Goal: Task Accomplishment & Management: Complete application form

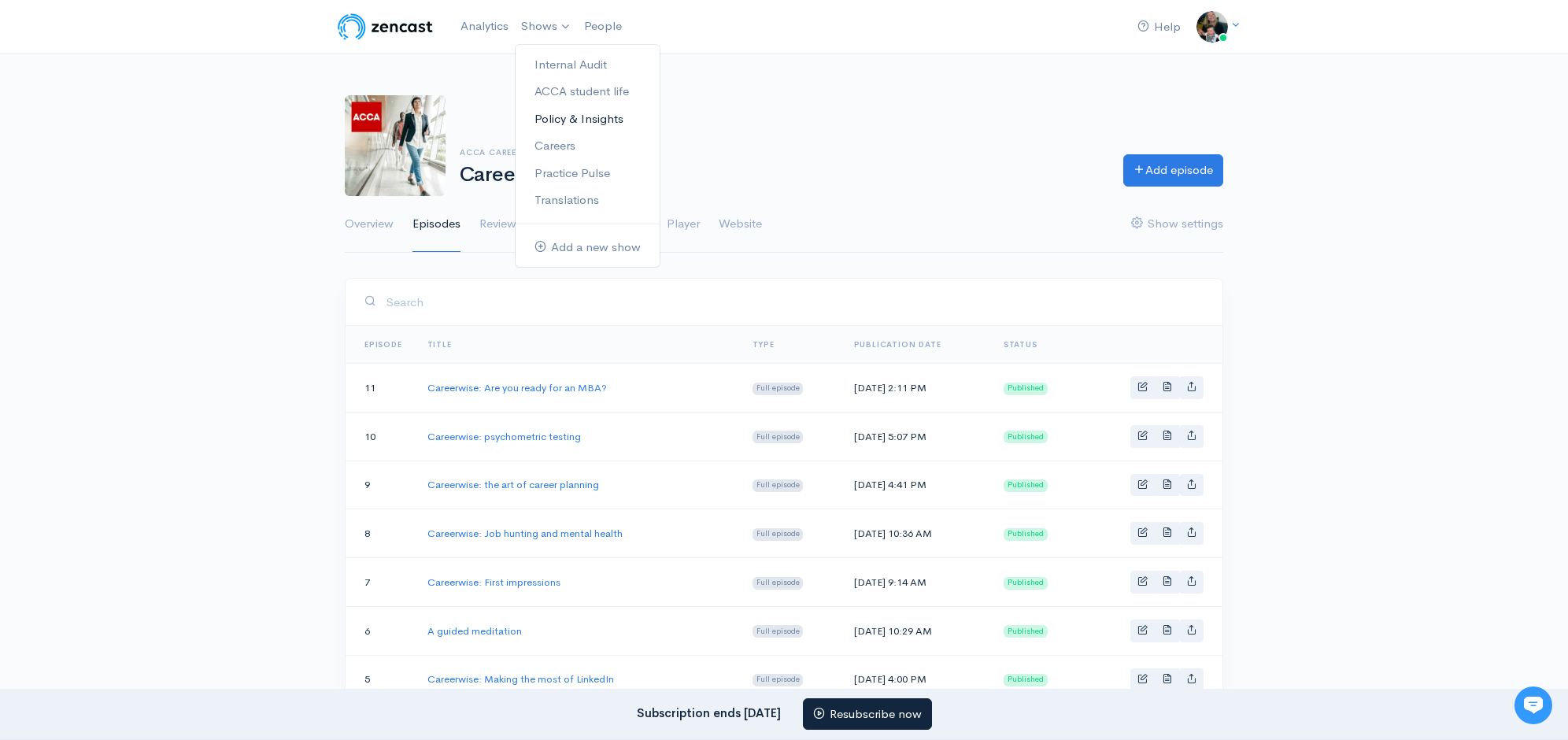
click at [593, 113] on link "Policy & Insights" at bounding box center [588, 118] width 144 height 27
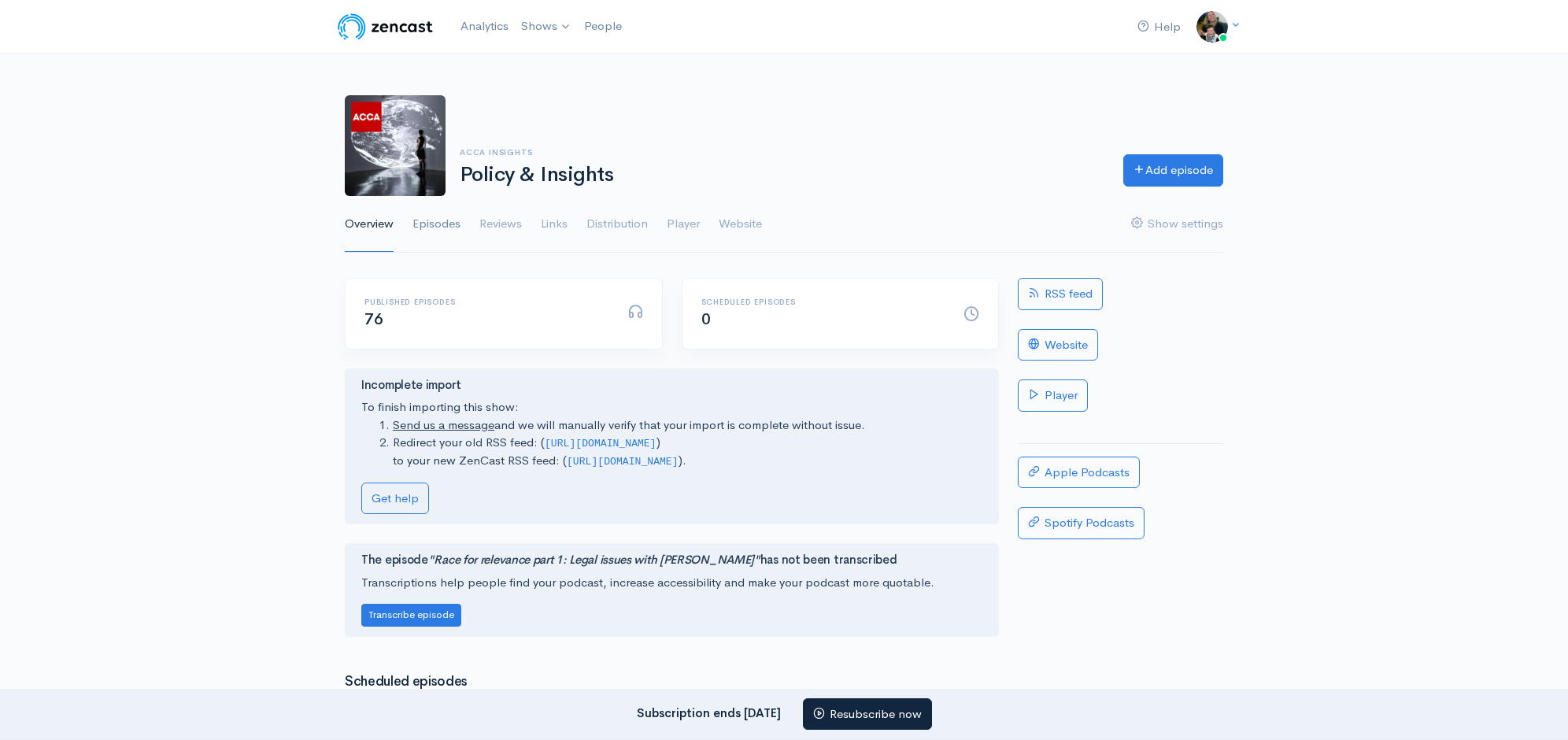
click at [450, 220] on link "Episodes" at bounding box center [436, 224] width 48 height 56
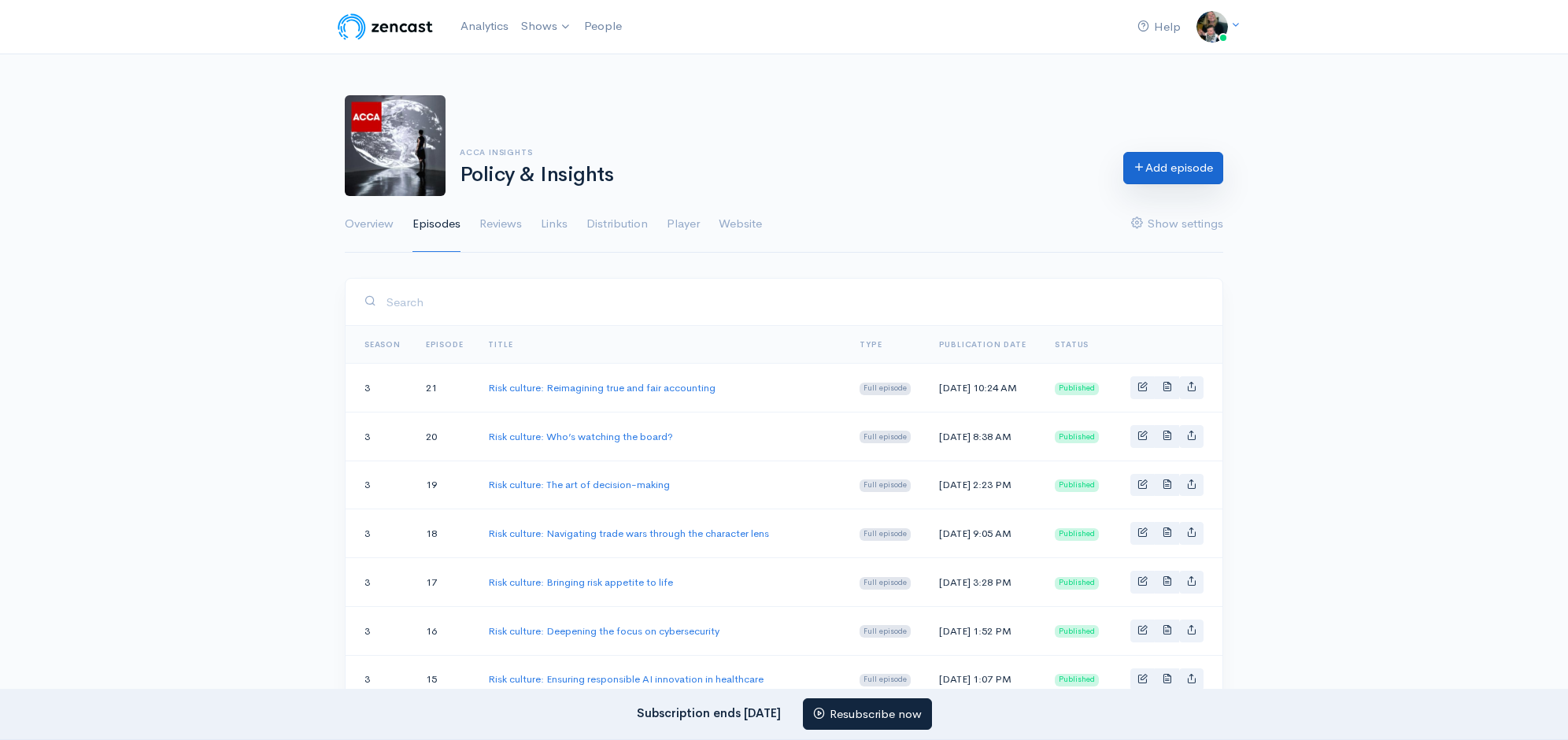
click at [1166, 162] on link "Add episode" at bounding box center [1173, 168] width 100 height 32
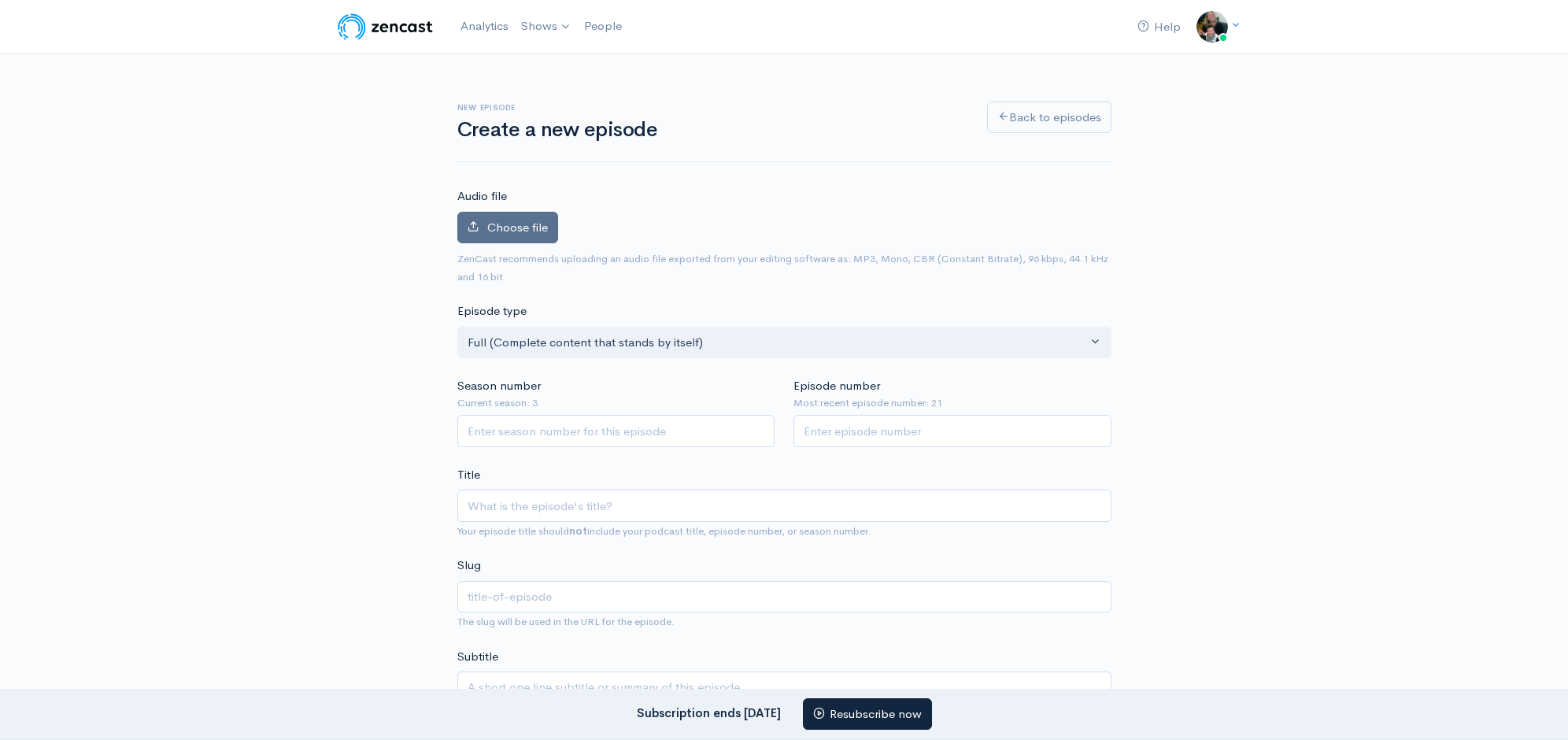
click at [512, 228] on span "Choose file" at bounding box center [518, 227] width 61 height 15
click at [0, 0] on input "Choose file" at bounding box center [0, 0] width 0 height 0
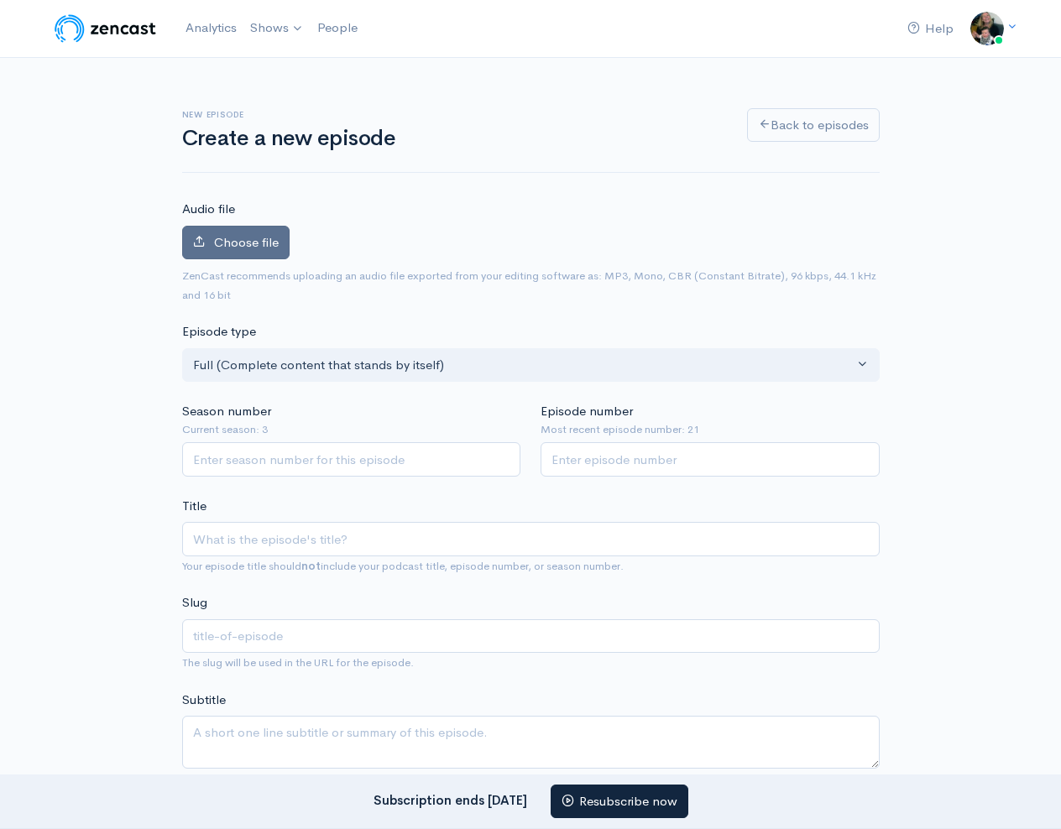
click at [238, 234] on span "Choose file" at bounding box center [246, 242] width 65 height 16
click at [0, 0] on input "Choose file" at bounding box center [0, 0] width 0 height 0
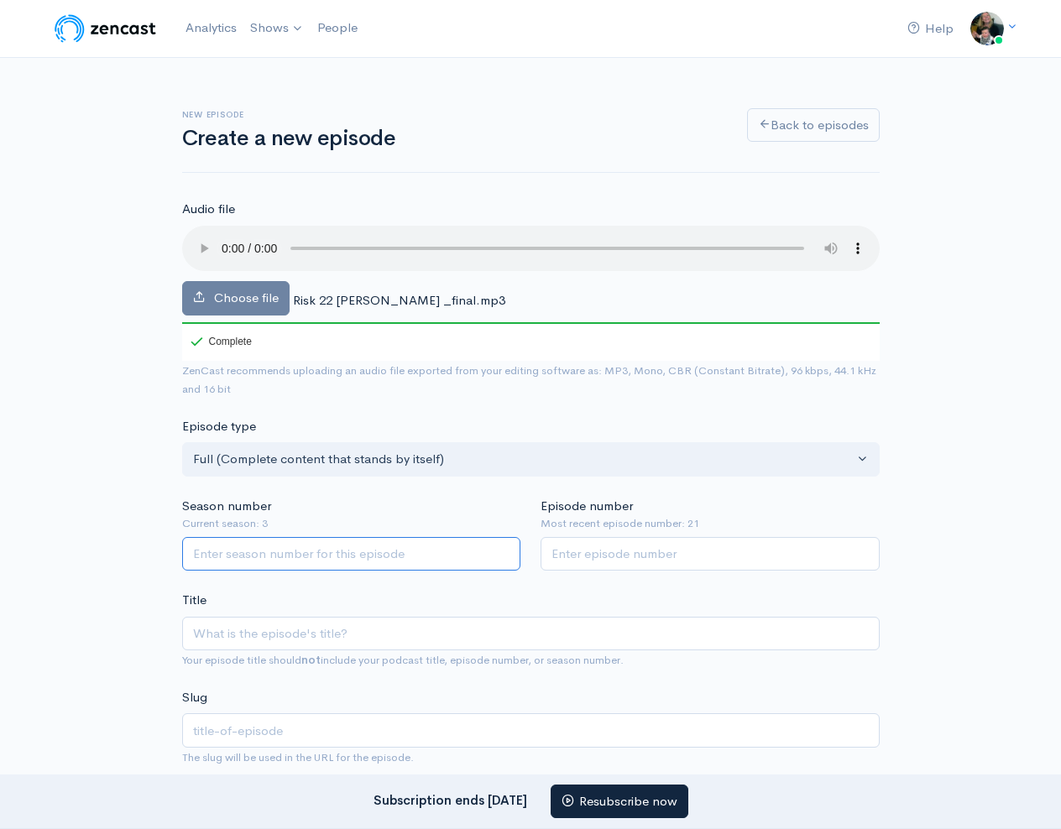
click at [397, 556] on input "Season number" at bounding box center [351, 554] width 339 height 34
type input "3"
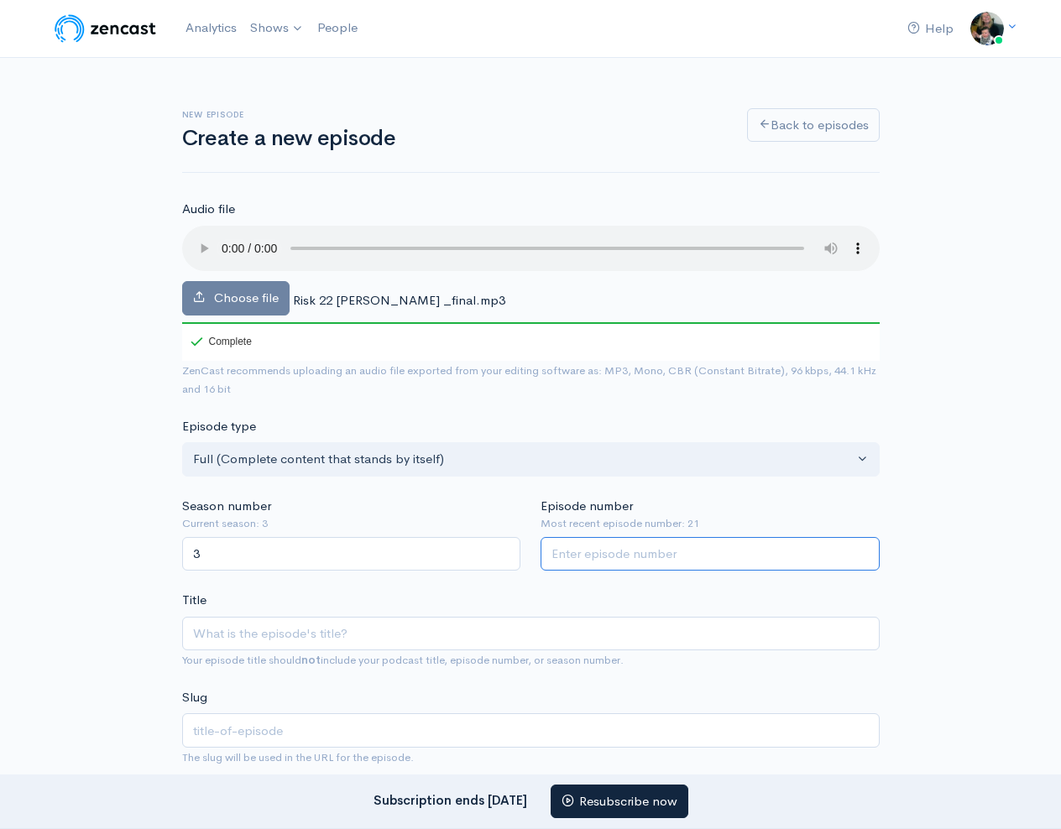
click at [671, 561] on input "Episode number" at bounding box center [710, 554] width 339 height 34
type input "22"
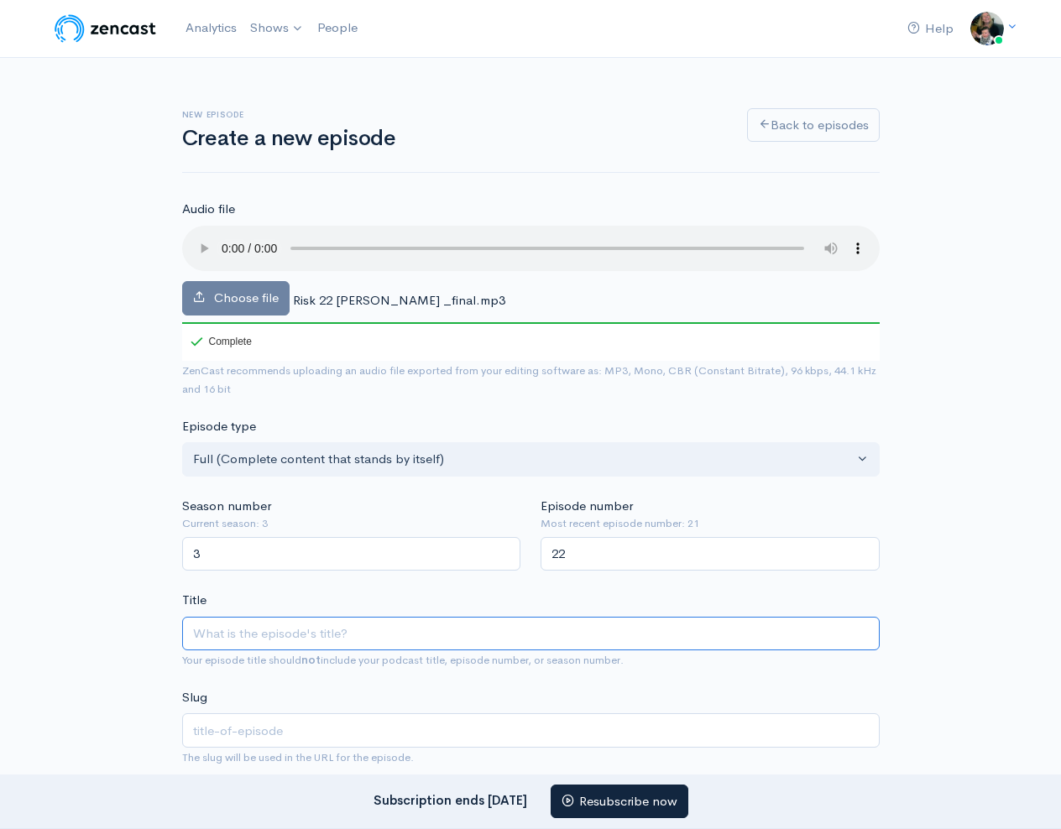
click at [392, 626] on input "Title" at bounding box center [531, 634] width 698 height 34
paste input "Fraud thrives where culture fails"
type input "Fraud thrives where culture fails"
type input "fraud-thrives-where-culture-fails"
click at [192, 630] on input "Fraud thrives where culture fails" at bounding box center [531, 634] width 698 height 34
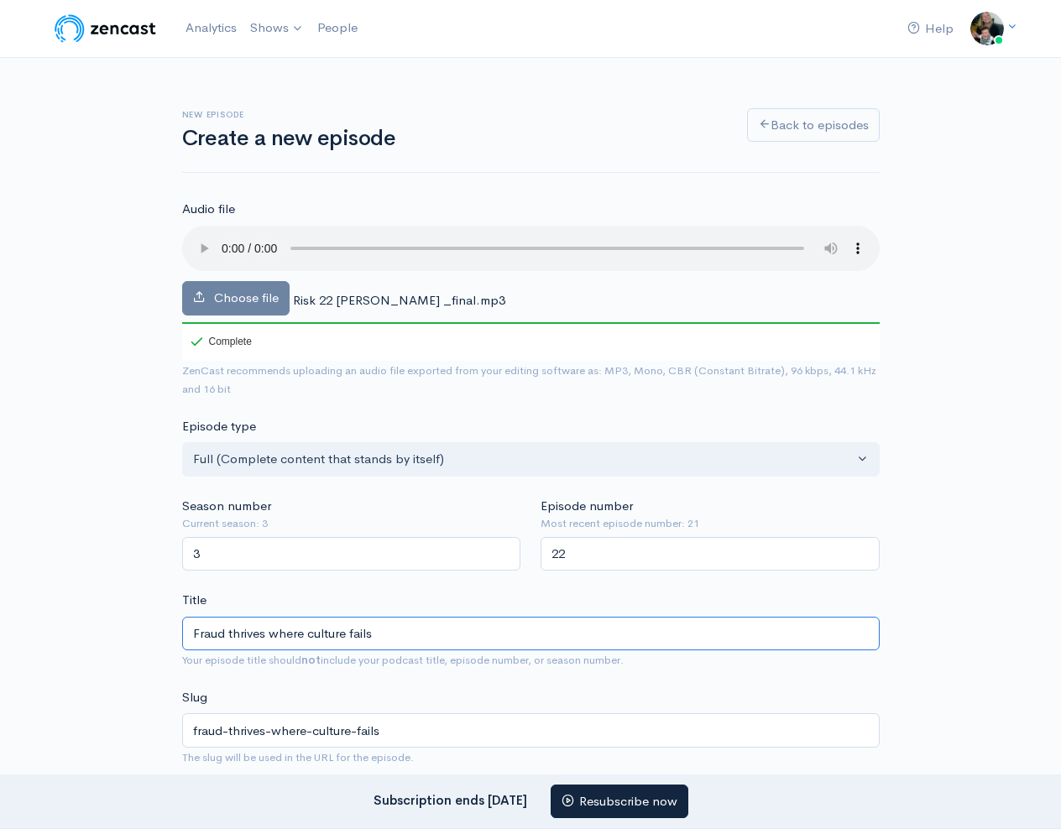
paste input "Risk culture:"
type input "Risk culture: Fraud thrives where culture fails"
type input "risk-culture-fraud-thrives-where-culture-fails"
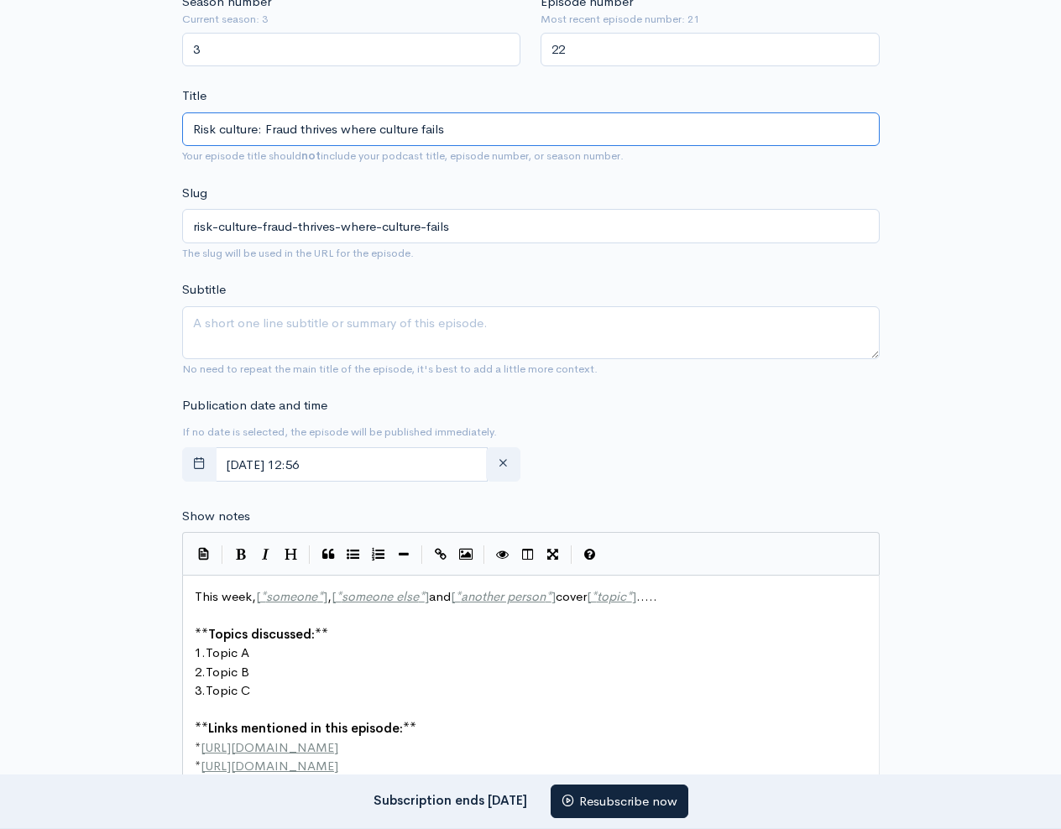
scroll to position [505, 0]
type input "Risk culture: Fraud thrives where culture fails"
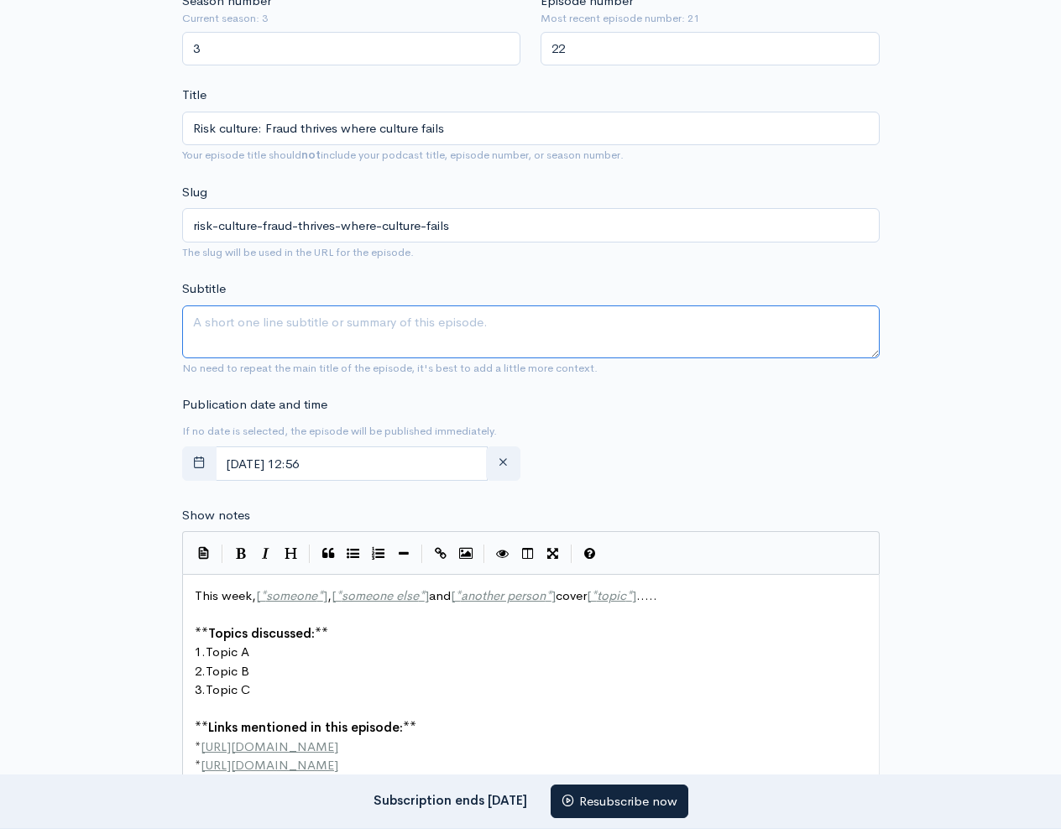
click at [322, 341] on textarea "Subtitle" at bounding box center [531, 332] width 698 height 53
paste textarea "How can organisations move from being reactive to resilient against fraud? In t…"
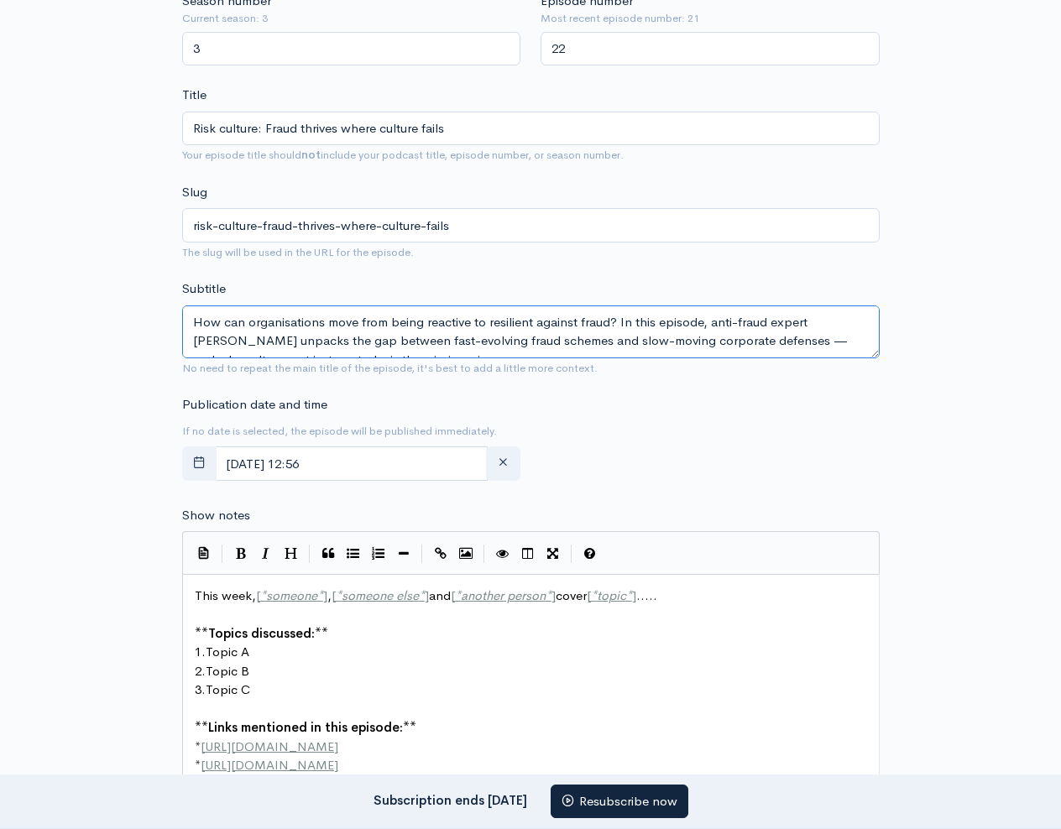
scroll to position [10, 0]
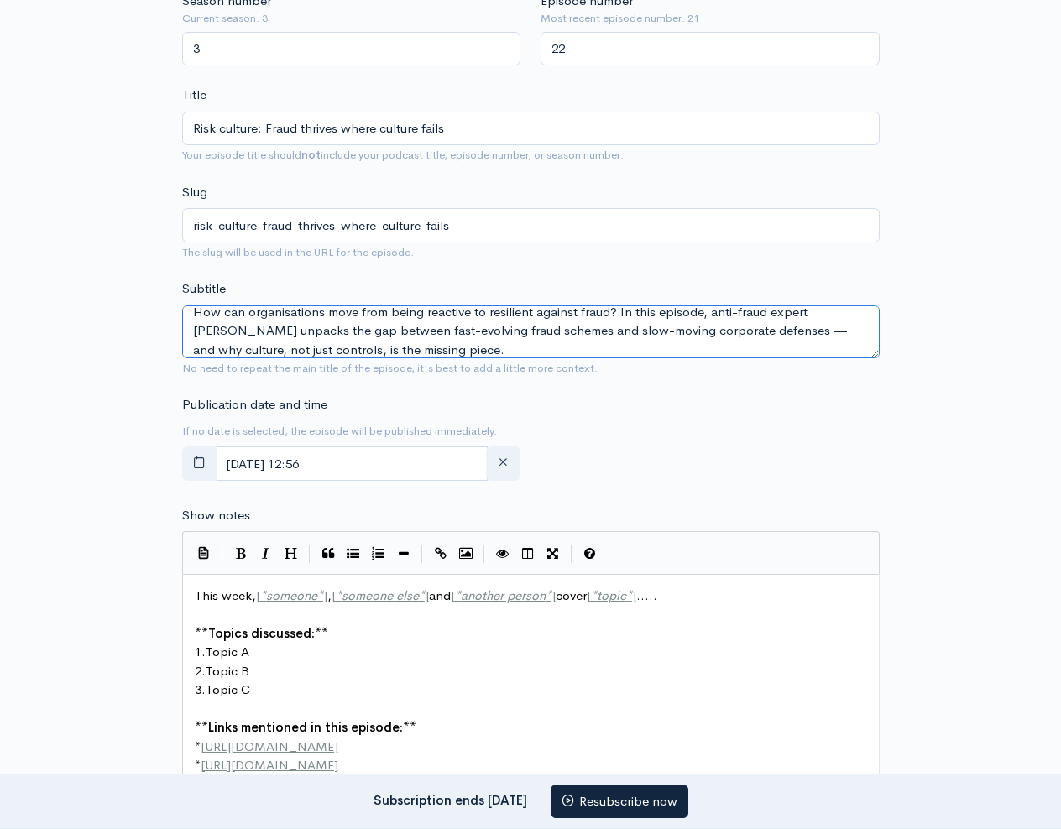
click at [741, 326] on textarea "How can organisations move from being reactive to resilient against fraud? In t…" at bounding box center [531, 332] width 698 height 53
click at [749, 327] on textarea "How can organisations move from being reactive to resilient against fraud? In t…" at bounding box center [531, 332] width 698 height 53
click at [622, 327] on textarea "How can organisations move from being reactive to resilient against fraud? In t…" at bounding box center [531, 332] width 698 height 53
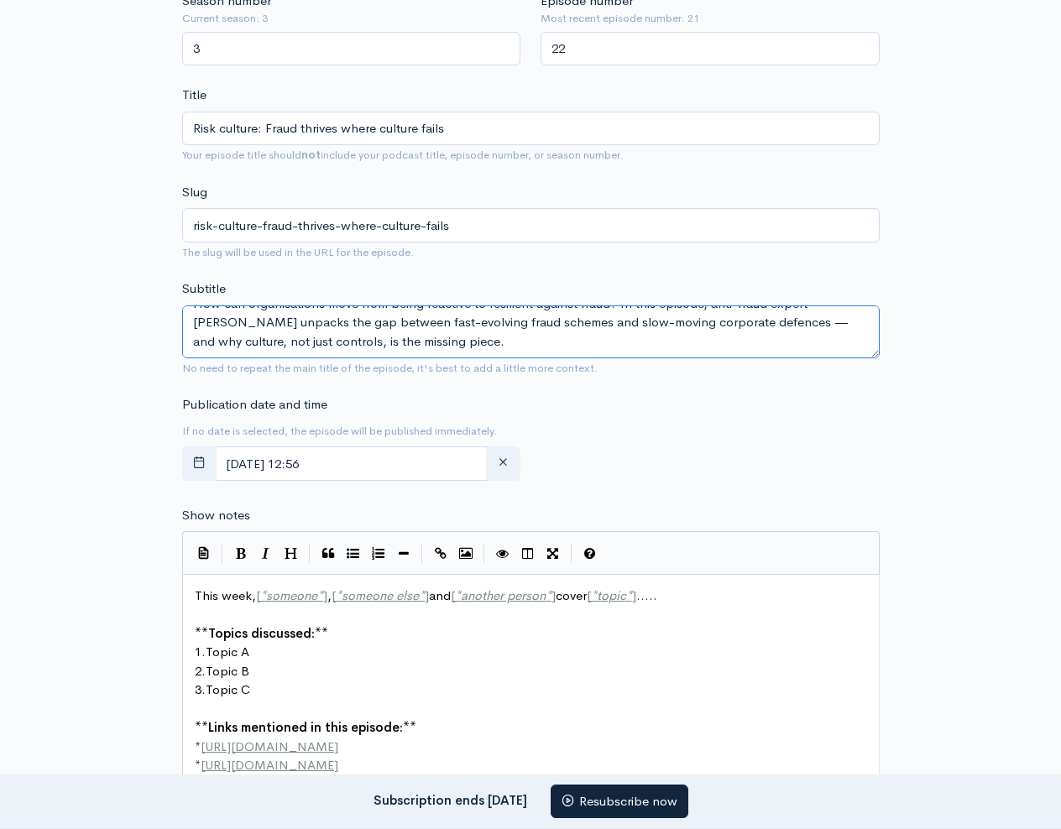
scroll to position [15, 0]
click at [780, 323] on textarea "How can organisations move from being reactive to resilient against fraud? In t…" at bounding box center [531, 332] width 698 height 53
type textarea "How can organisations move from being reactive to resilient against fraud? In t…"
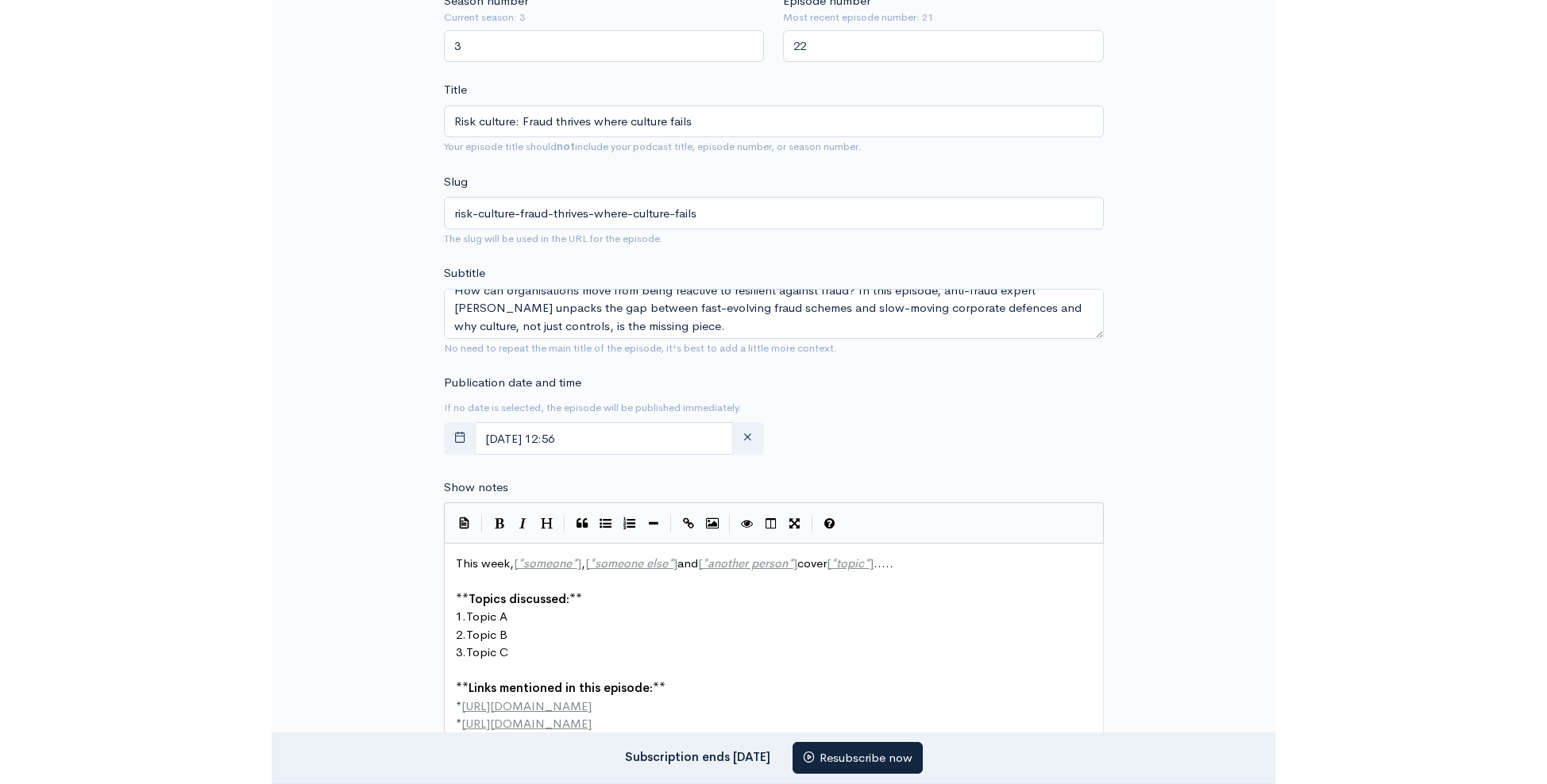
scroll to position [6, 0]
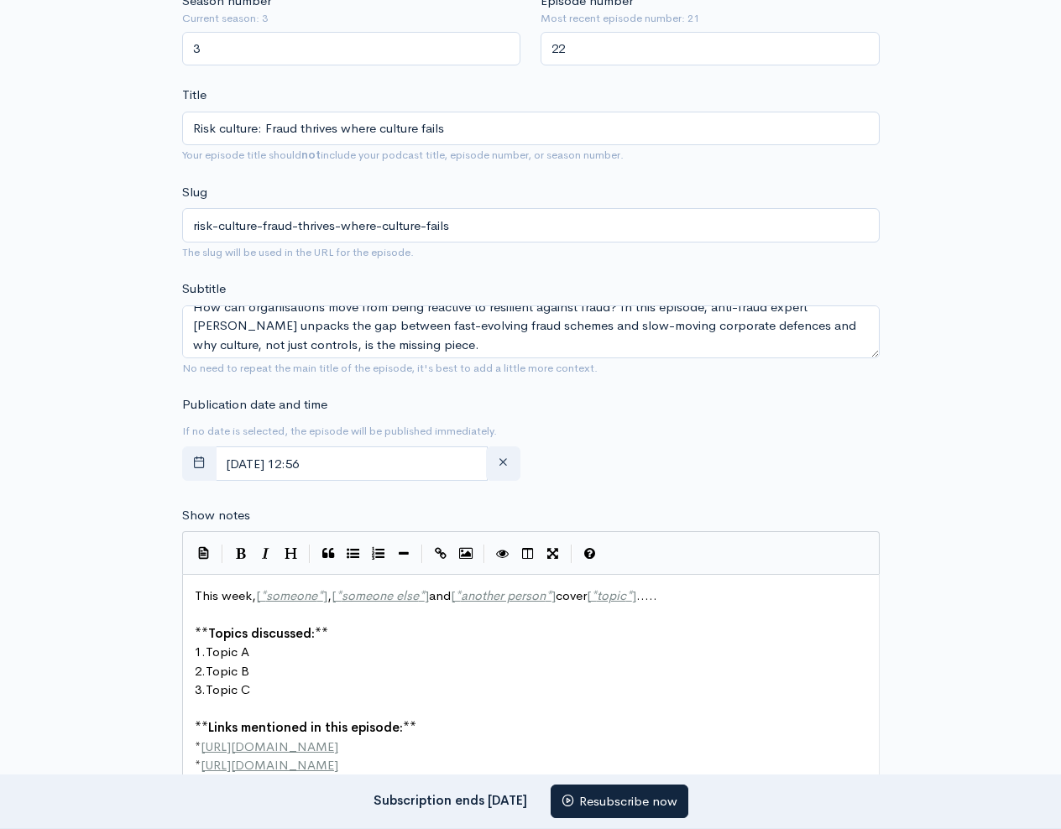
click at [449, 719] on pre "** Links mentioned in this episode: **" at bounding box center [530, 728] width 679 height 19
type textarea "This week, [*someone*], [*someone else*] and [*another person*] cover [*topic*]…"
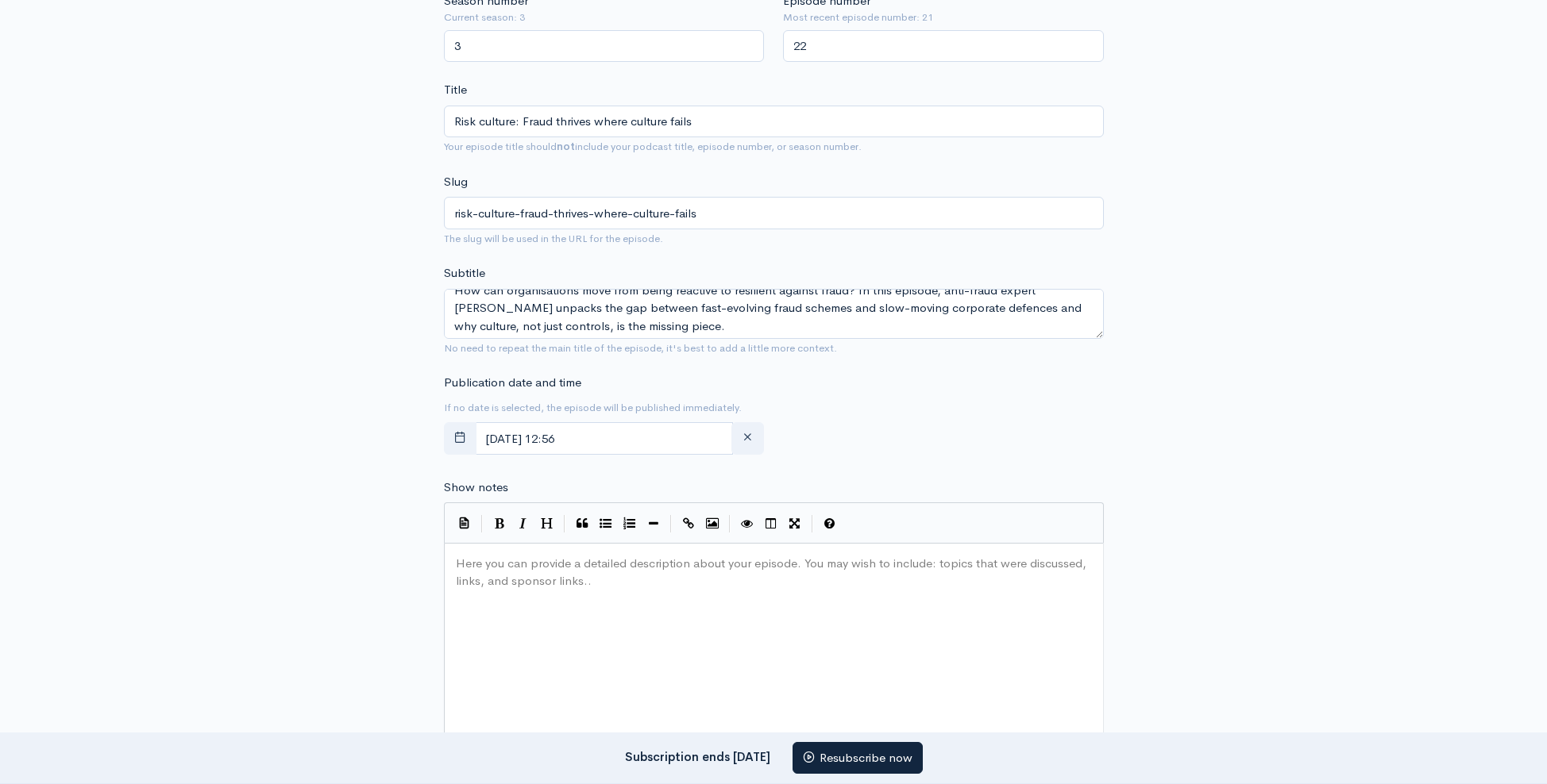
click at [664, 629] on div "Here you can provide a detailed description about your episode. You may wish to…" at bounding box center [794, 690] width 682 height 278
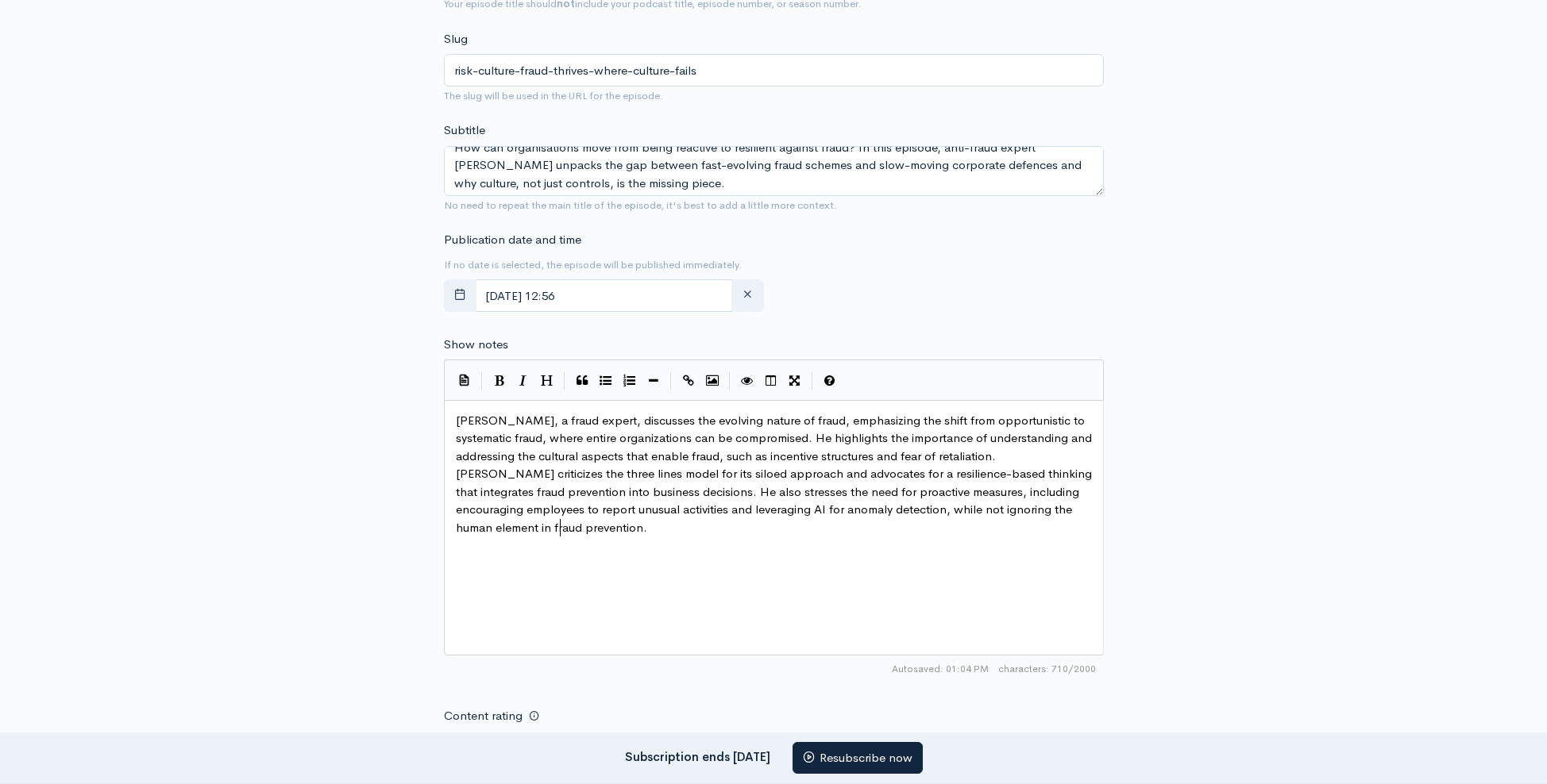
scroll to position [624, 0]
click at [615, 468] on span "[PERSON_NAME], a fraud expert, discusses the evolving nature of fraud, emphasiz…" at bounding box center [776, 470] width 640 height 122
type textarea "siloed"
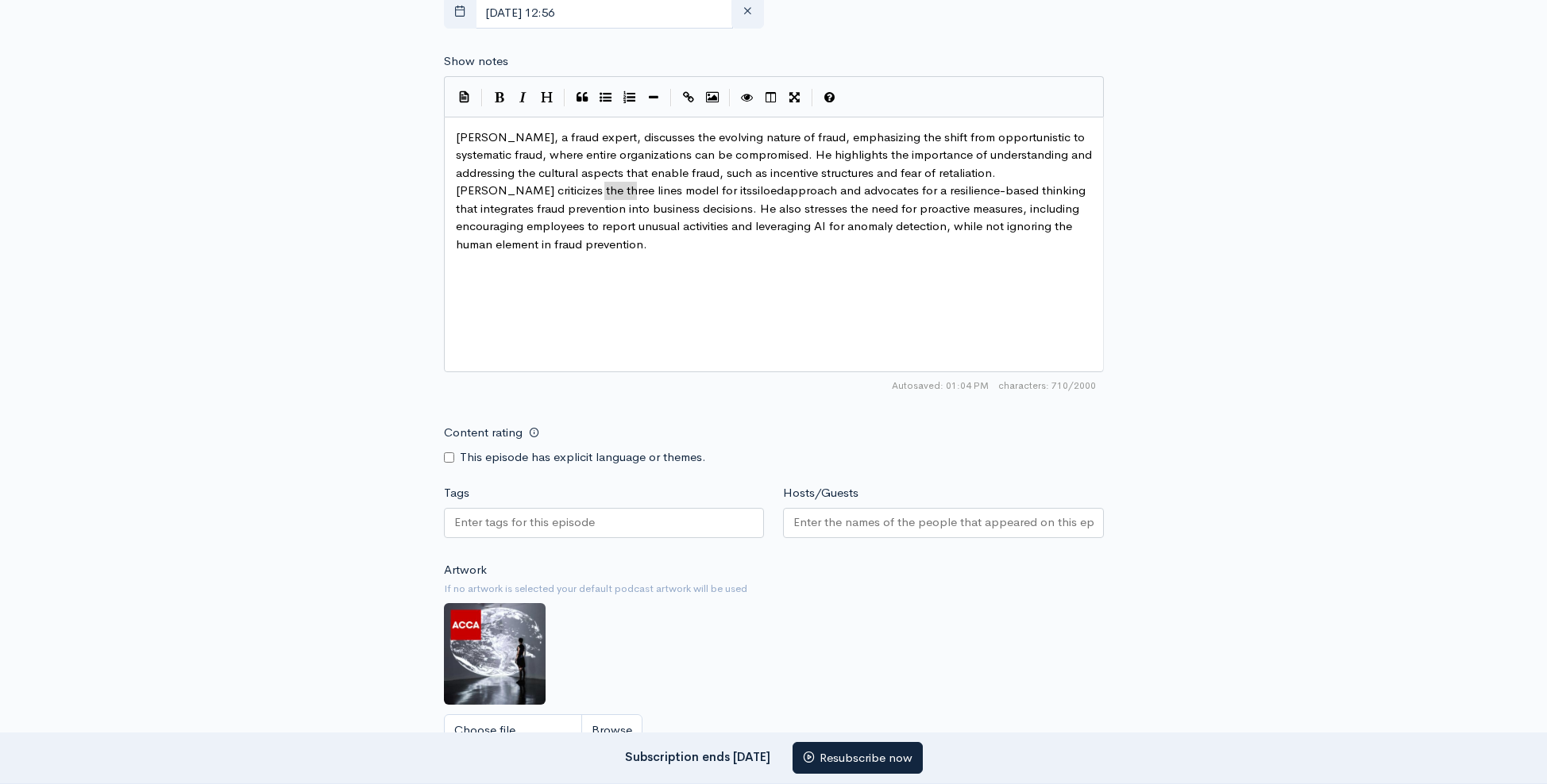
scroll to position [1225, 0]
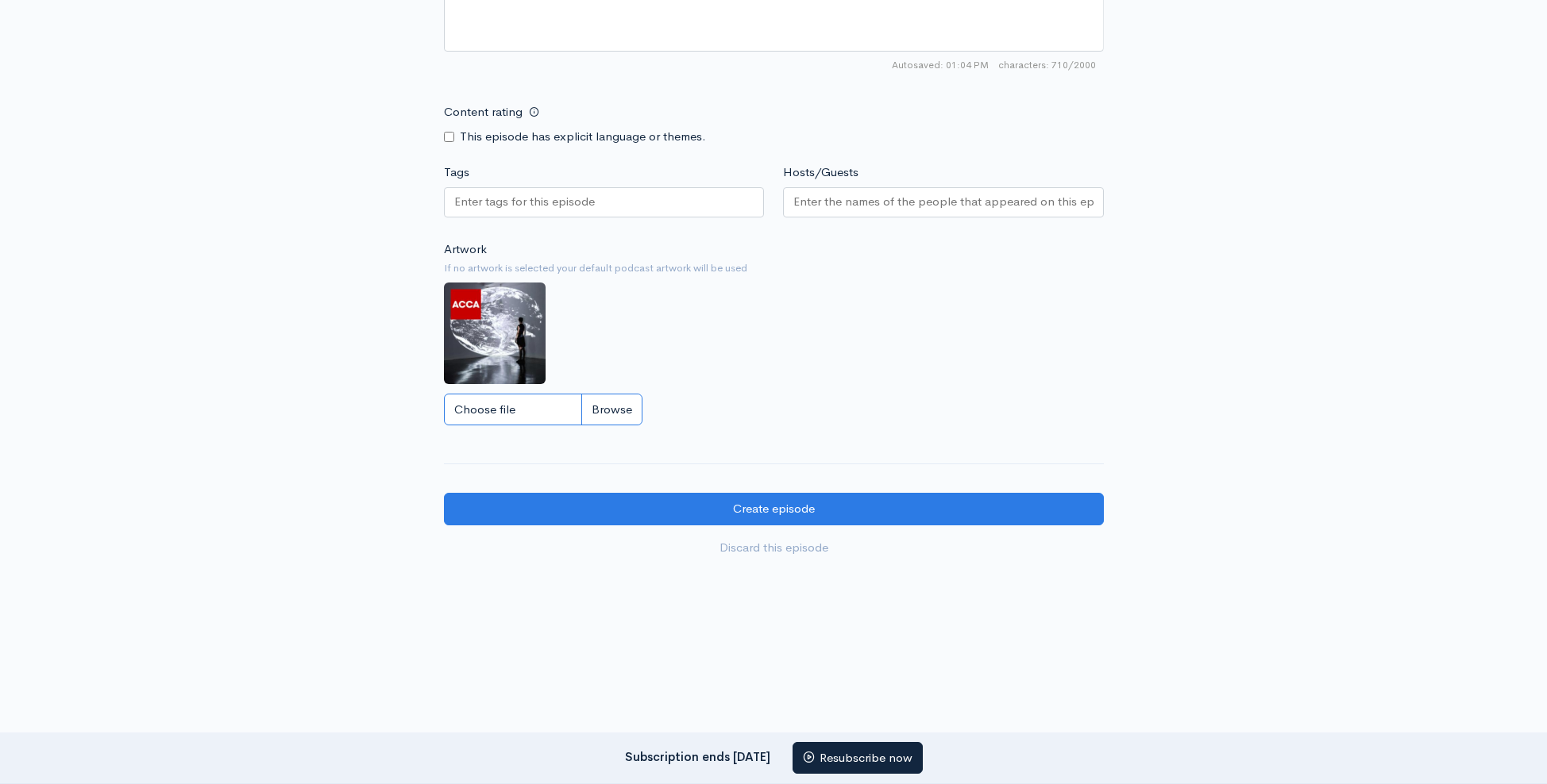
click at [498, 393] on input "Choose file" at bounding box center [543, 409] width 199 height 32
type input "C:\fakepath\Risk_Podcast_artwork_rebrand.jpg"
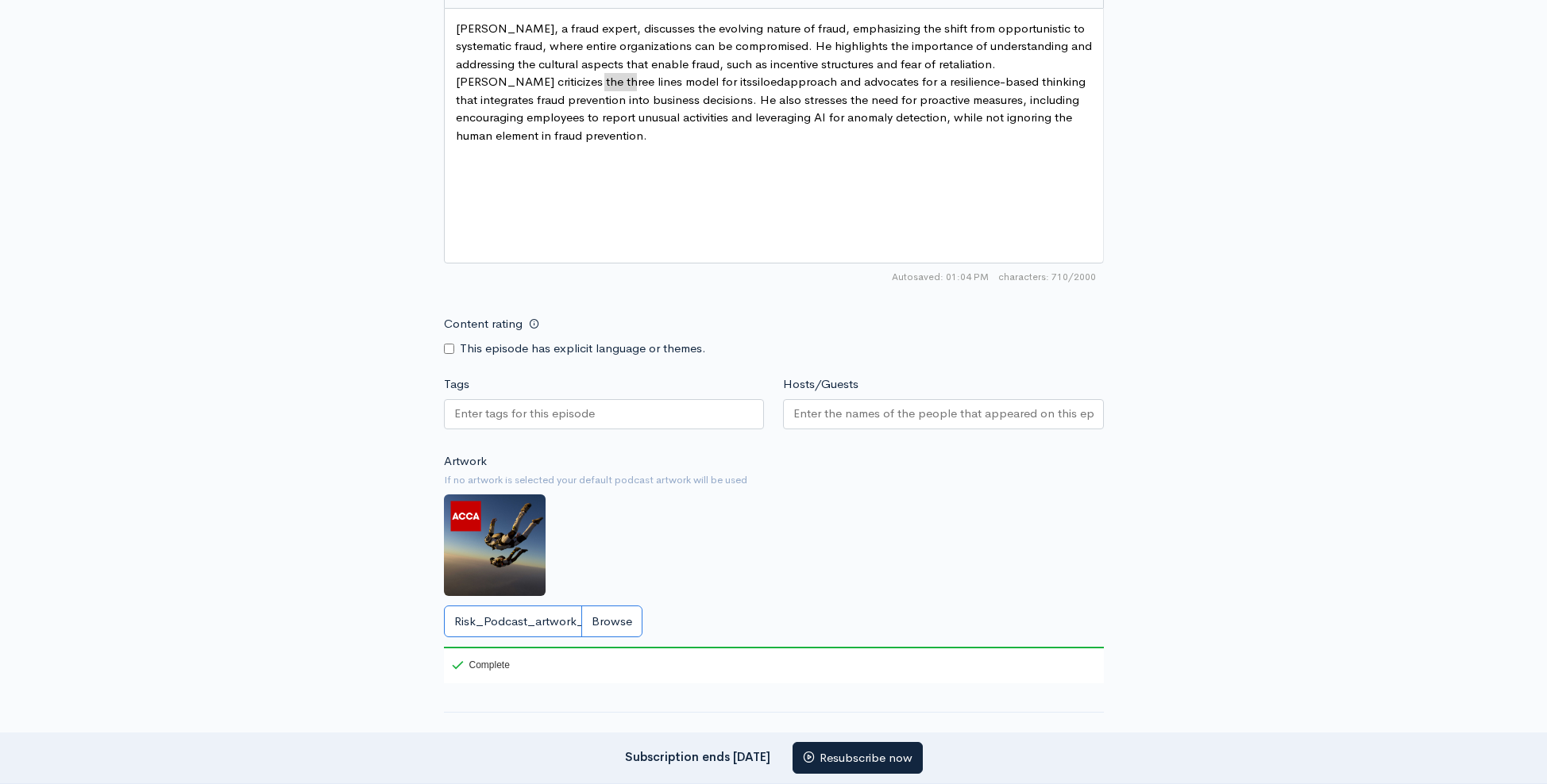
scroll to position [1063, 0]
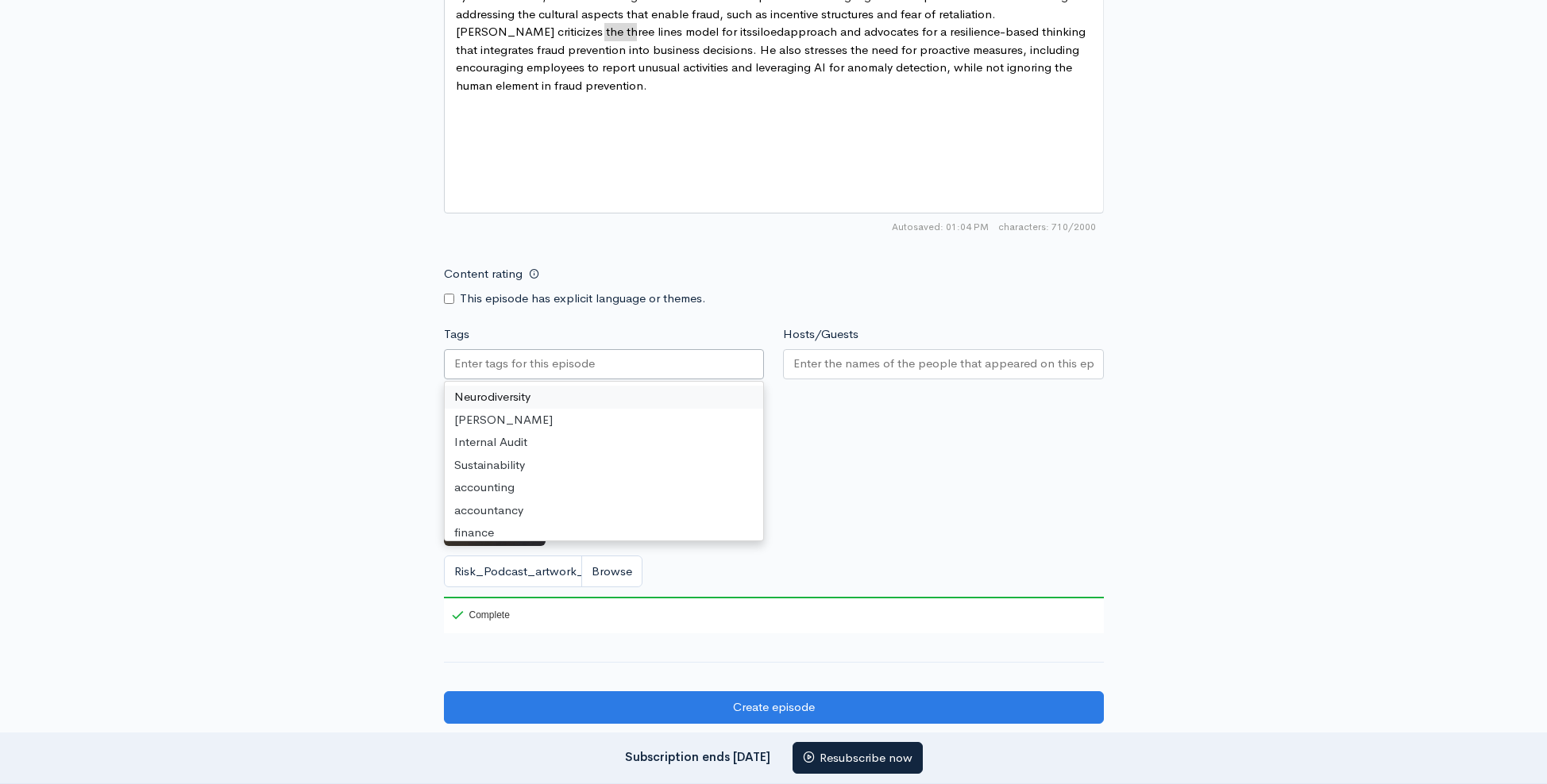
click at [602, 360] on div at bounding box center [604, 364] width 321 height 30
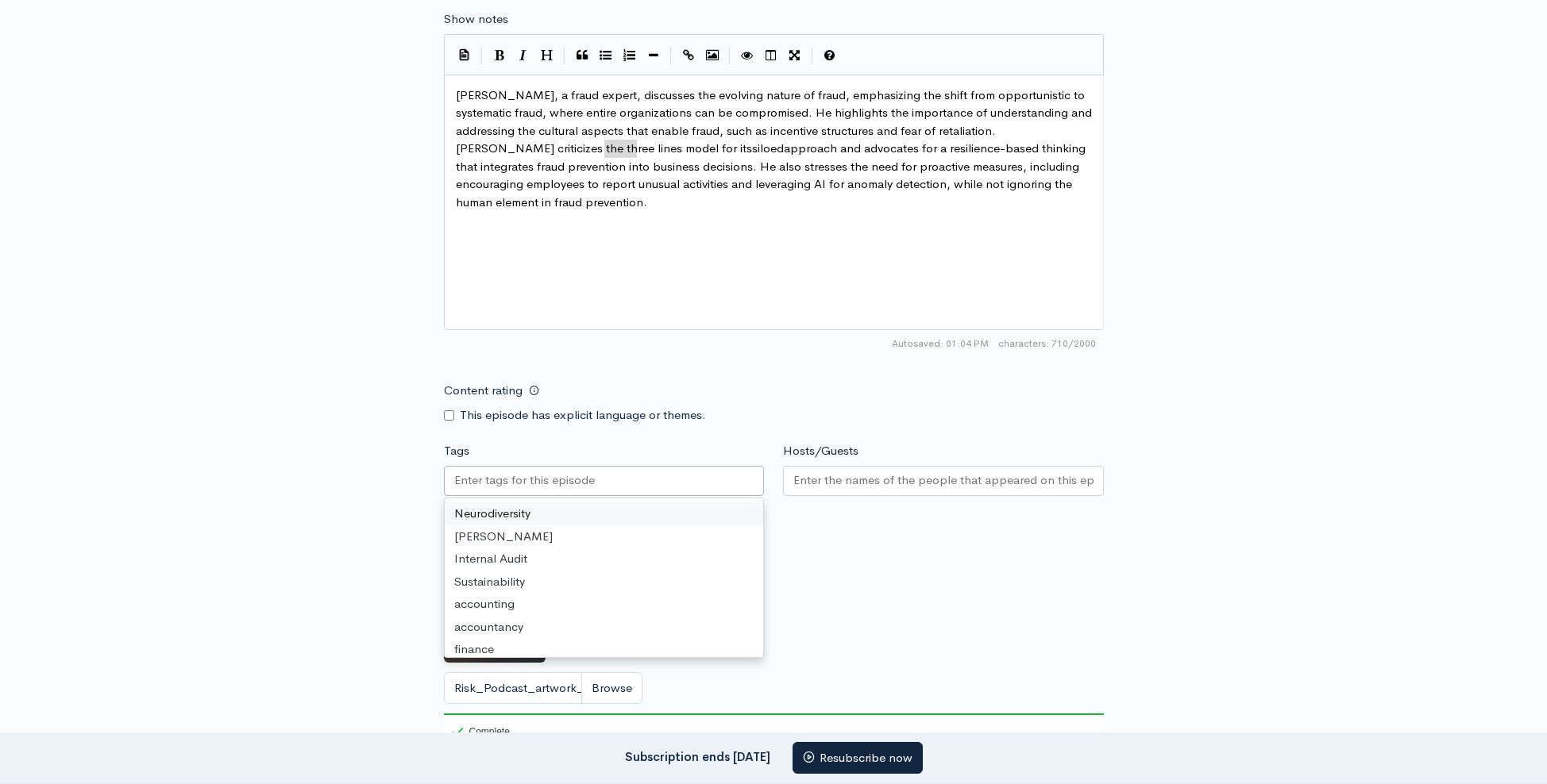
scroll to position [970, 0]
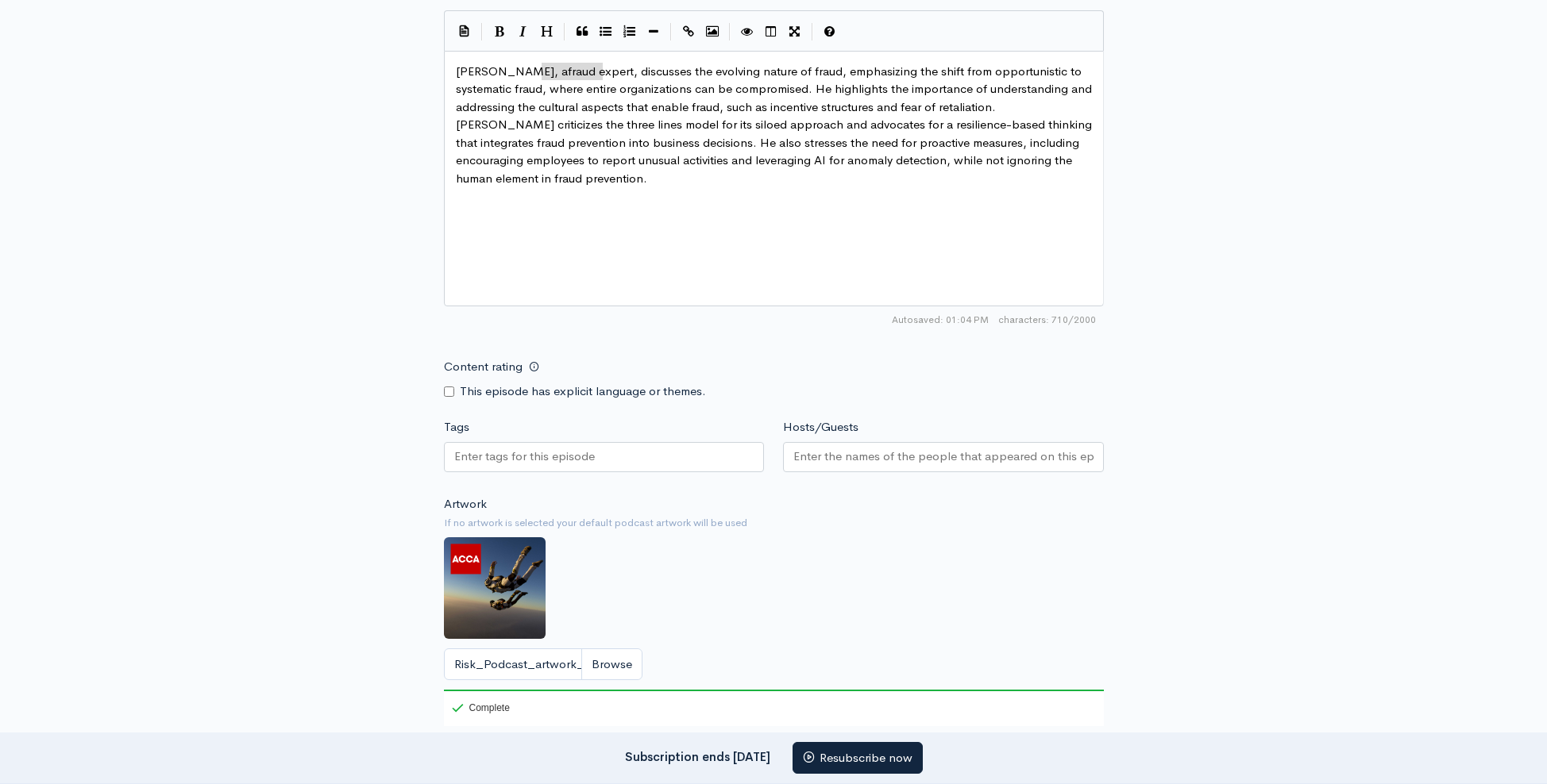
type textarea "fraud expert"
drag, startPoint x: 542, startPoint y: 66, endPoint x: 606, endPoint y: 70, distance: 64.1
click at [494, 463] on div at bounding box center [604, 458] width 321 height 30
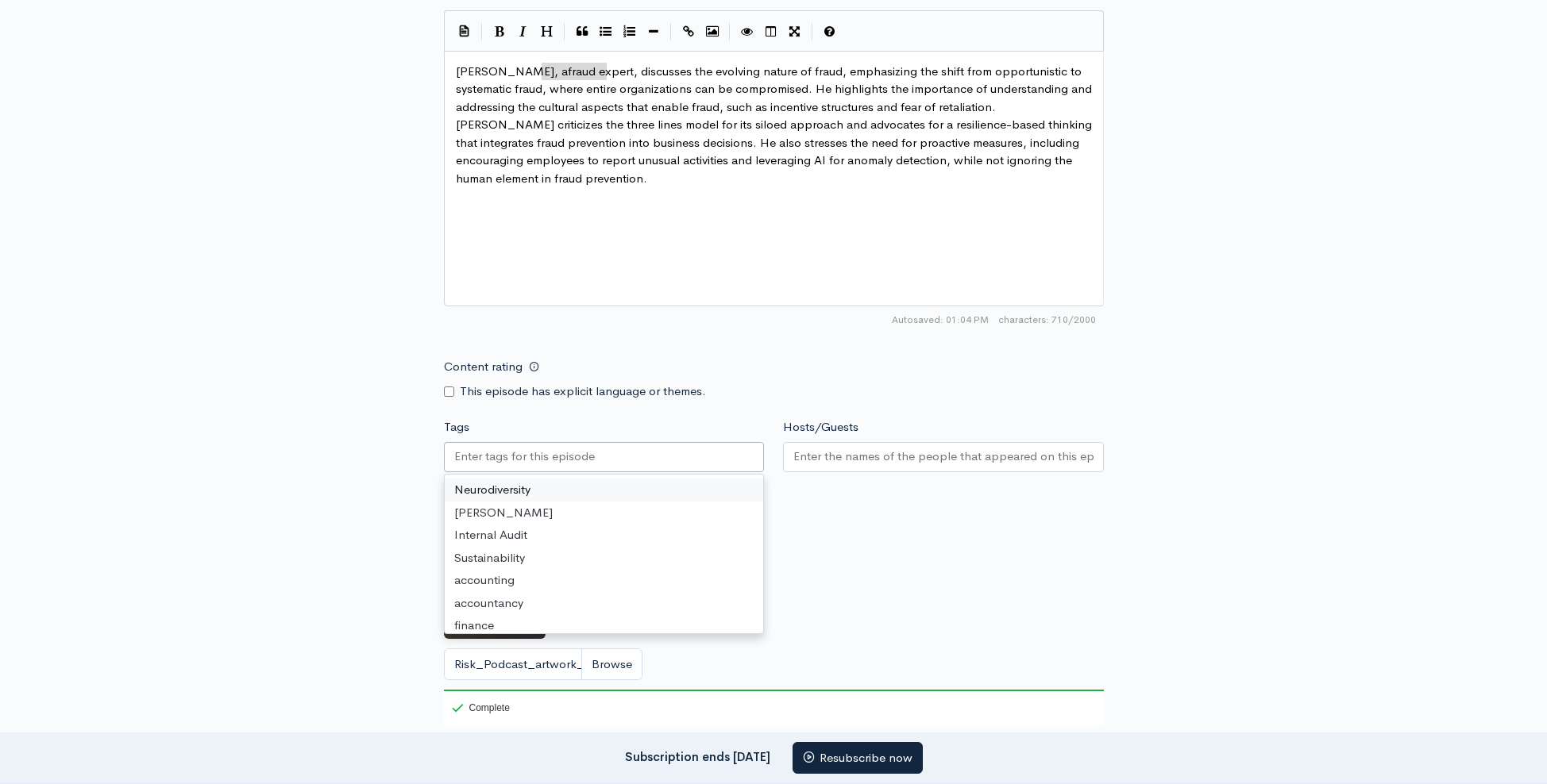
paste input "fraud expert"
type input "fraud expert"
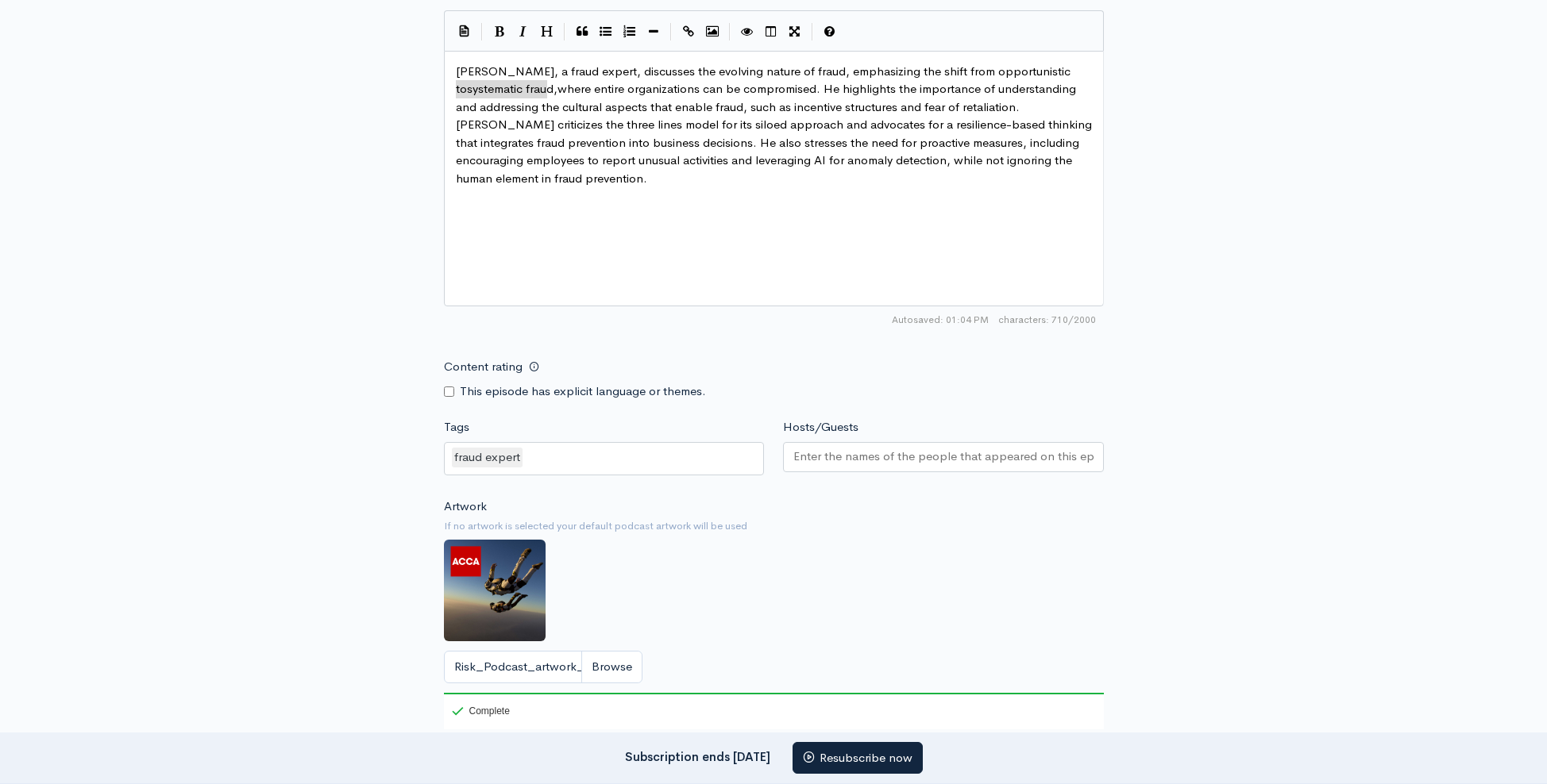
type textarea "systematic fraud"
drag, startPoint x: 456, startPoint y: 87, endPoint x: 544, endPoint y: 87, distance: 88.0
click at [602, 467] on div "fraud expert" at bounding box center [604, 459] width 321 height 33
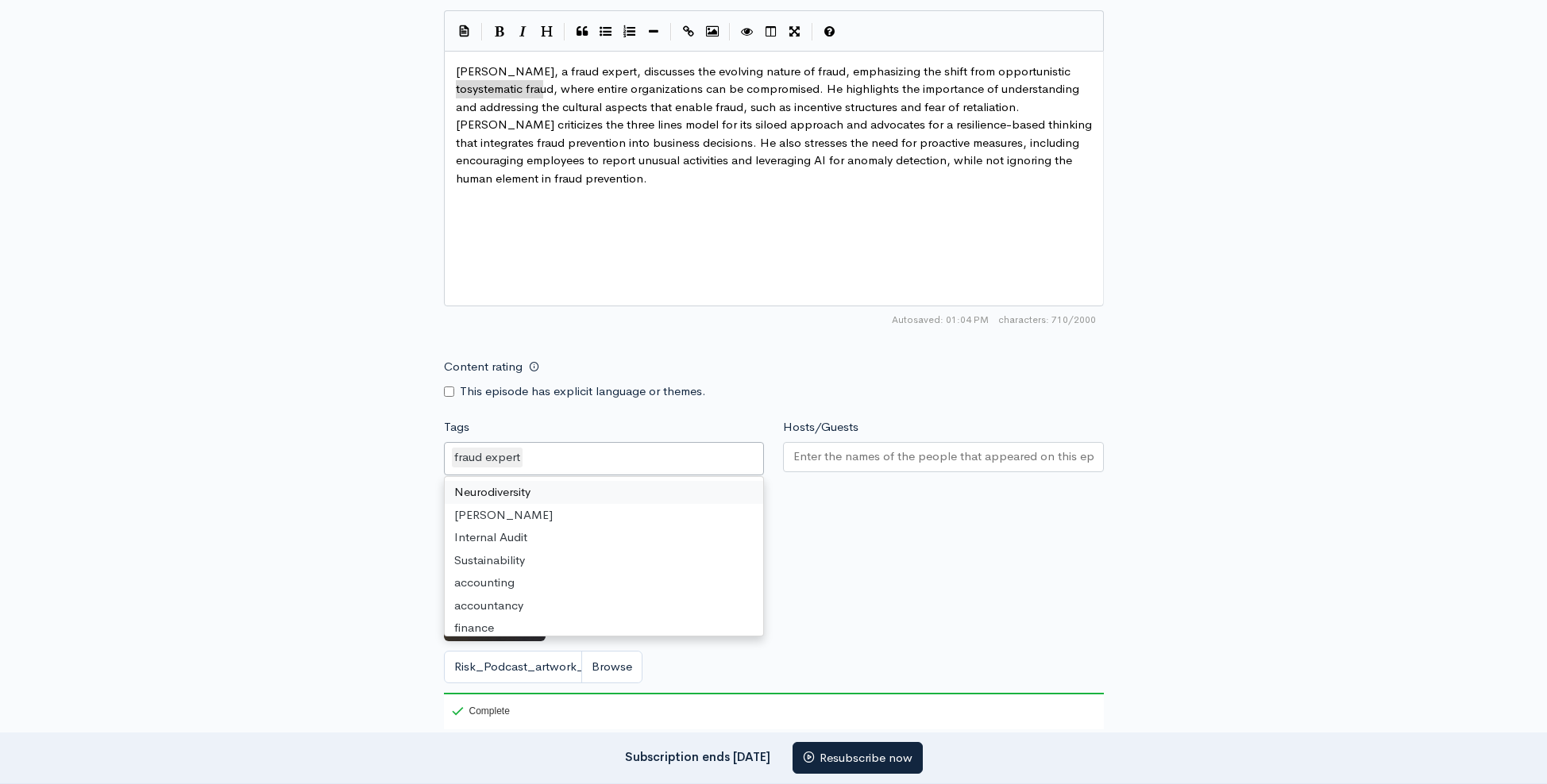
paste input "systematic fraud"
type input "systematic fraud"
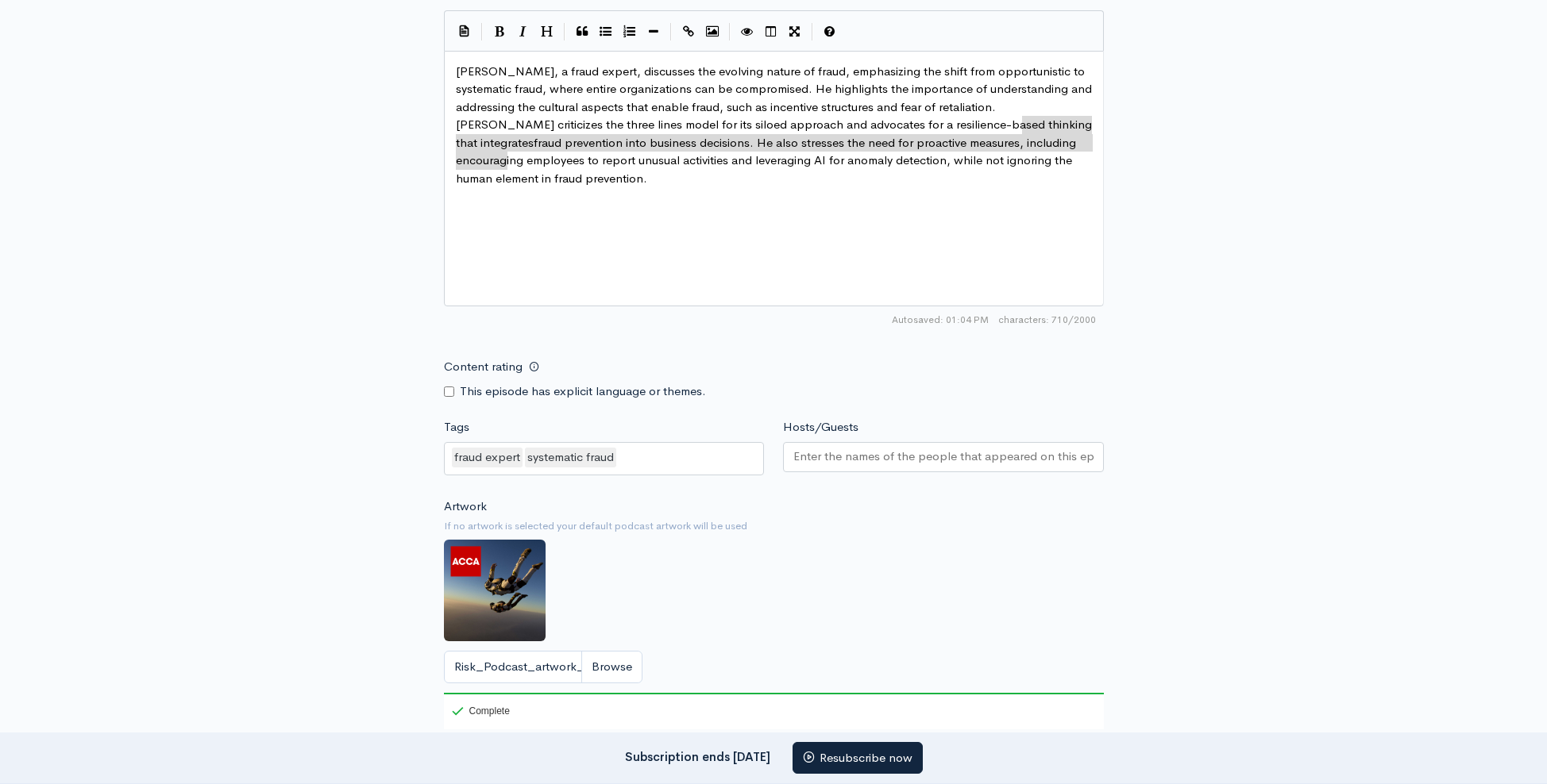
type textarea "fraud prevention"
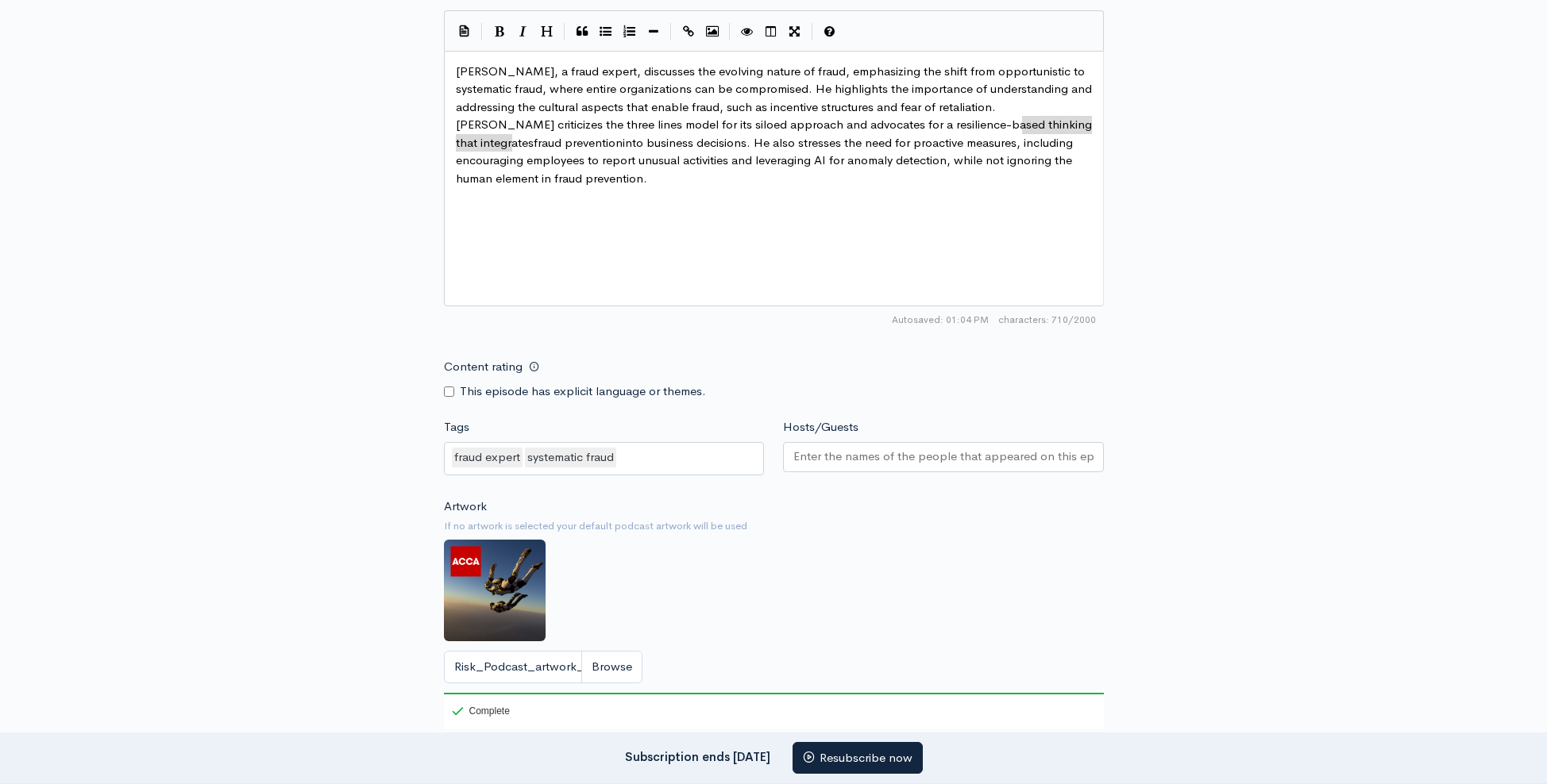
drag, startPoint x: 1024, startPoint y: 121, endPoint x: 512, endPoint y: 141, distance: 512.4
click at [656, 449] on div "fraud expert systematic fraud" at bounding box center [604, 459] width 321 height 33
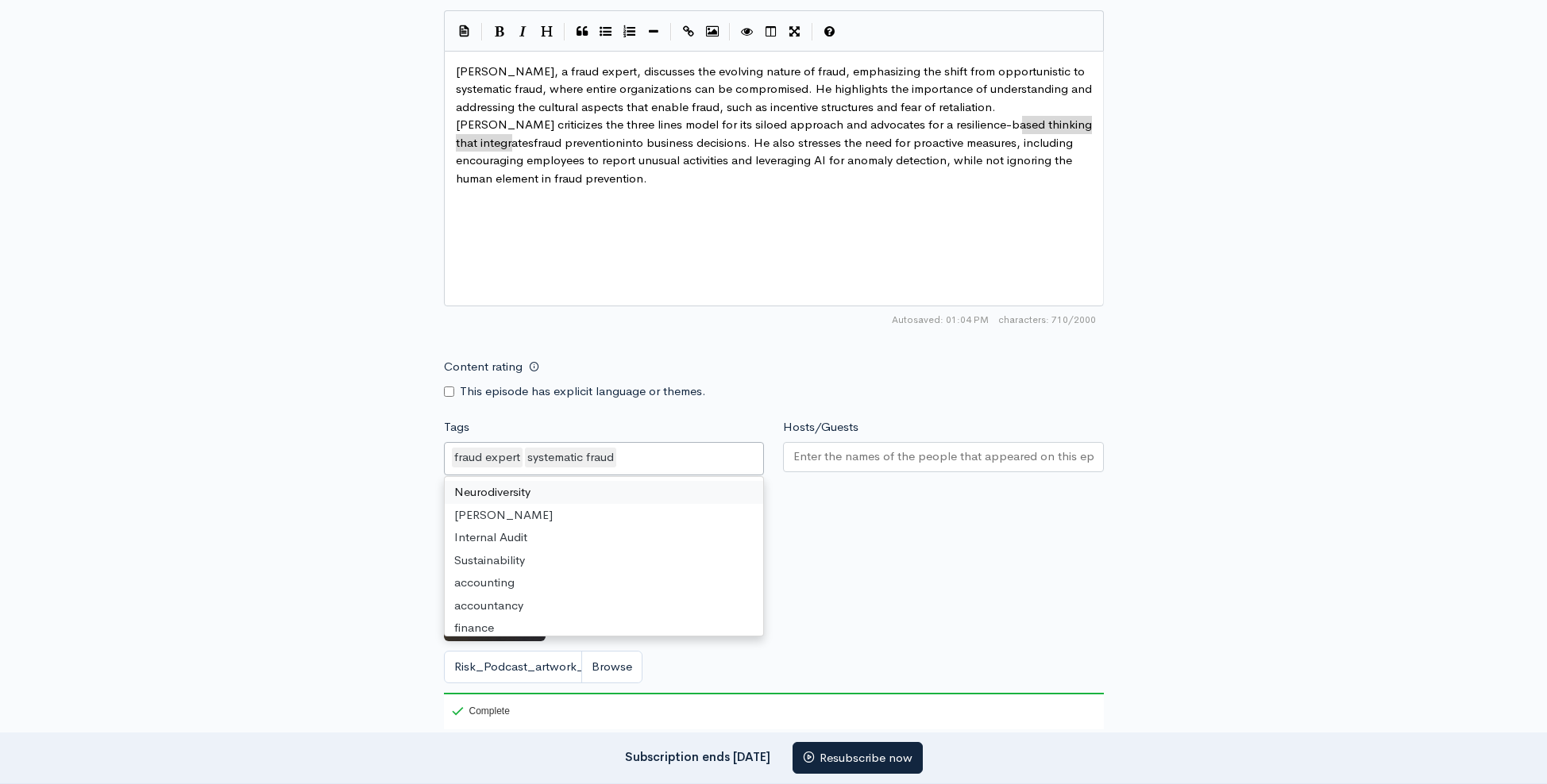
paste input "fraud prevention"
type input "fraud prevention"
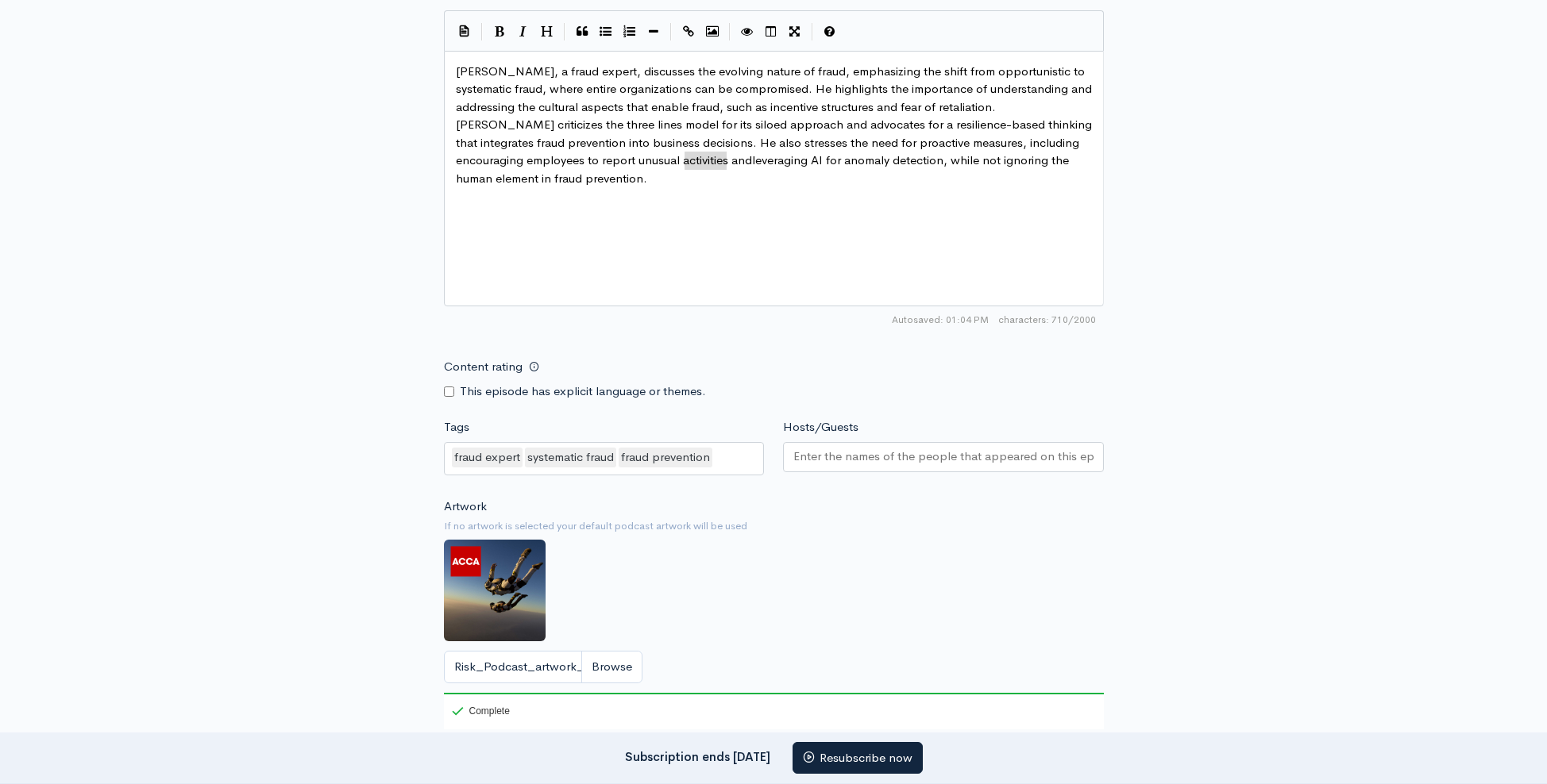
type textarea "leveraging"
drag, startPoint x: 684, startPoint y: 157, endPoint x: 744, endPoint y: 159, distance: 60.0
type textarea "AI for anomaly detection"
drag, startPoint x: 743, startPoint y: 161, endPoint x: 865, endPoint y: 163, distance: 122.0
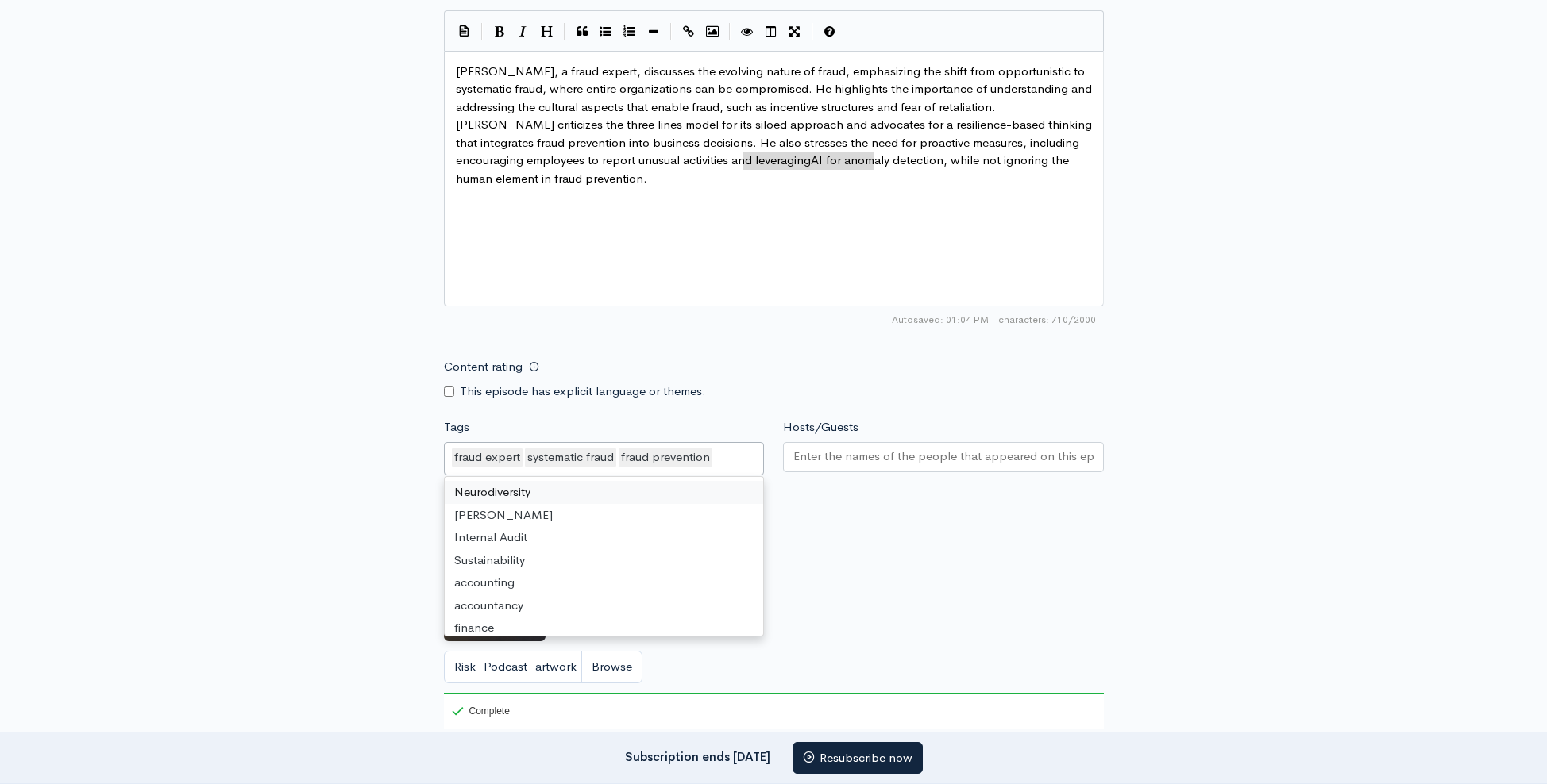
click at [740, 463] on div "fraud expert systematic fraud fraud prevention" at bounding box center [604, 459] width 321 height 33
paste input "AI for anomaly detection"
type input "AI for anomaly detection"
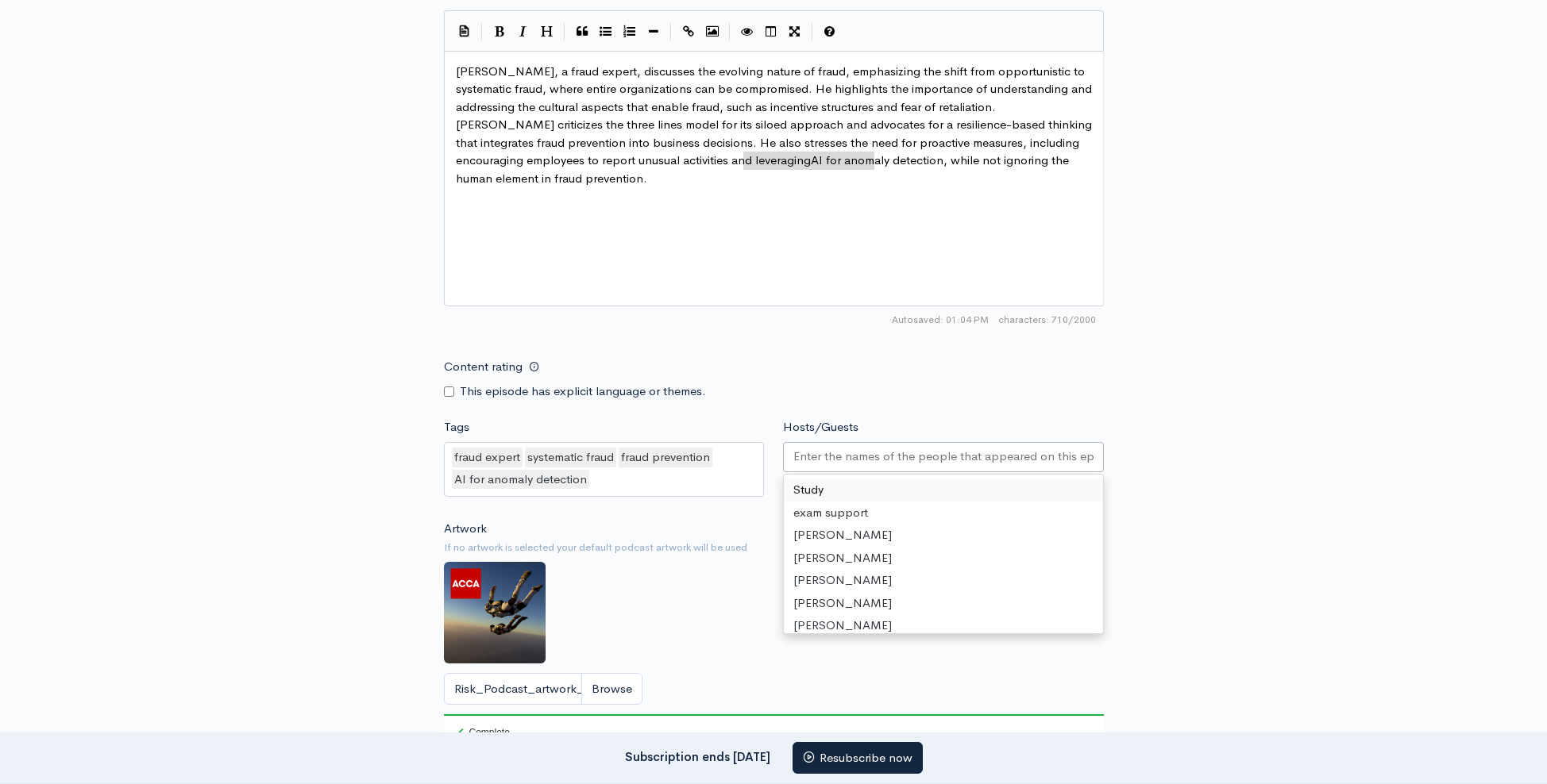
click at [933, 452] on input "Hosts/Guests" at bounding box center [943, 456] width 300 height 18
type input "rac"
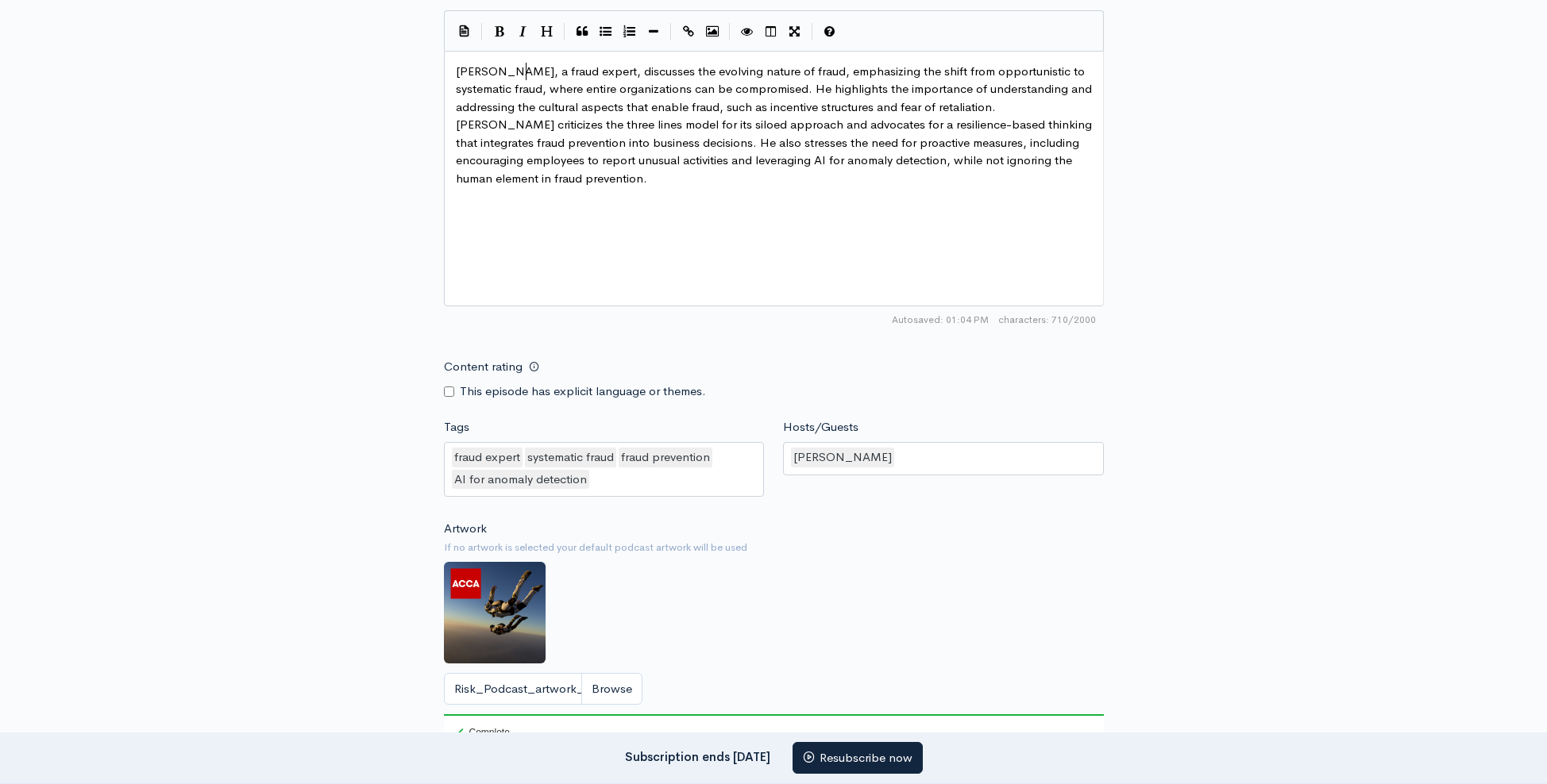
type textarea "[PERSON_NAME]"
drag, startPoint x: 522, startPoint y: 69, endPoint x: 363, endPoint y: 69, distance: 159.0
click at [913, 447] on div "[PERSON_NAME]" at bounding box center [943, 459] width 321 height 33
paste input "[PERSON_NAME]"
type input "[PERSON_NAME]"
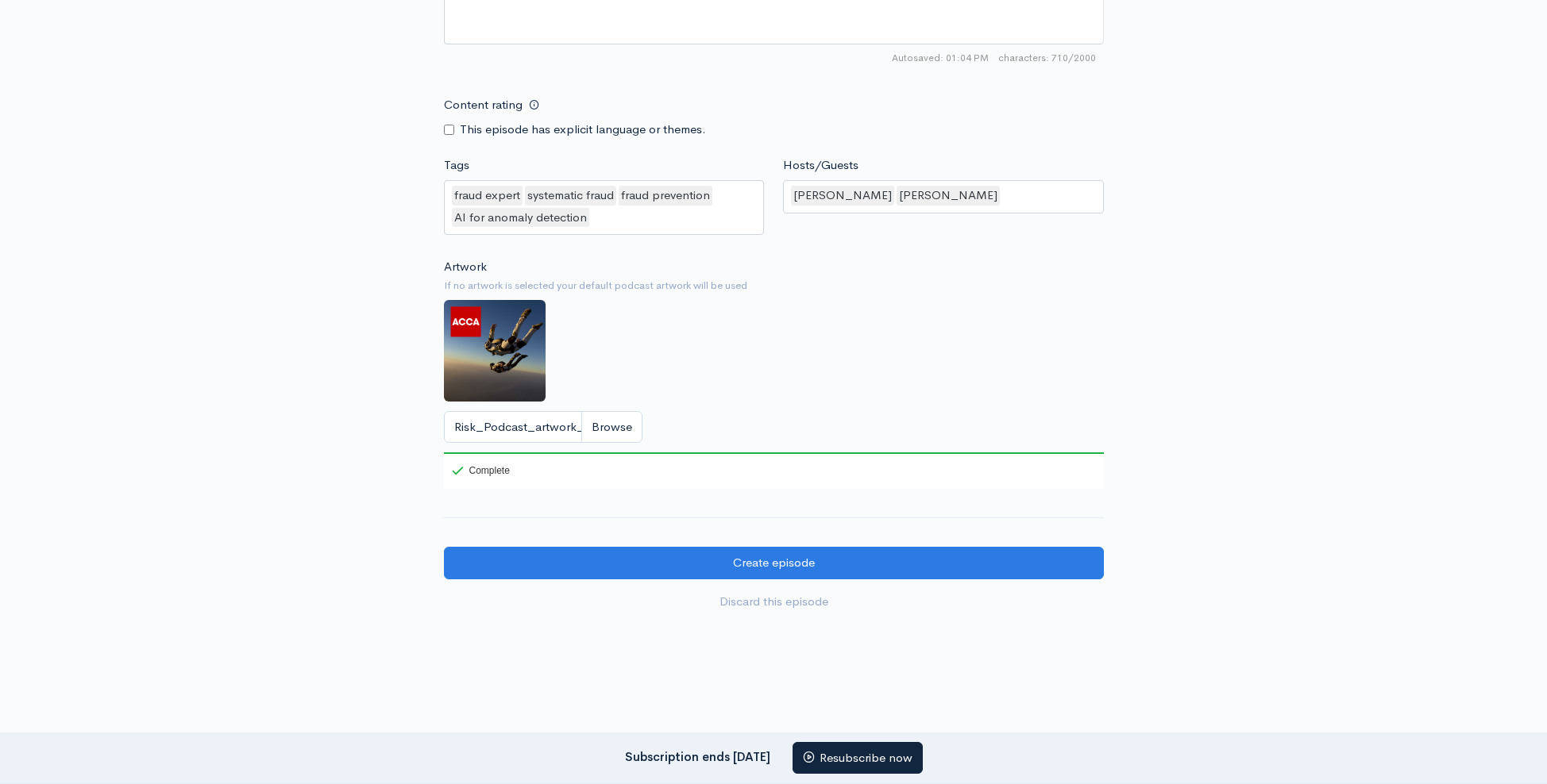
scroll to position [1286, 0]
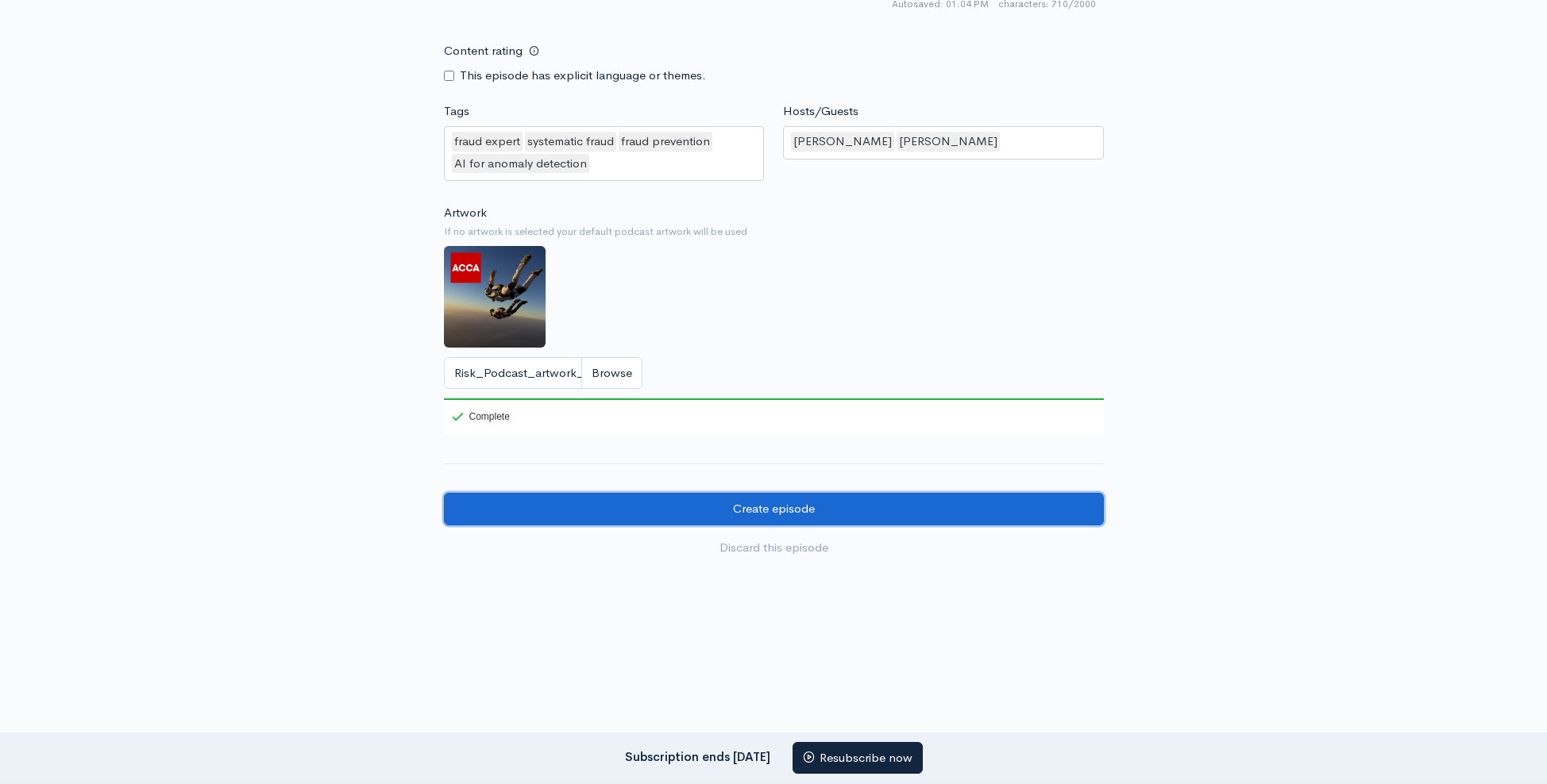
click at [916, 497] on input "Create episode" at bounding box center [774, 509] width 660 height 32
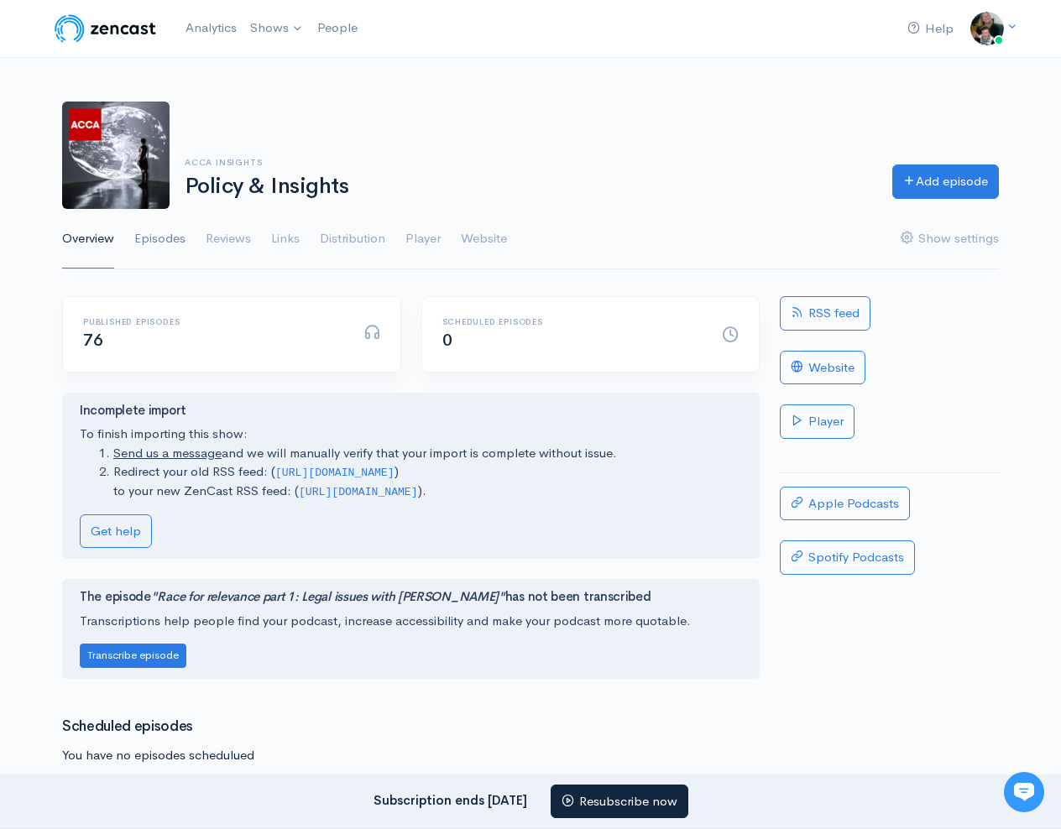
click at [172, 224] on link "Episodes" at bounding box center [159, 239] width 51 height 60
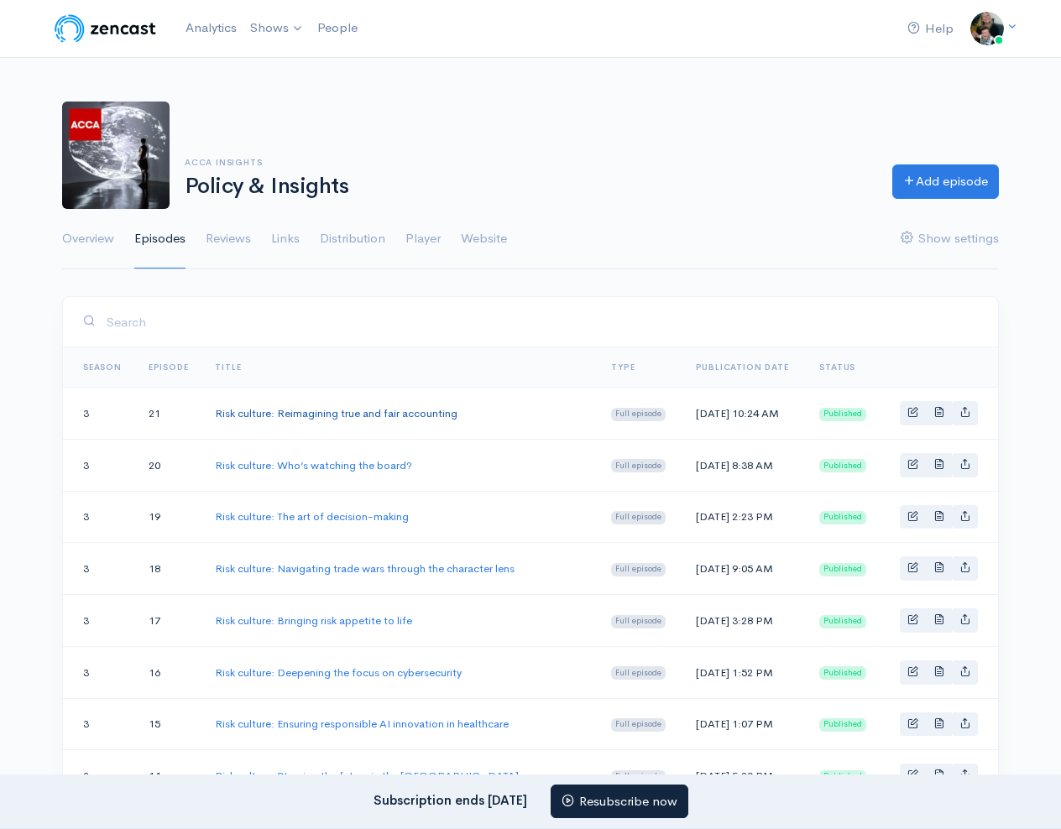
click at [295, 413] on link "Risk culture: Reimagining true and fair accounting" at bounding box center [336, 413] width 243 height 14
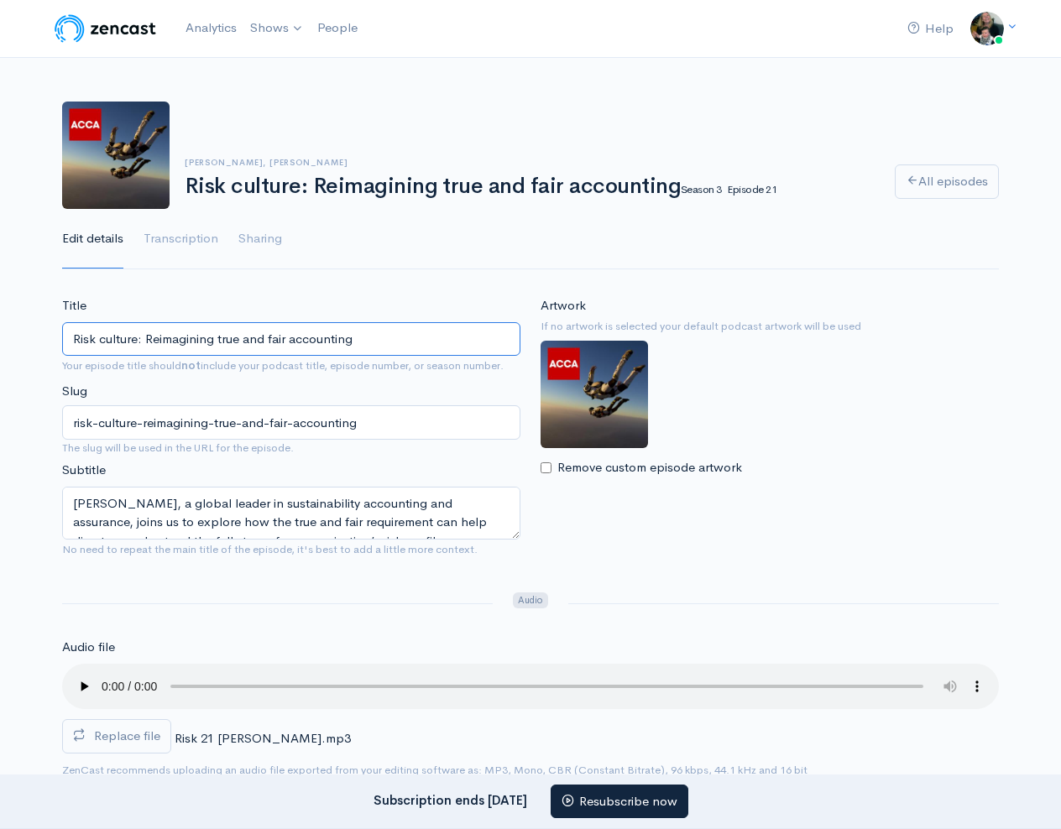
drag, startPoint x: 149, startPoint y: 333, endPoint x: -48, endPoint y: 333, distance: 197.3
click at [0, 333] on html "Help Notifications View all Your profile Team settings Discover more shows from…" at bounding box center [530, 414] width 1061 height 829
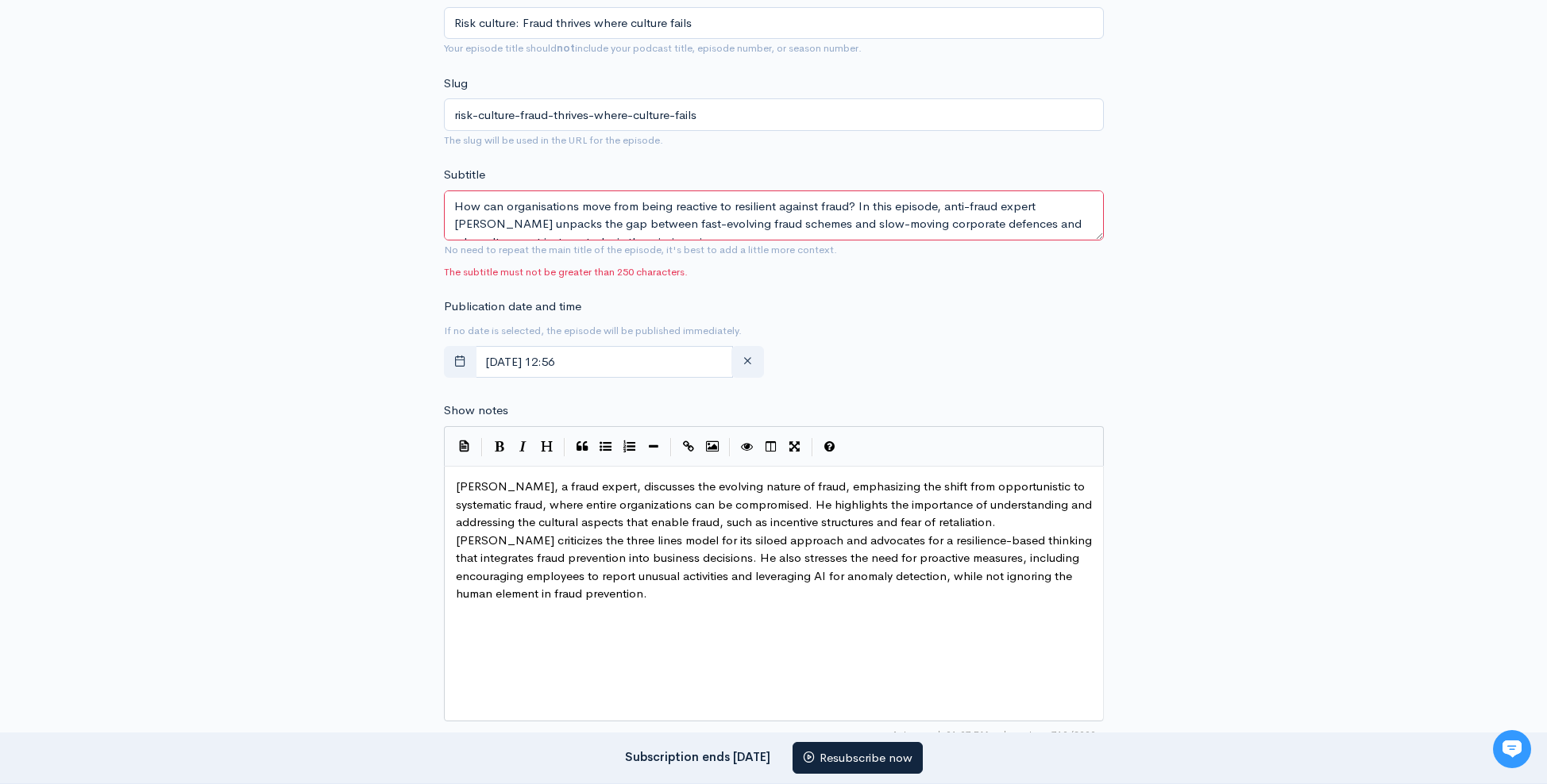
scroll to position [537, 0]
click at [800, 207] on textarea "How can organisations move from being reactive to resilient against fraud? In t…" at bounding box center [774, 218] width 660 height 50
click at [619, 218] on textarea "How can organisations move from being reactive to resilient against fraud? In t…" at bounding box center [774, 218] width 660 height 50
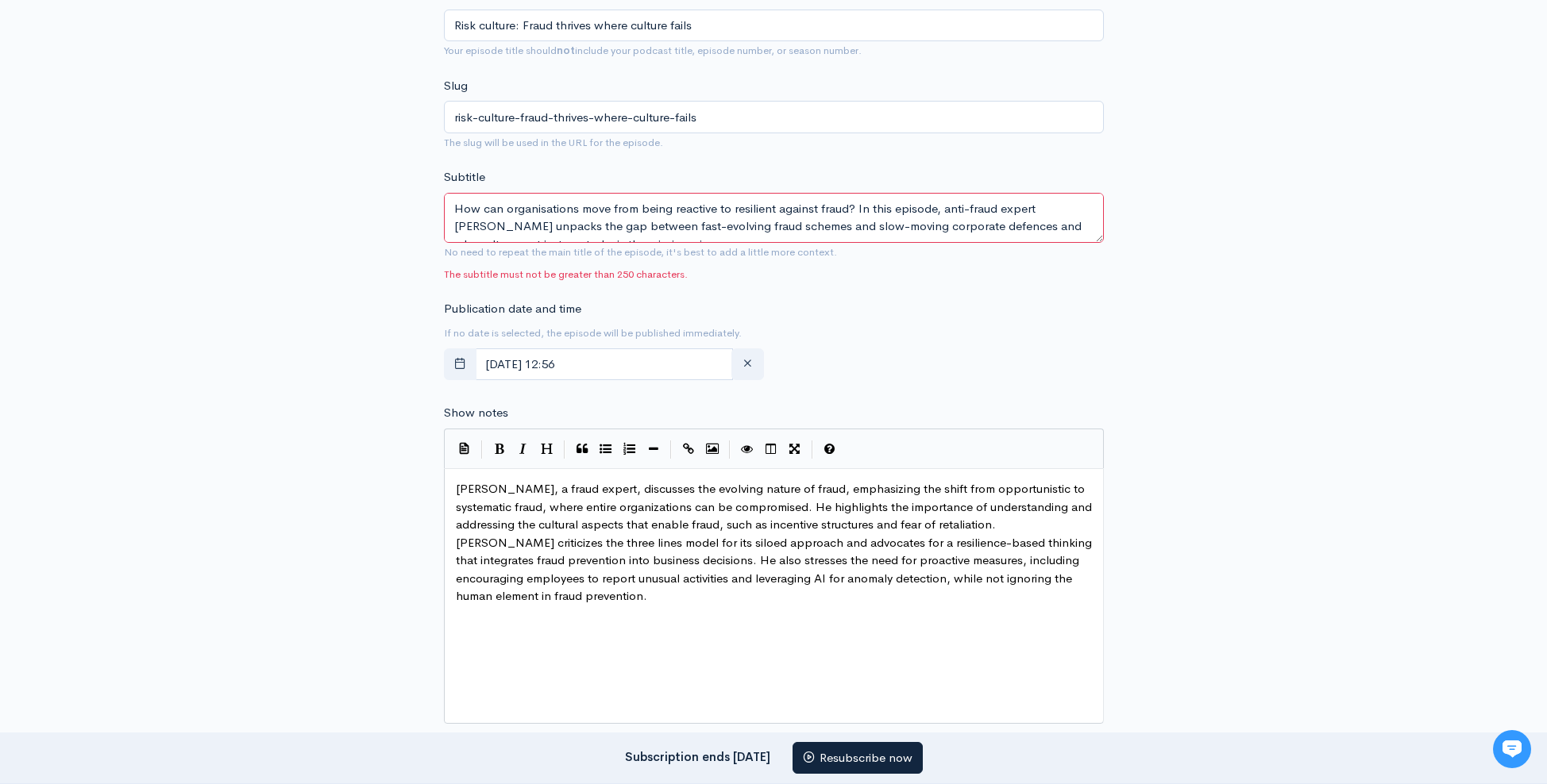
click at [619, 218] on textarea "How can organisations move from being reactive to resilient against fraud? In t…" at bounding box center [774, 218] width 660 height 50
paste textarea "A"
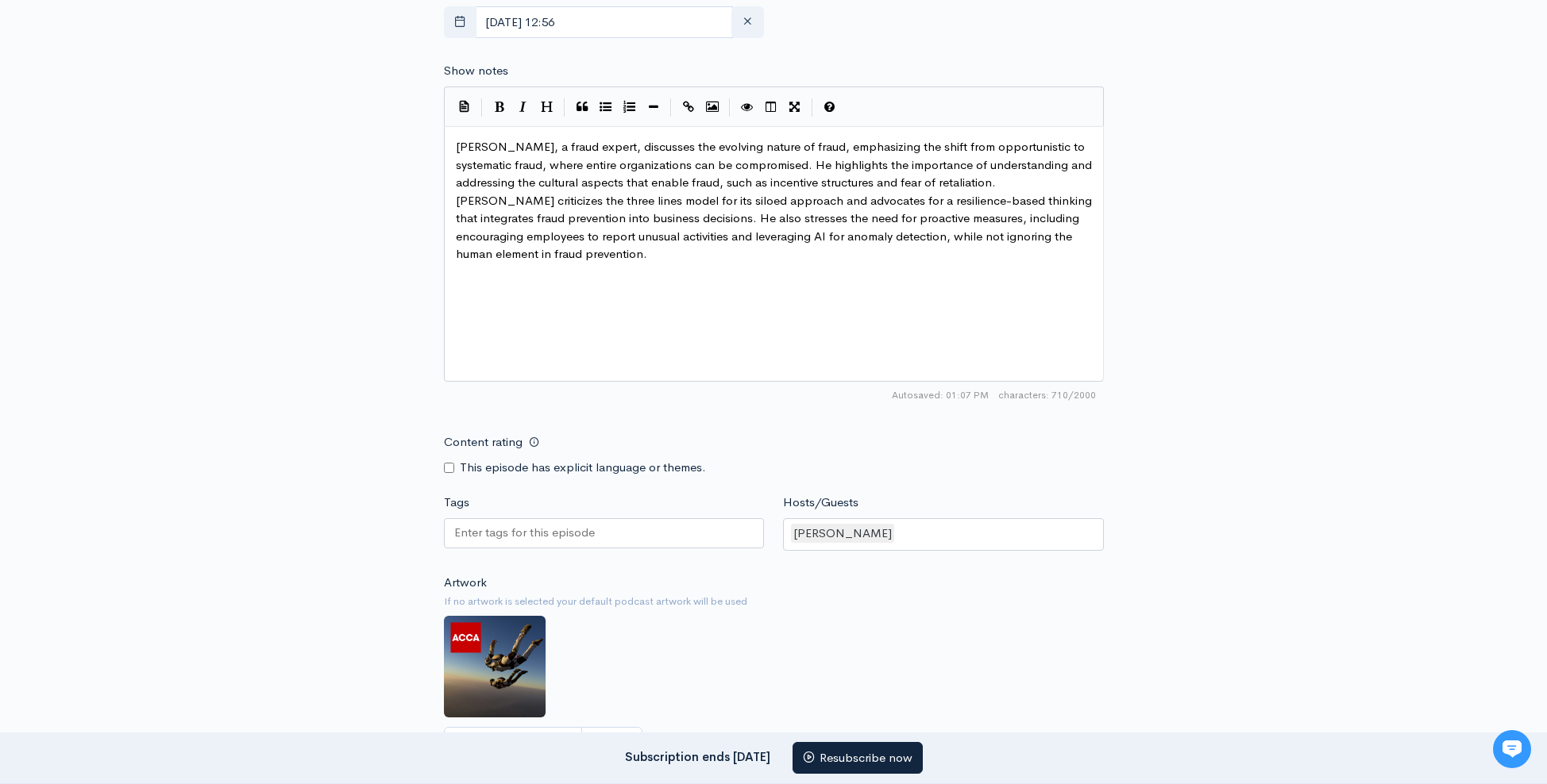
scroll to position [1213, 0]
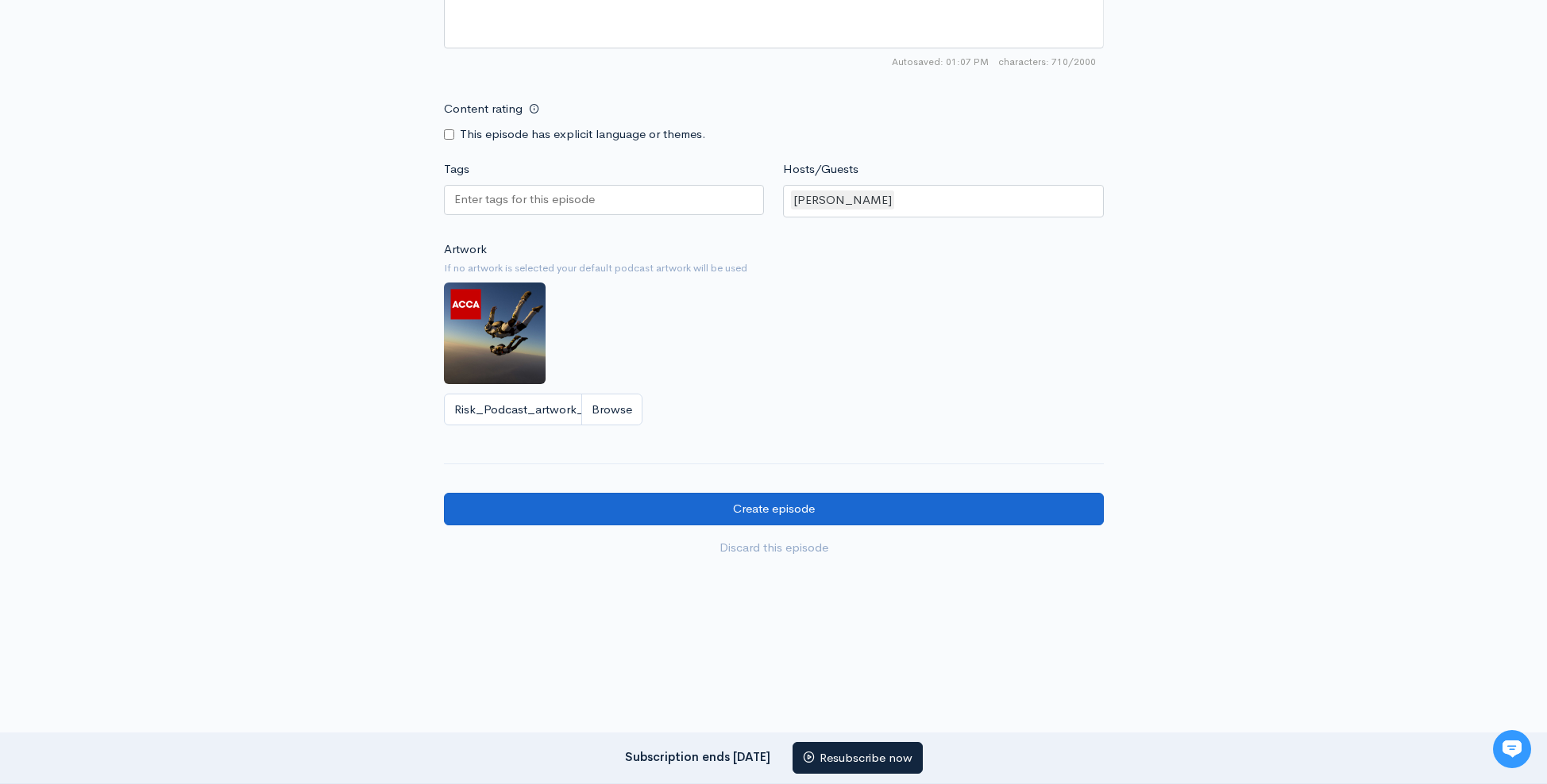
type textarea "How can organisations move from being reactive to resilient against fraud? Anti…"
click at [865, 504] on input "Create episode" at bounding box center [774, 509] width 660 height 32
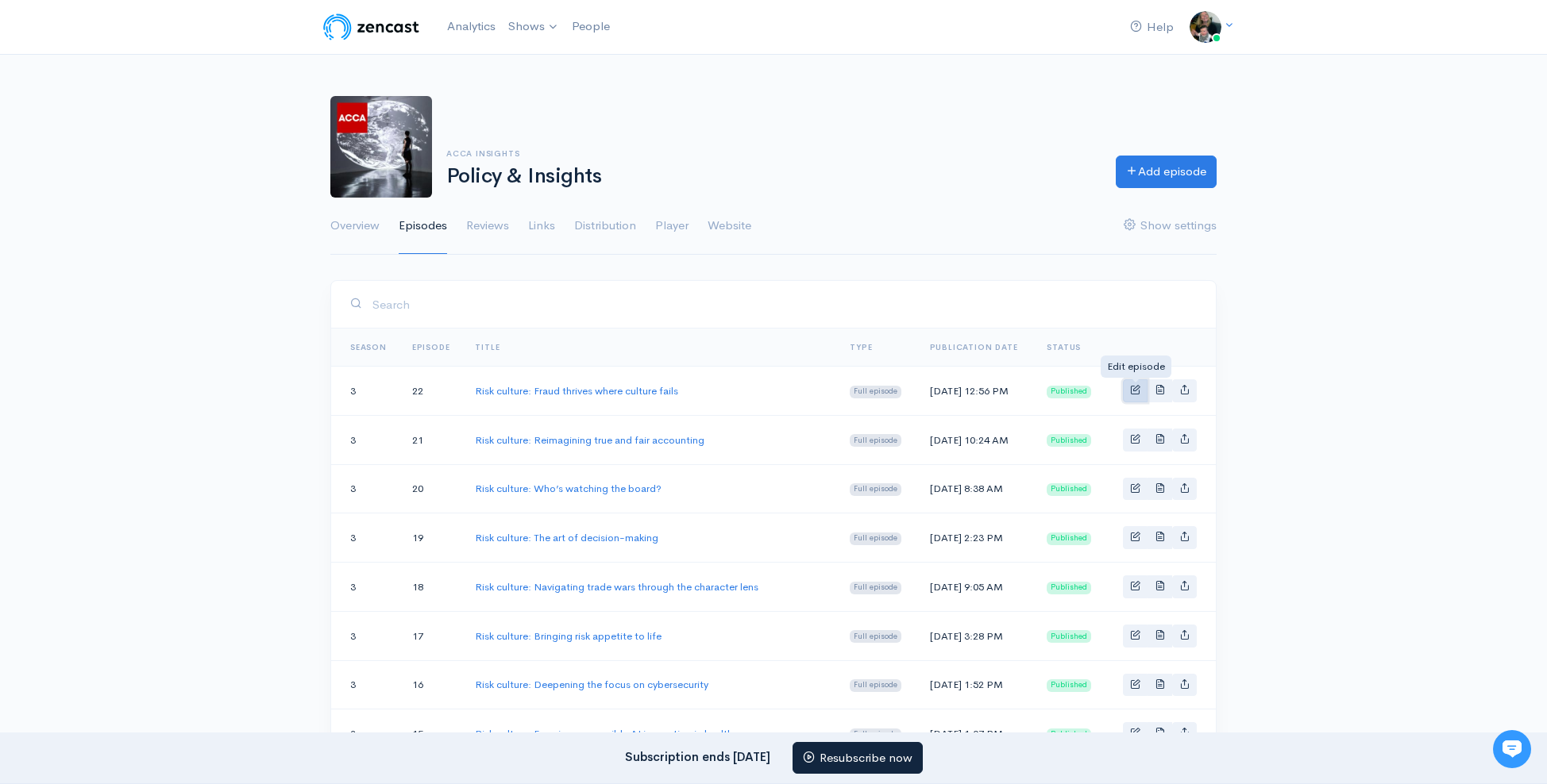
click at [1134, 384] on span "Basic example" at bounding box center [1135, 389] width 10 height 10
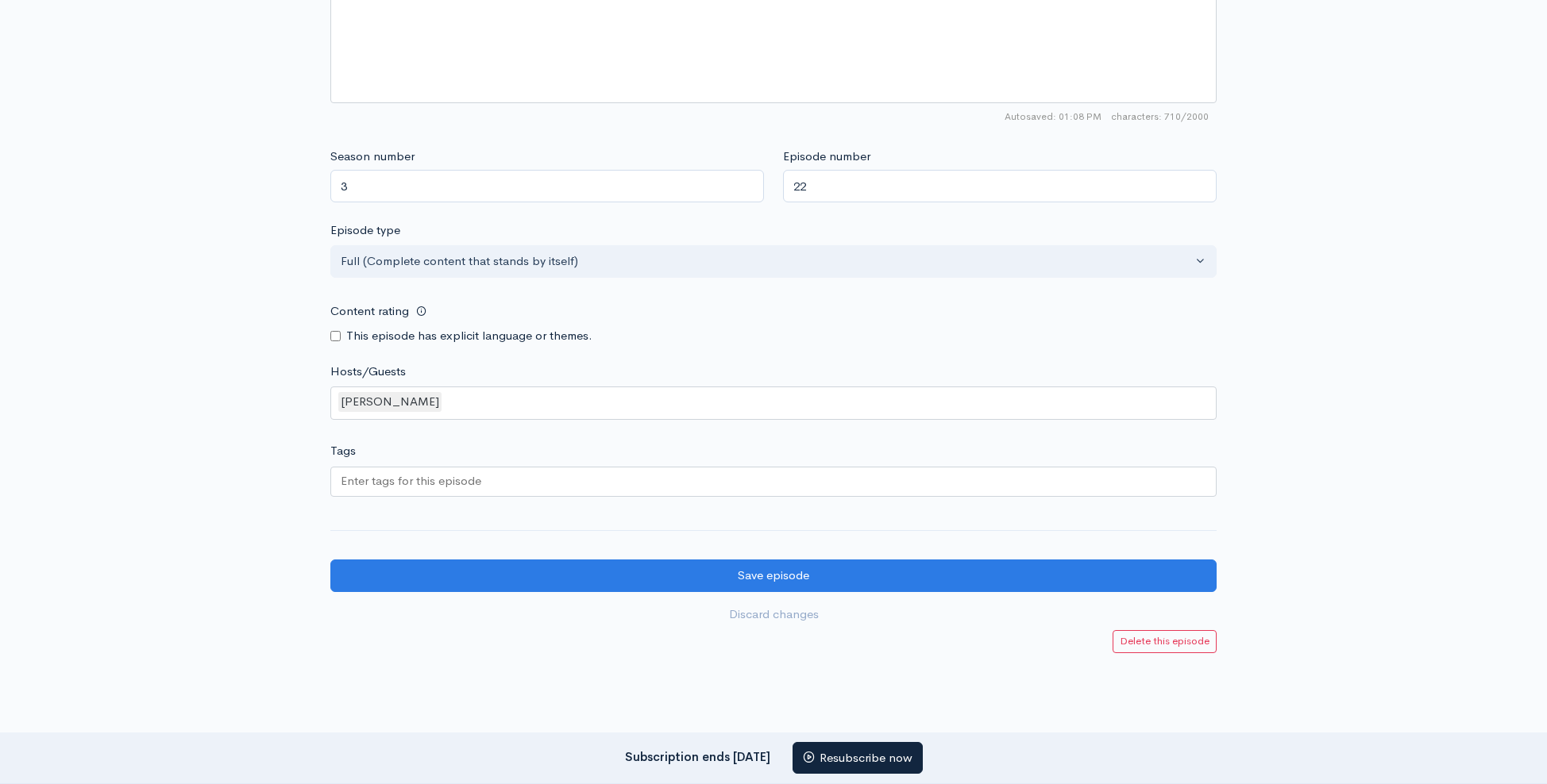
scroll to position [1165, 0]
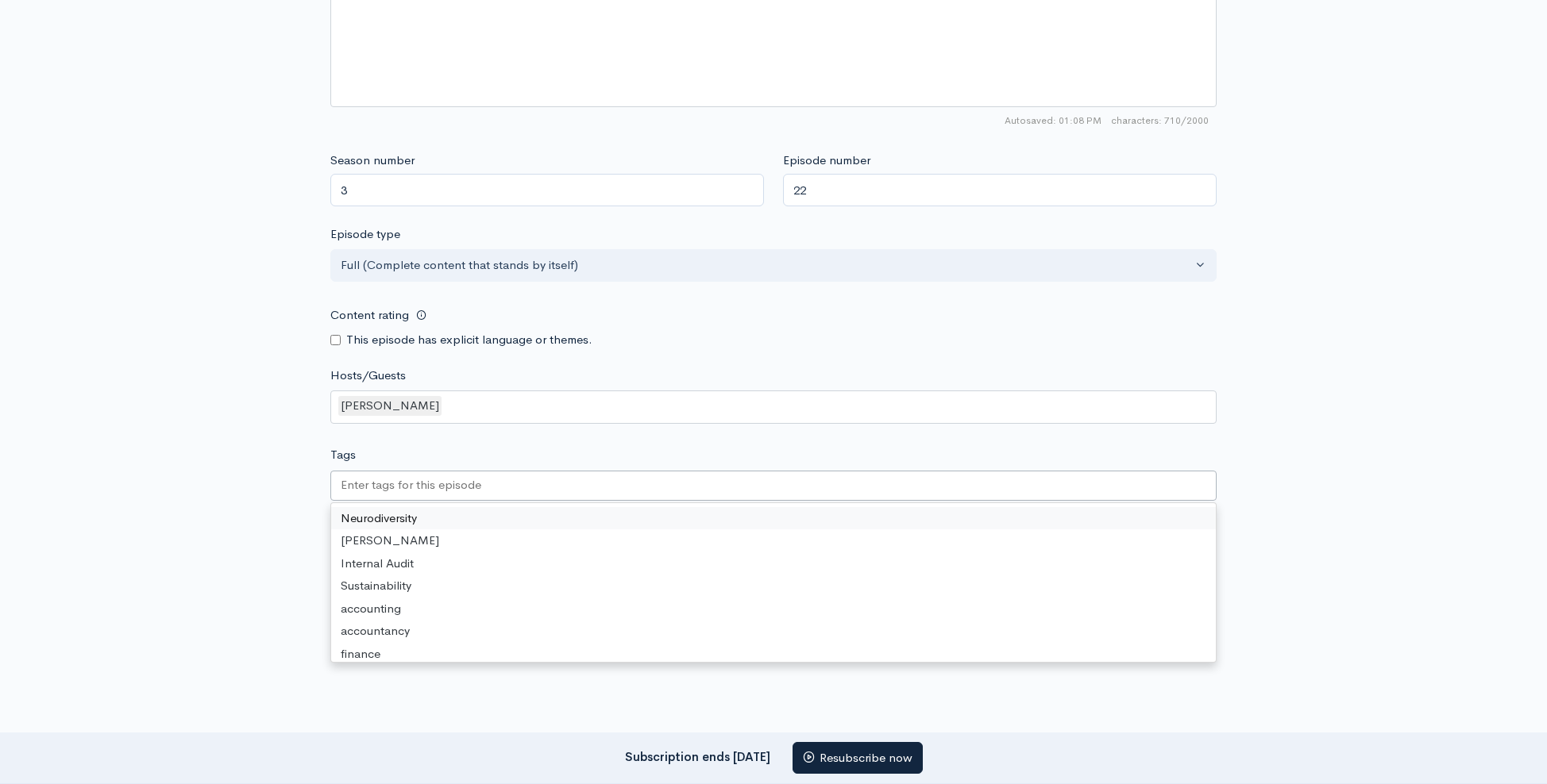
click at [539, 487] on div at bounding box center [773, 486] width 887 height 30
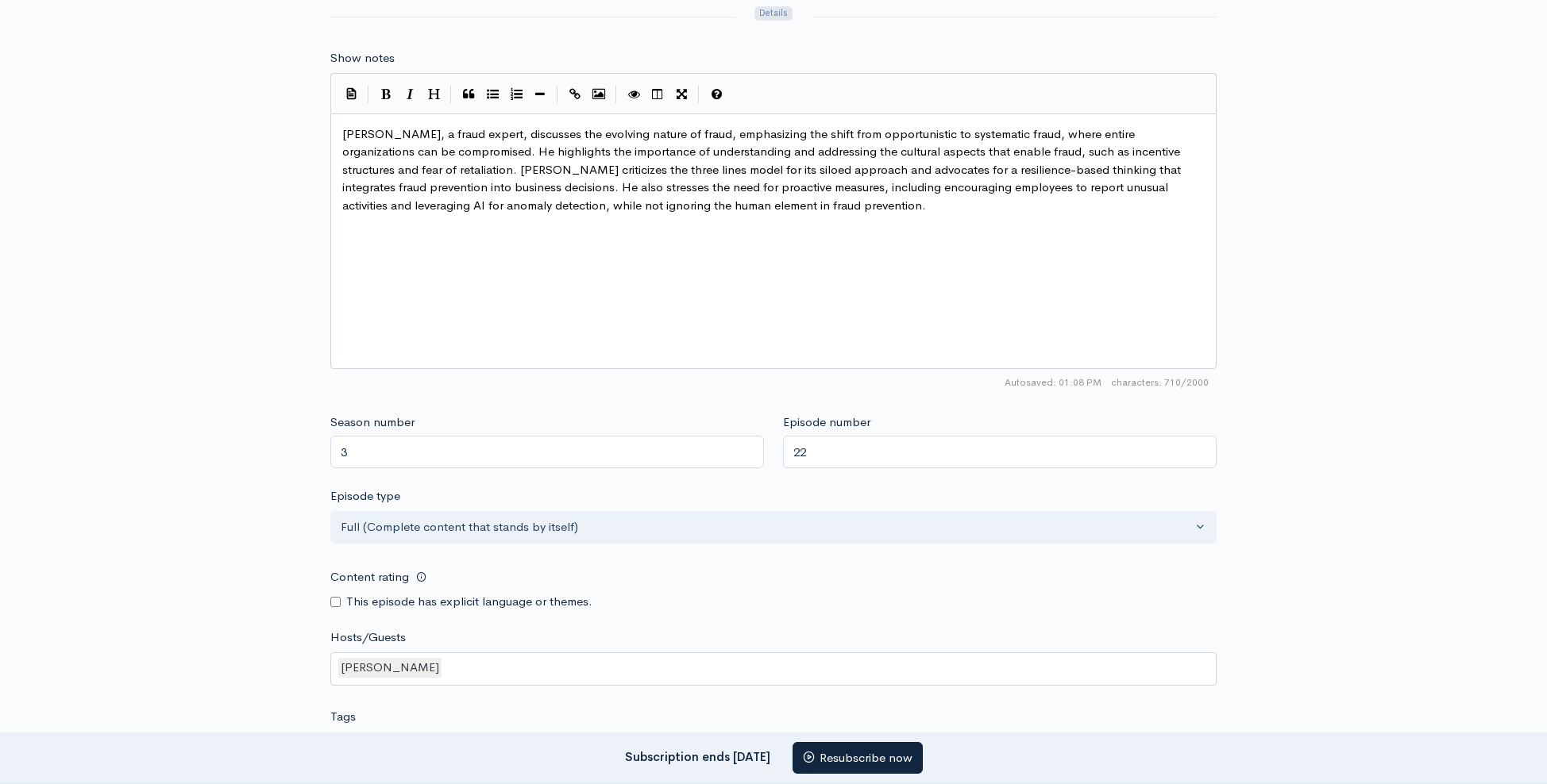
scroll to position [888, 0]
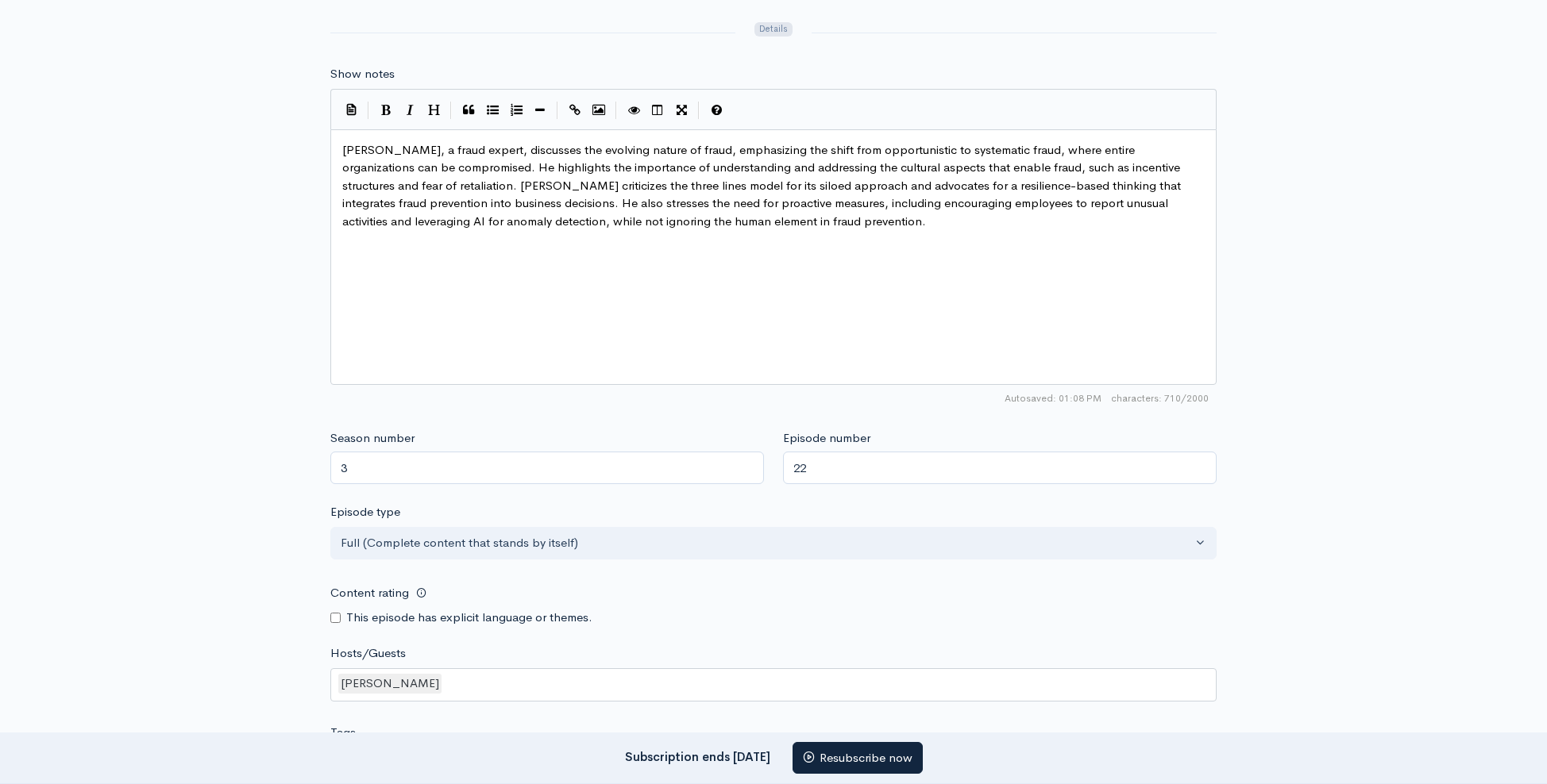
type input "fr"
type textarea "fraud expert"
drag, startPoint x: 429, startPoint y: 148, endPoint x: 494, endPoint y: 148, distance: 65.0
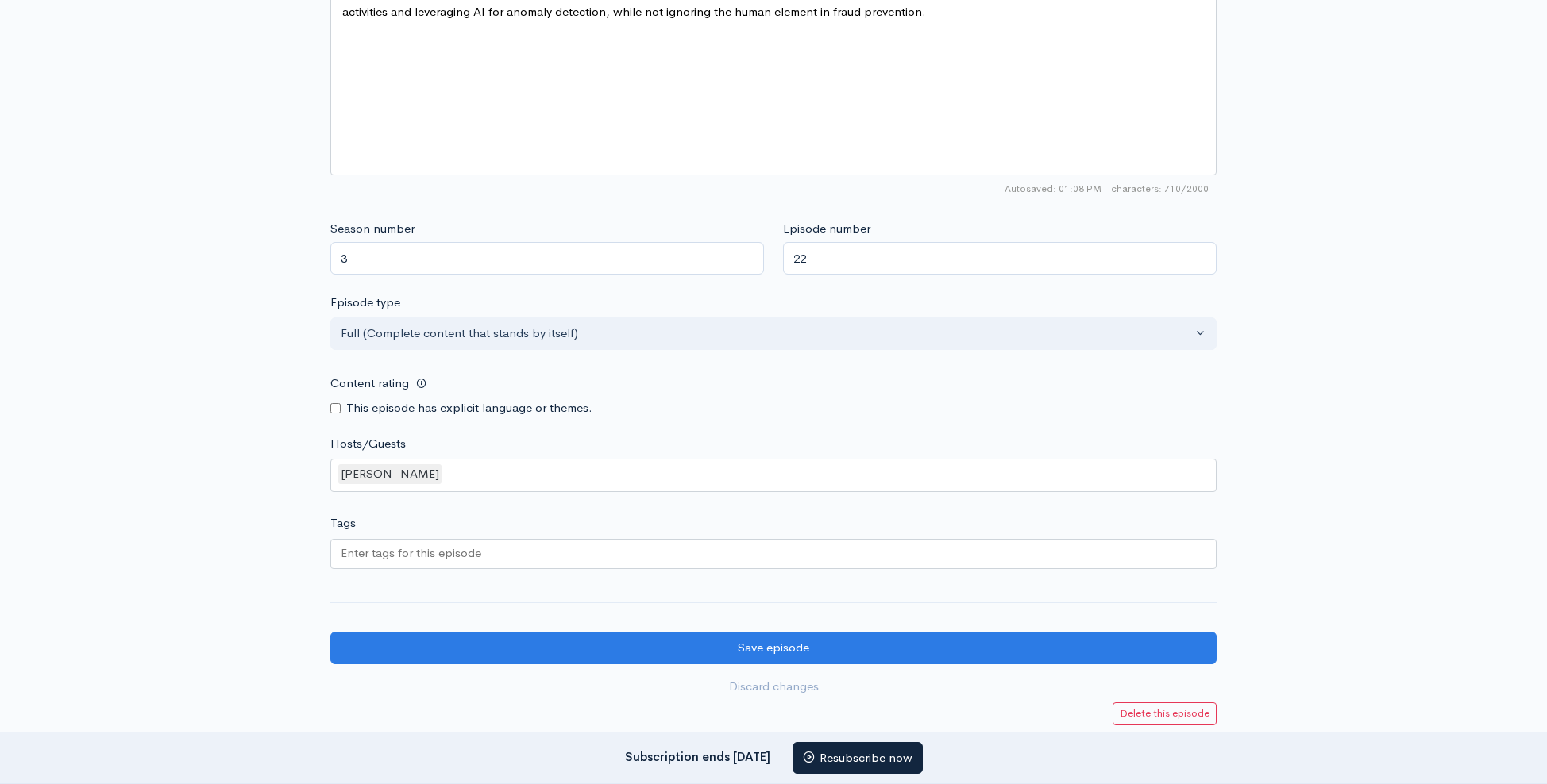
scroll to position [722, 0]
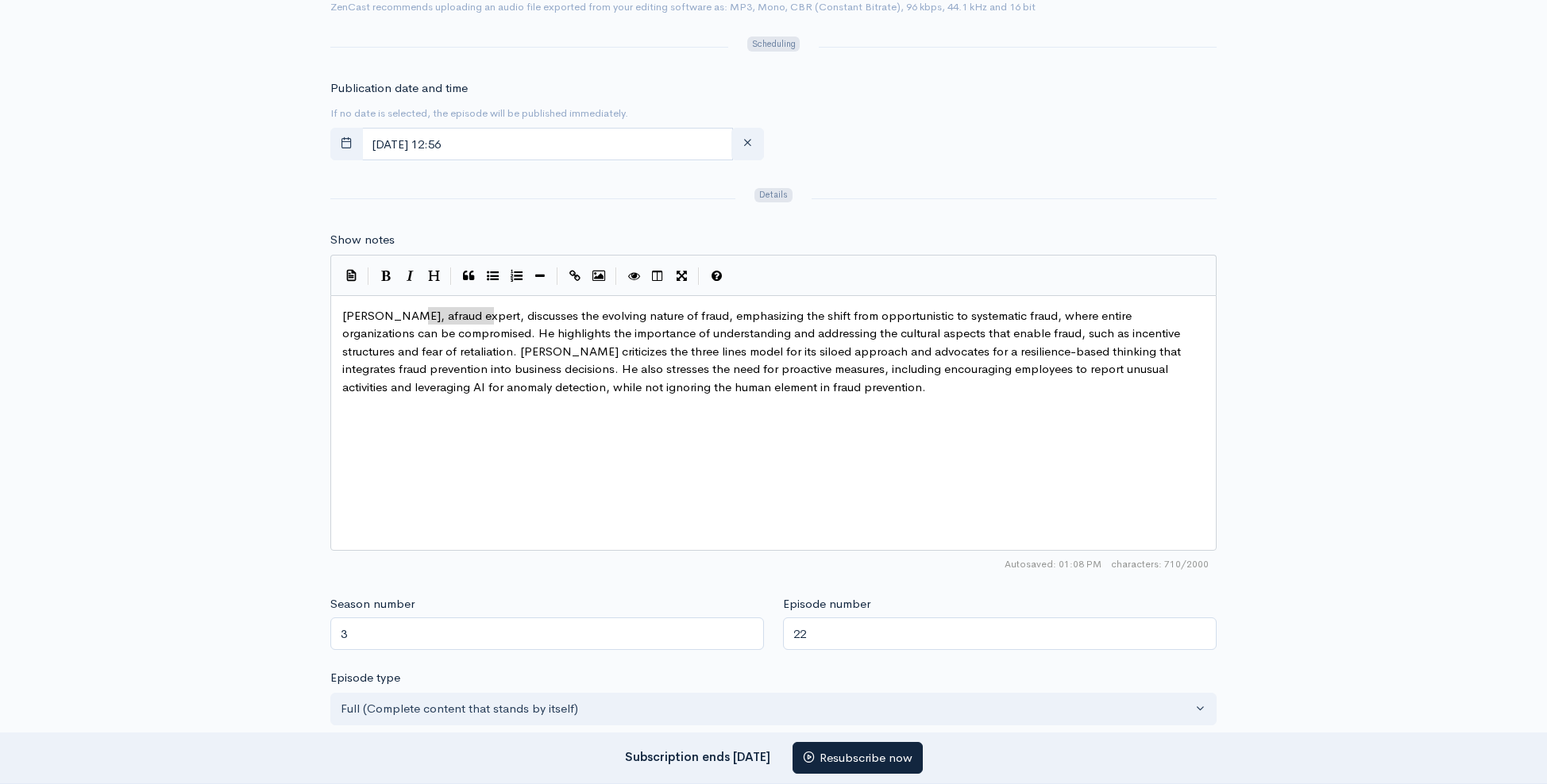
type textarea "Ashu Sharma"
drag, startPoint x: 410, startPoint y: 309, endPoint x: 212, endPoint y: 304, distance: 198.1
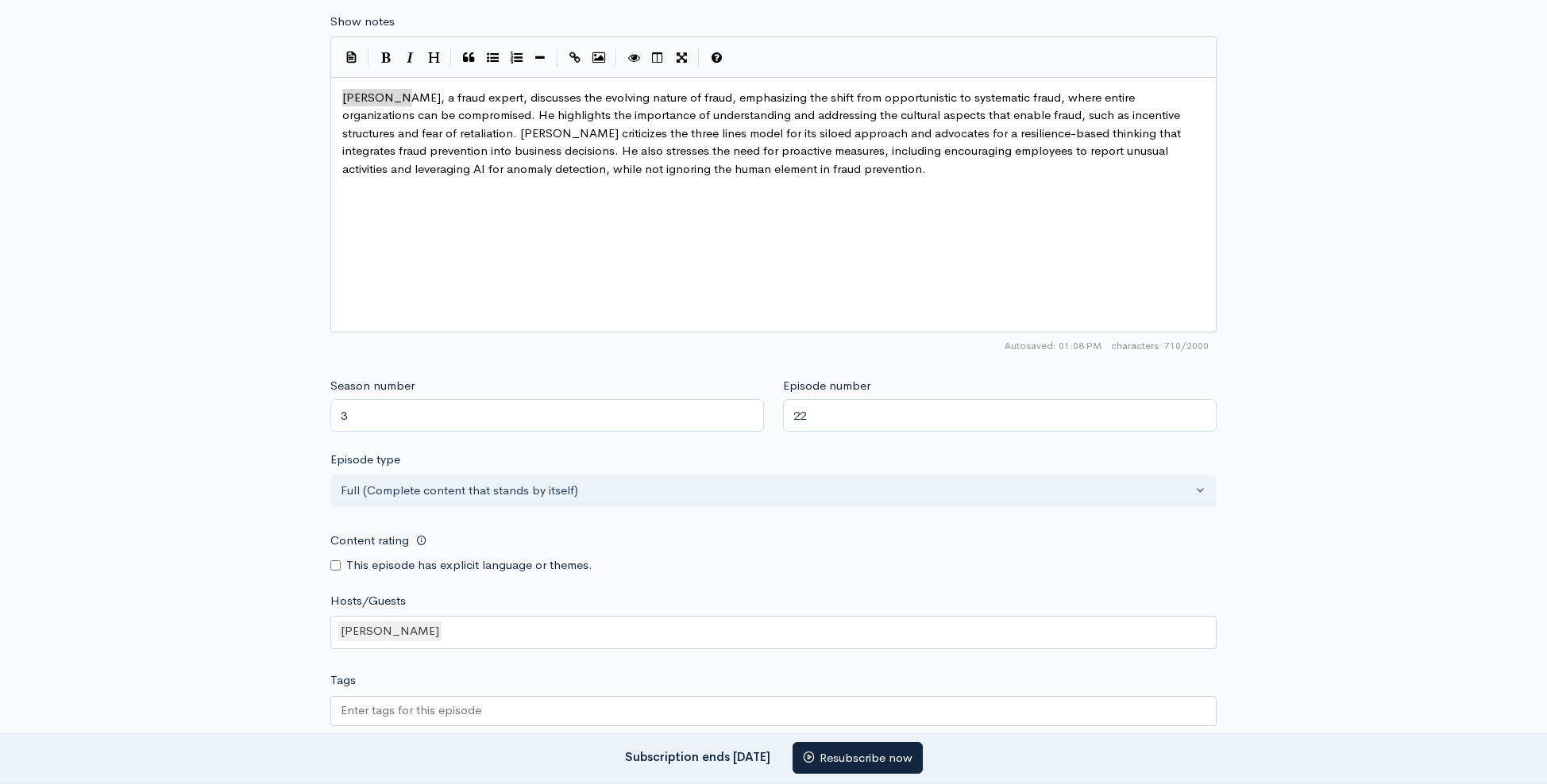
scroll to position [1123, 0]
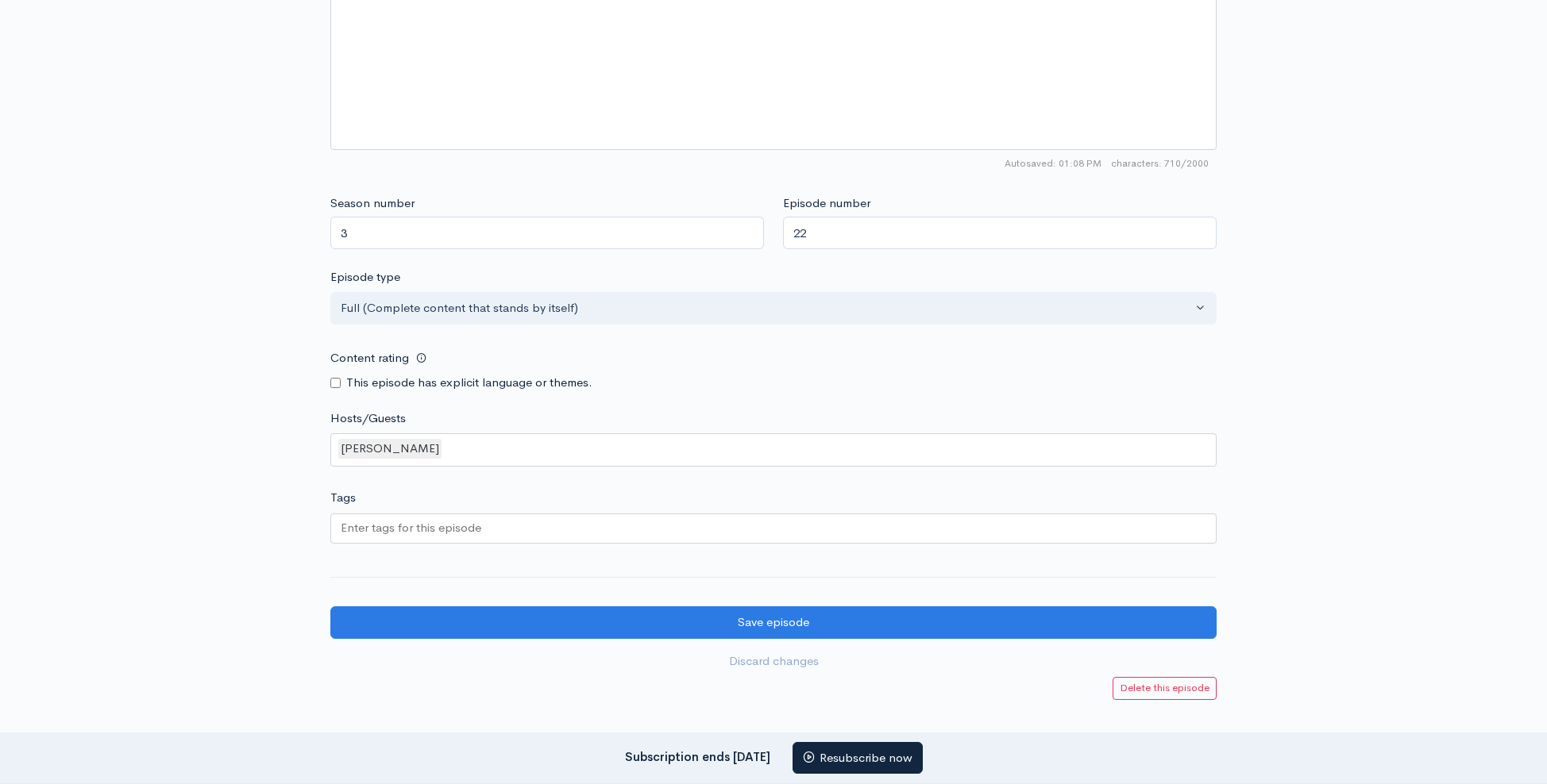
click at [484, 452] on div "Rachael Johnson" at bounding box center [773, 449] width 887 height 33
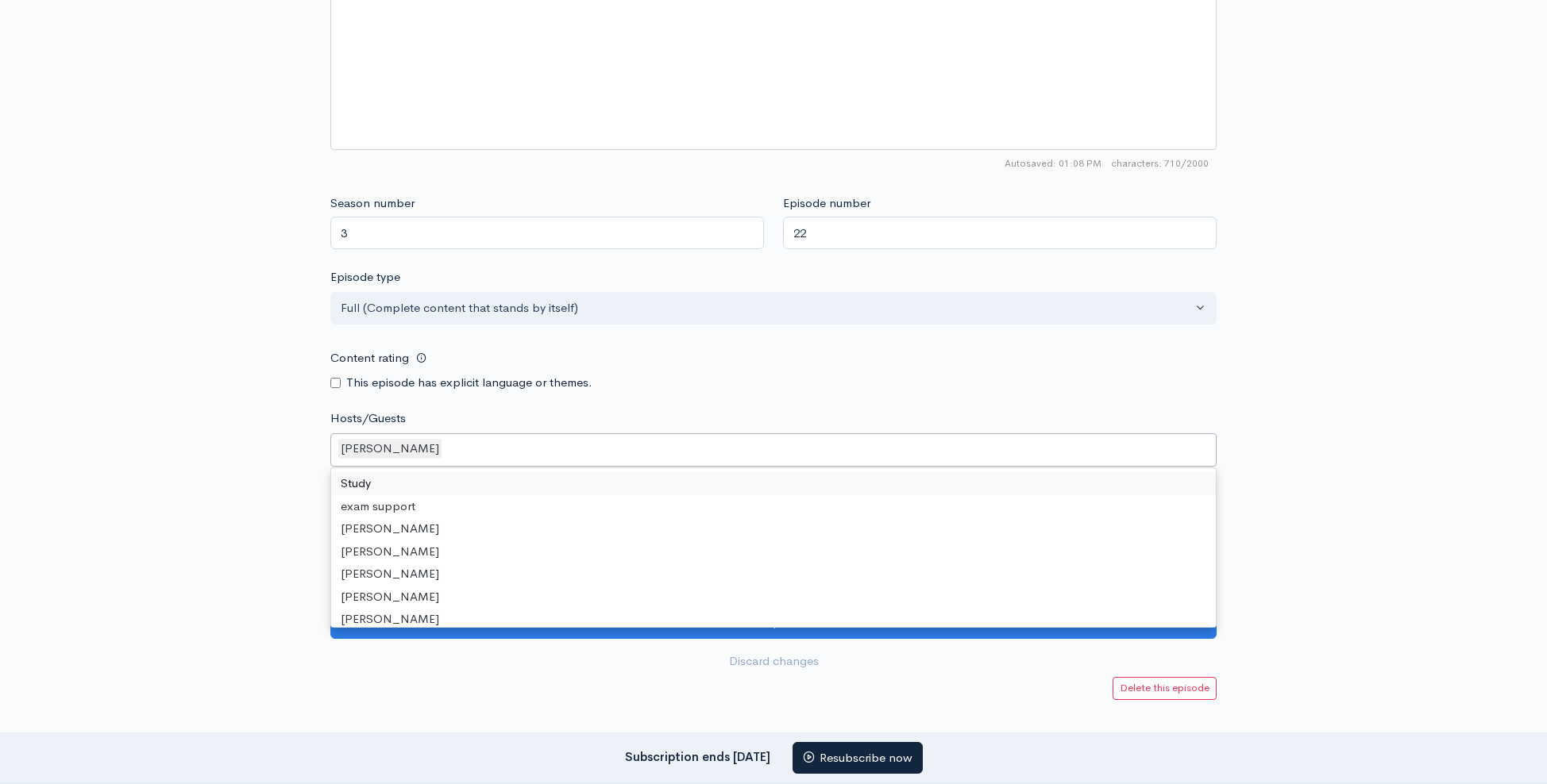
paste input "Ashu Sharma"
type input "Ashu Sharma"
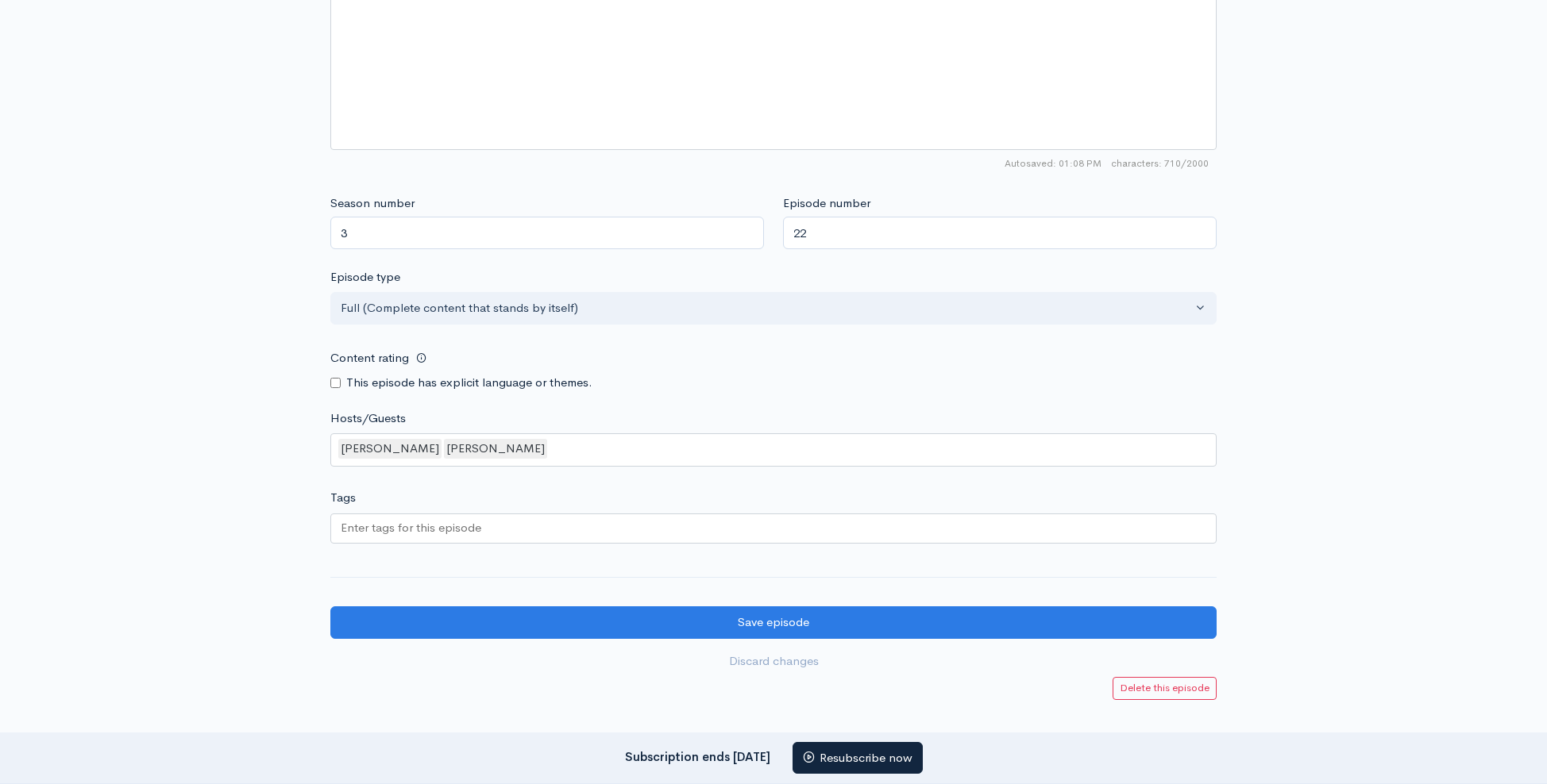
click at [383, 519] on input "Tags" at bounding box center [412, 528] width 143 height 18
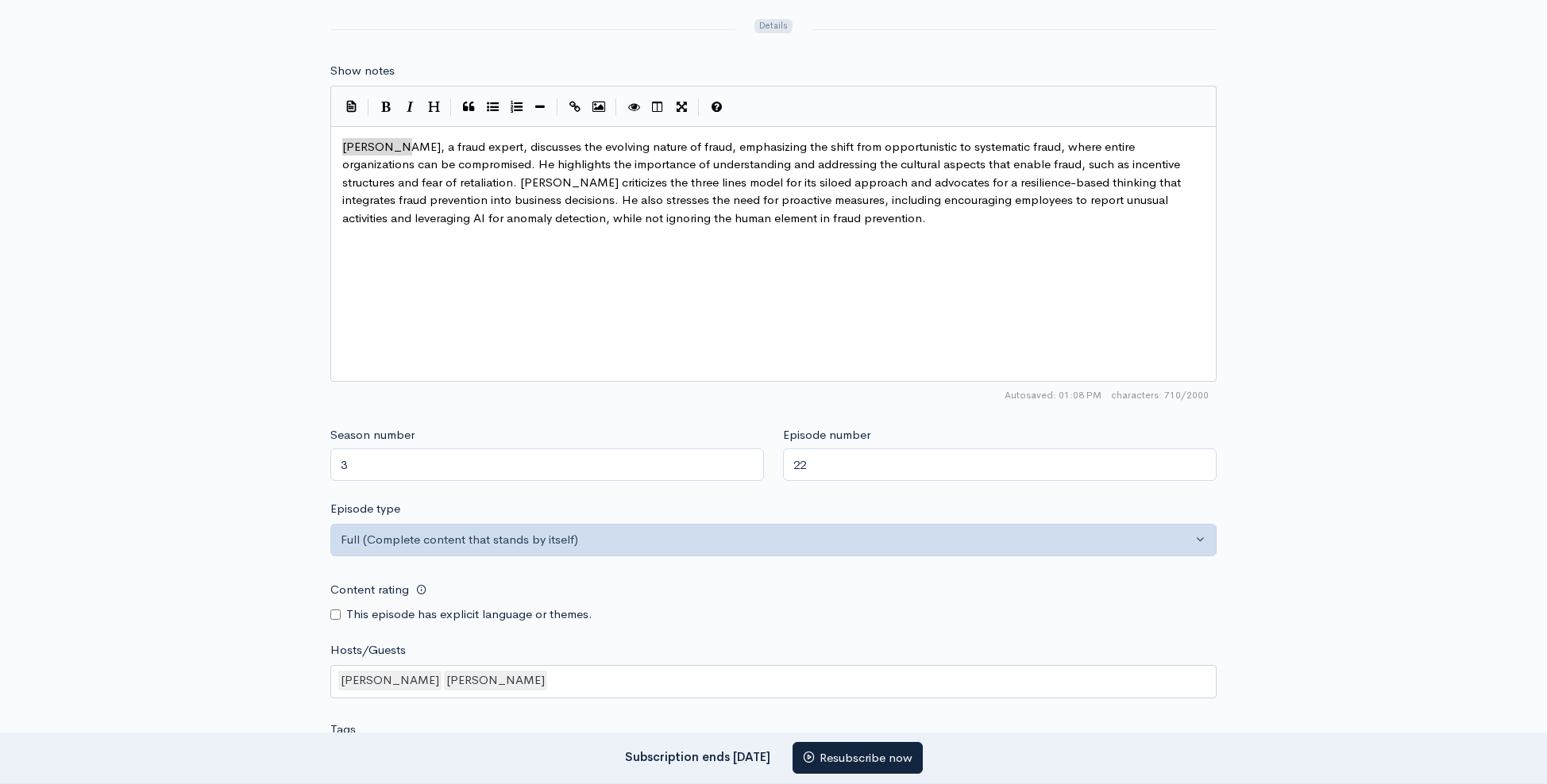
scroll to position [824, 0]
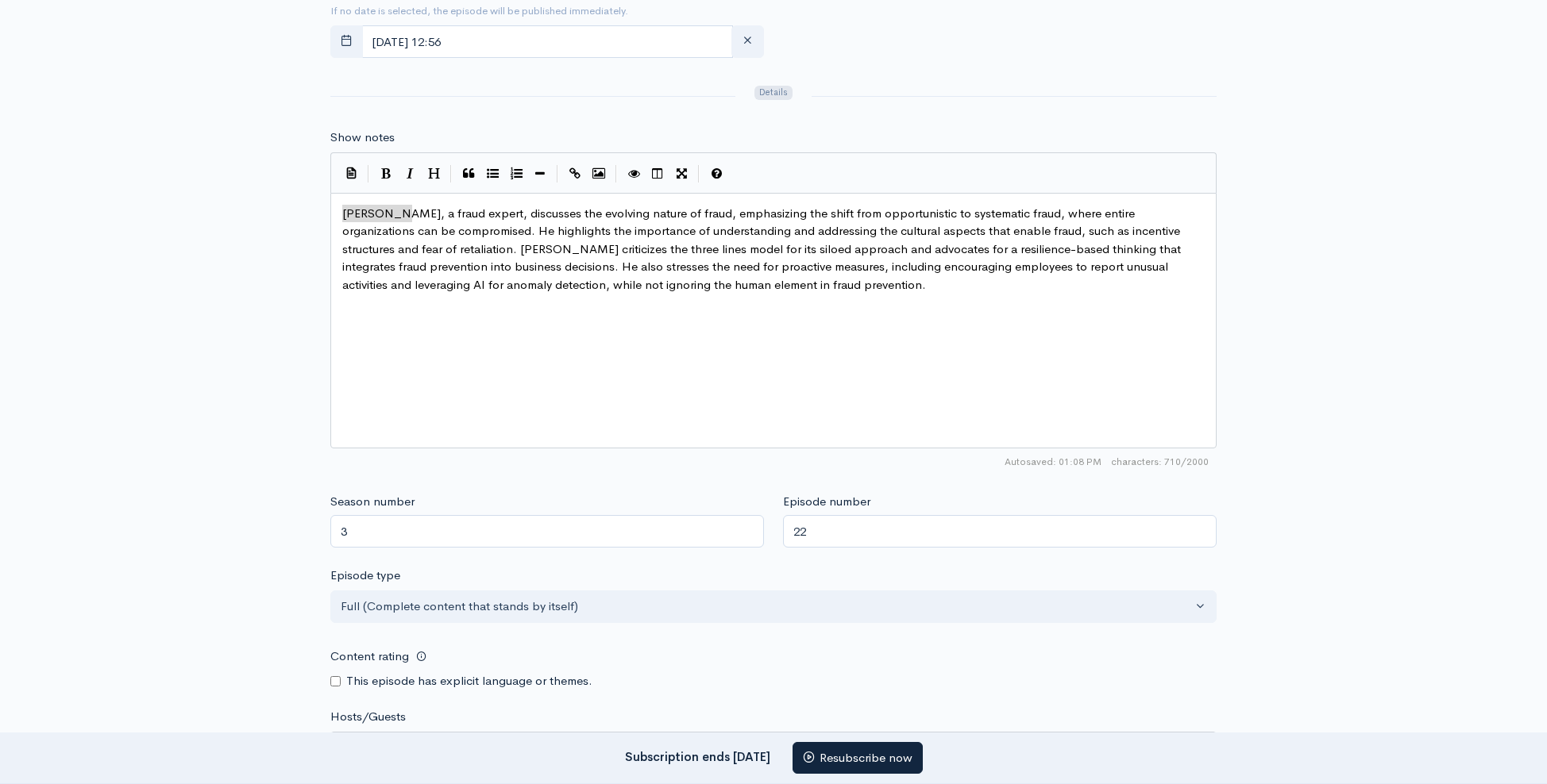
type input "fra"
type textarea "fraud expert"
drag, startPoint x: 494, startPoint y: 211, endPoint x: 429, endPoint y: 214, distance: 65.1
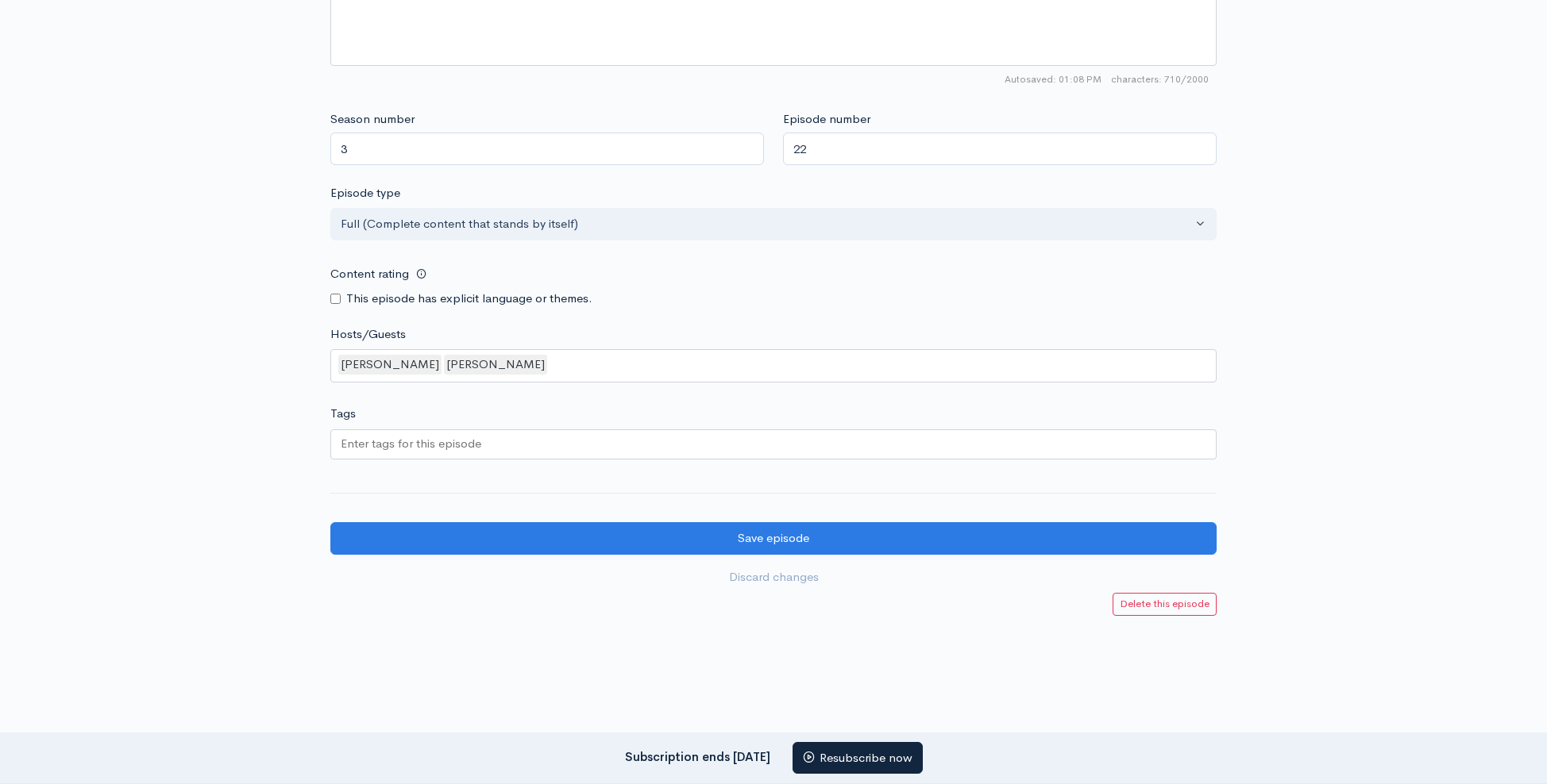
scroll to position [1239, 0]
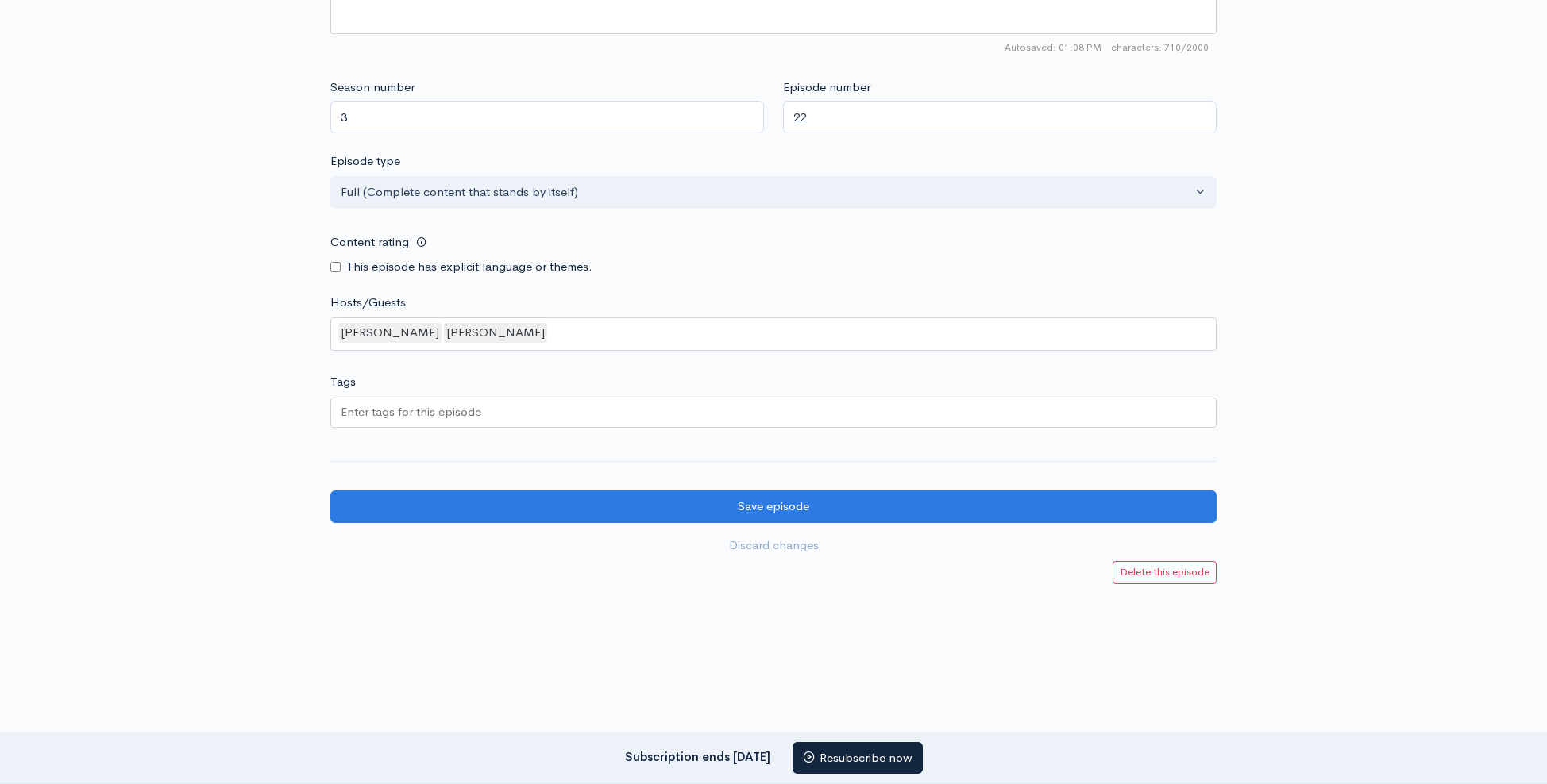
click at [418, 408] on input "Tags" at bounding box center [412, 411] width 143 height 18
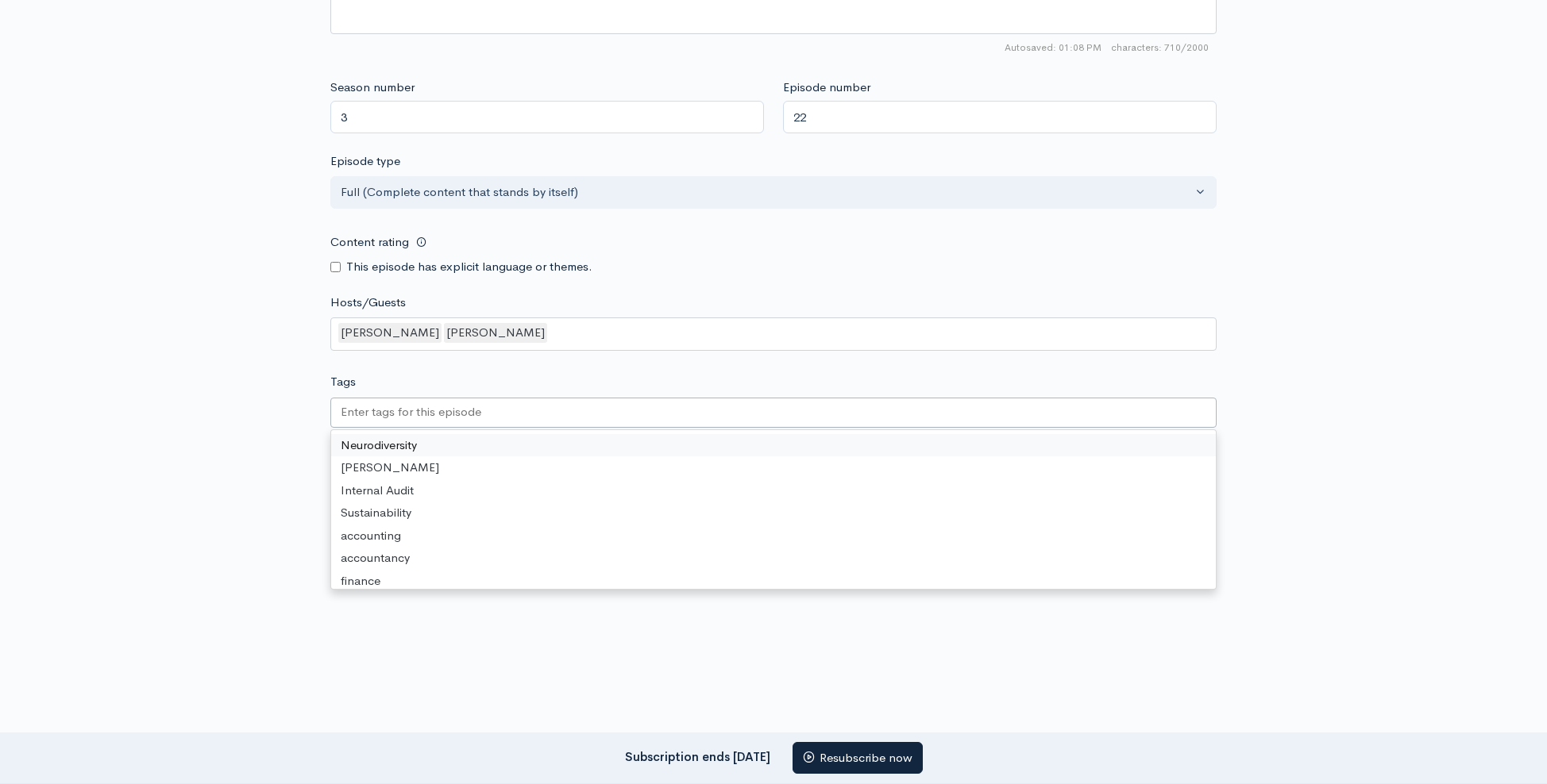
paste input "fraud expert"
type input "fraud expert"
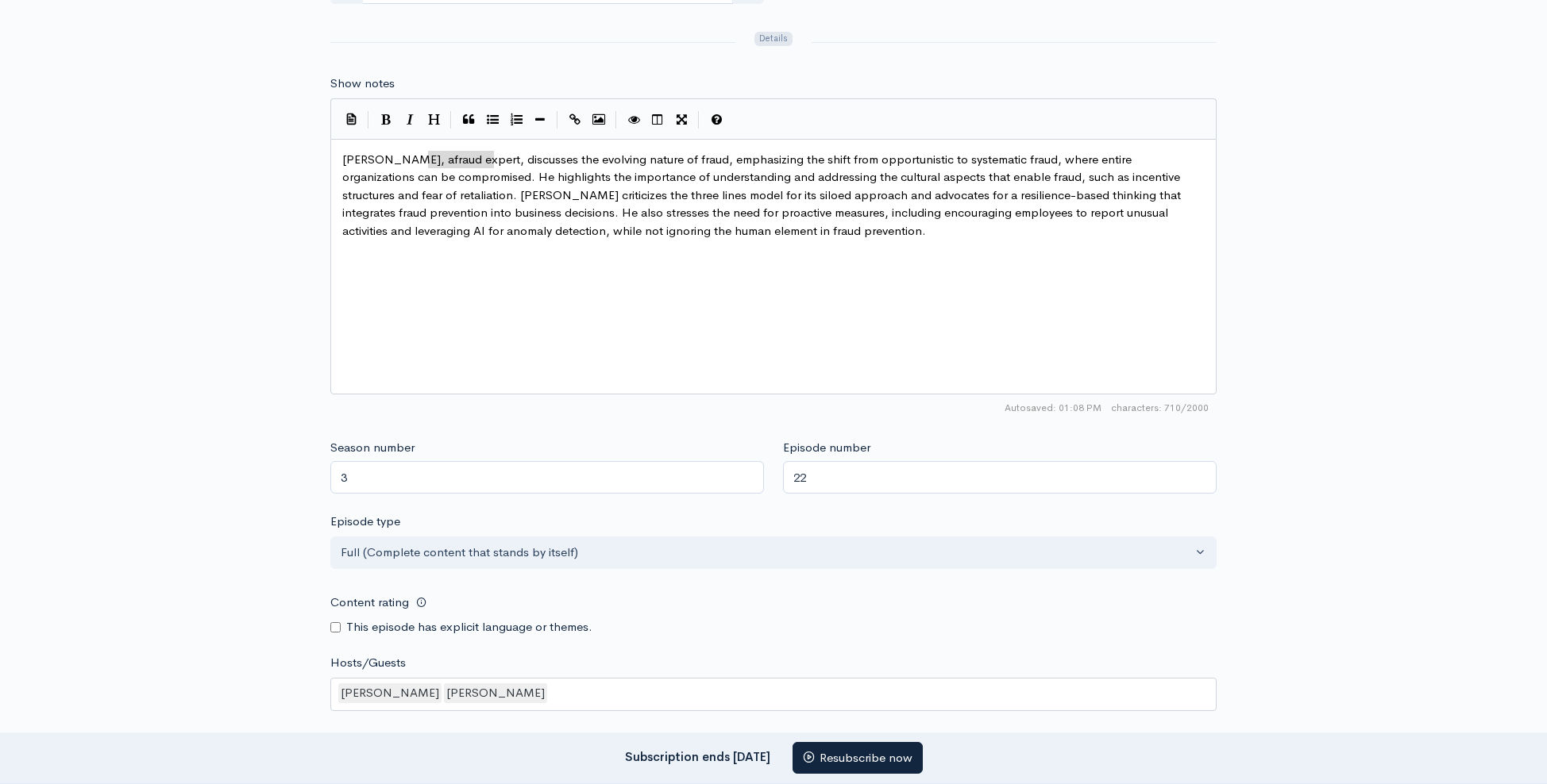
scroll to position [877, 0]
type textarea "nature of fraud"
drag, startPoint x: 624, startPoint y: 161, endPoint x: 699, endPoint y: 155, distance: 75.2
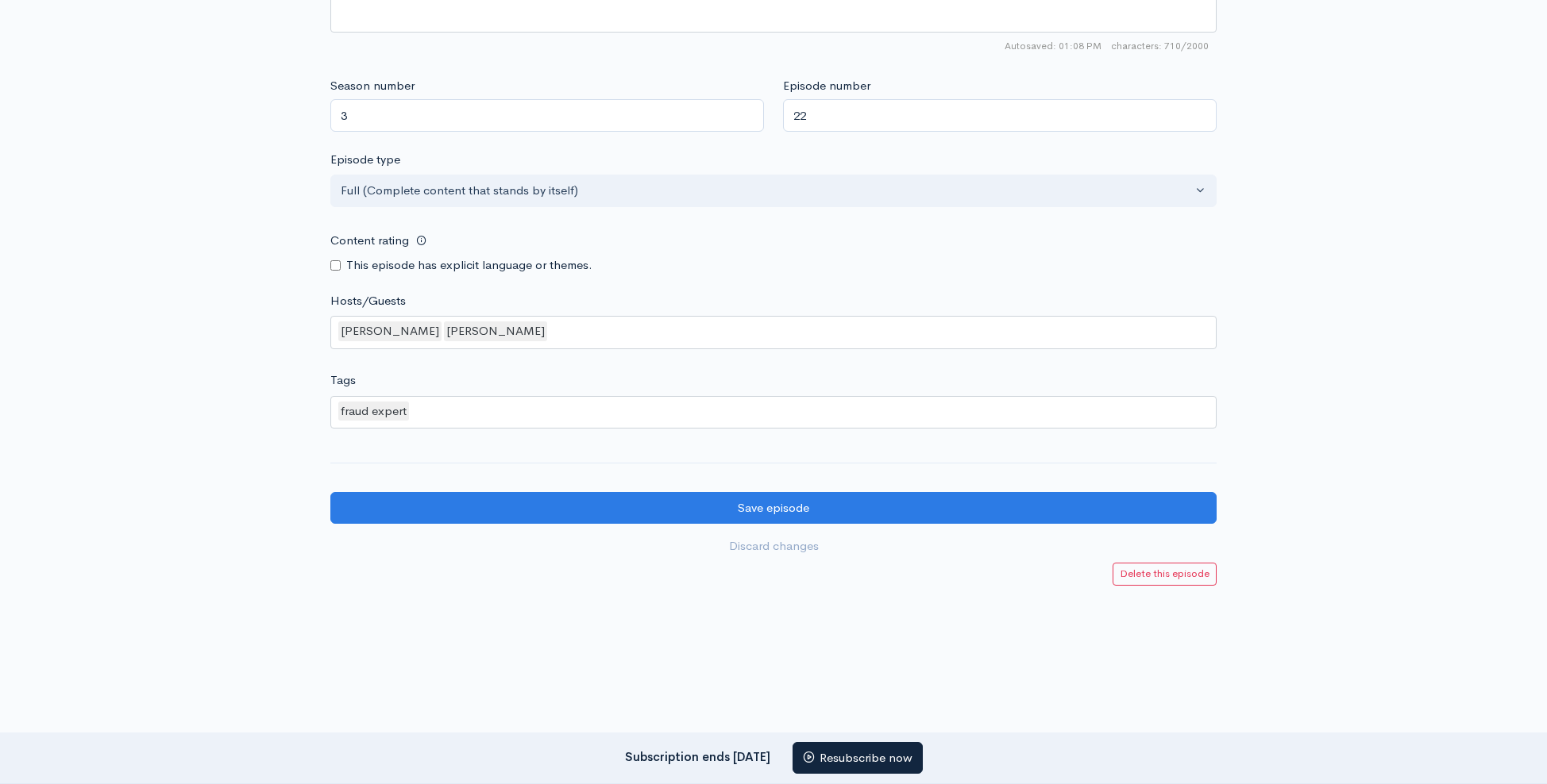
click at [529, 401] on div "fraud expert" at bounding box center [773, 412] width 887 height 33
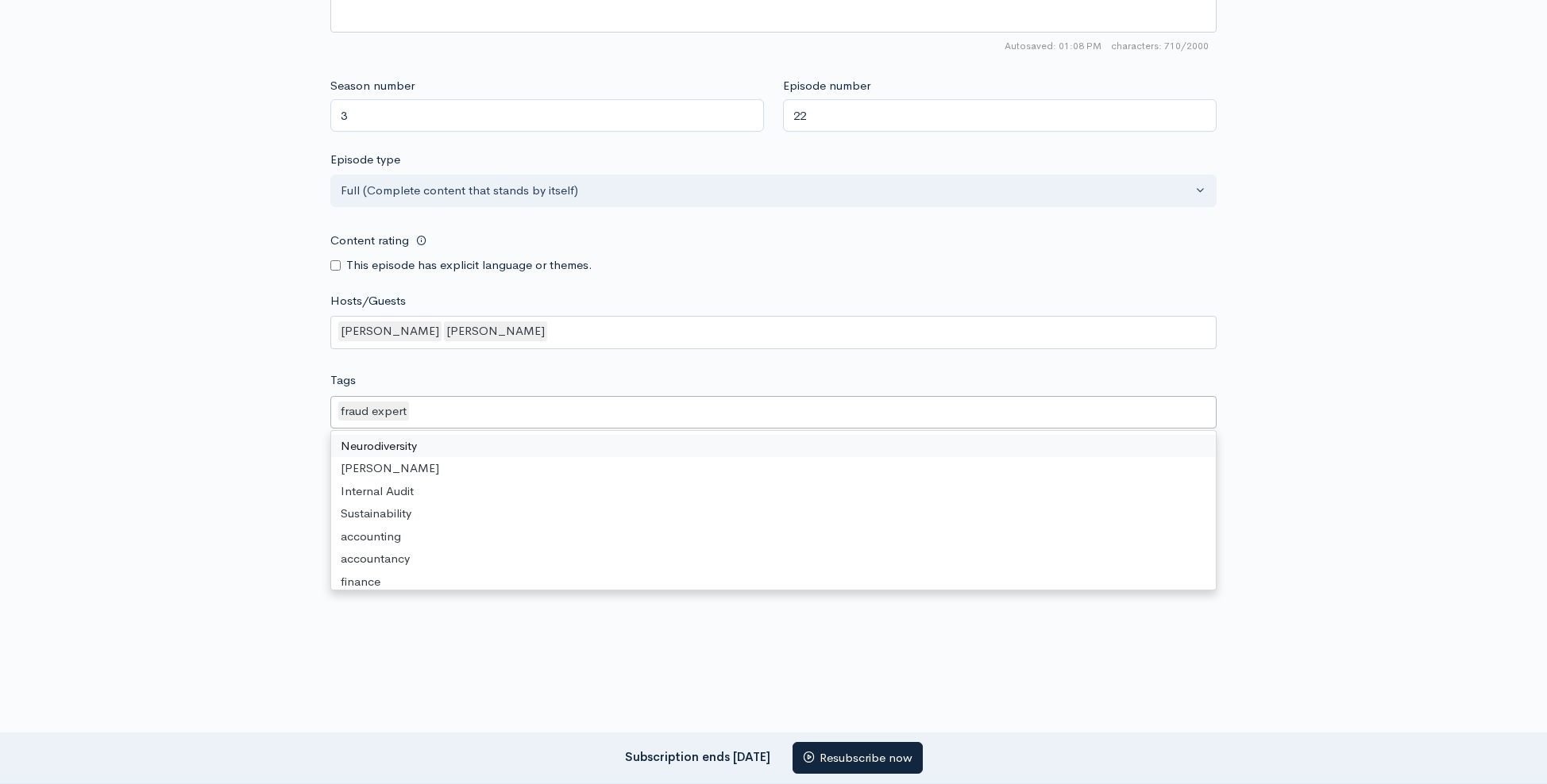
paste input "nature of fraud"
type input "nature of fraud"
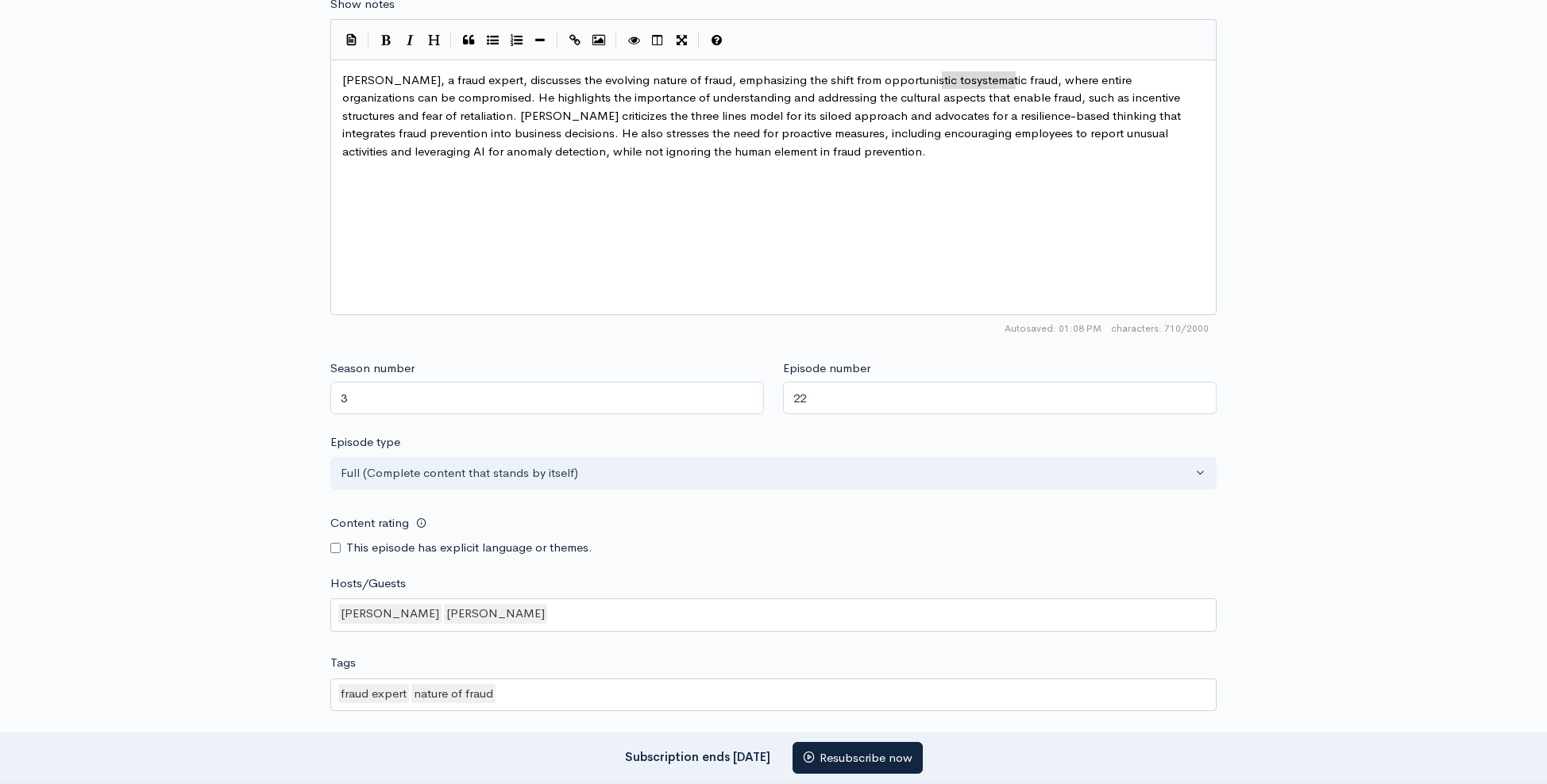
type textarea "systematic fraud"
drag, startPoint x: 944, startPoint y: 75, endPoint x: 1019, endPoint y: 77, distance: 75.0
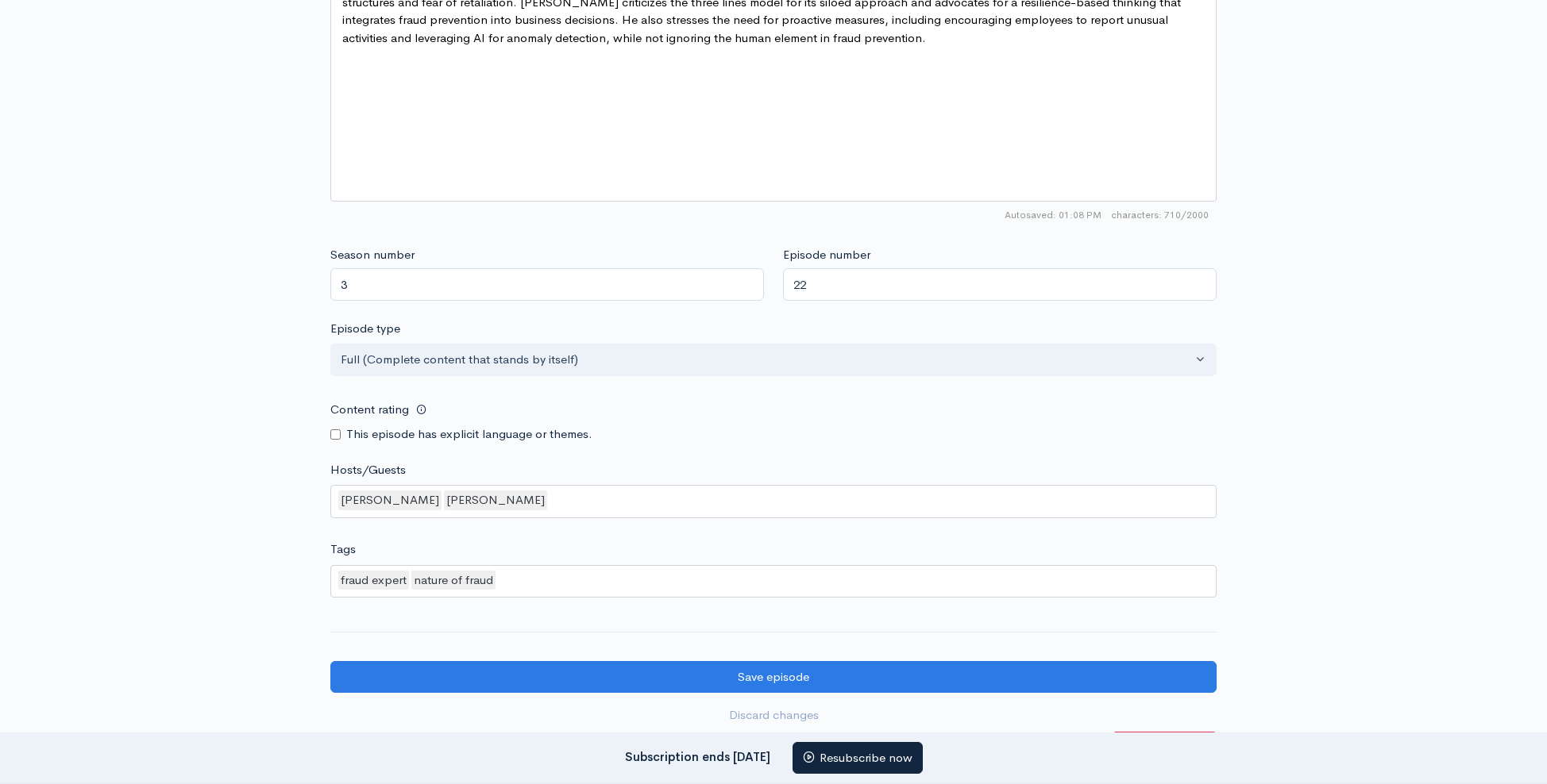
click at [597, 583] on div "fraud expert nature of fraud" at bounding box center [773, 582] width 887 height 33
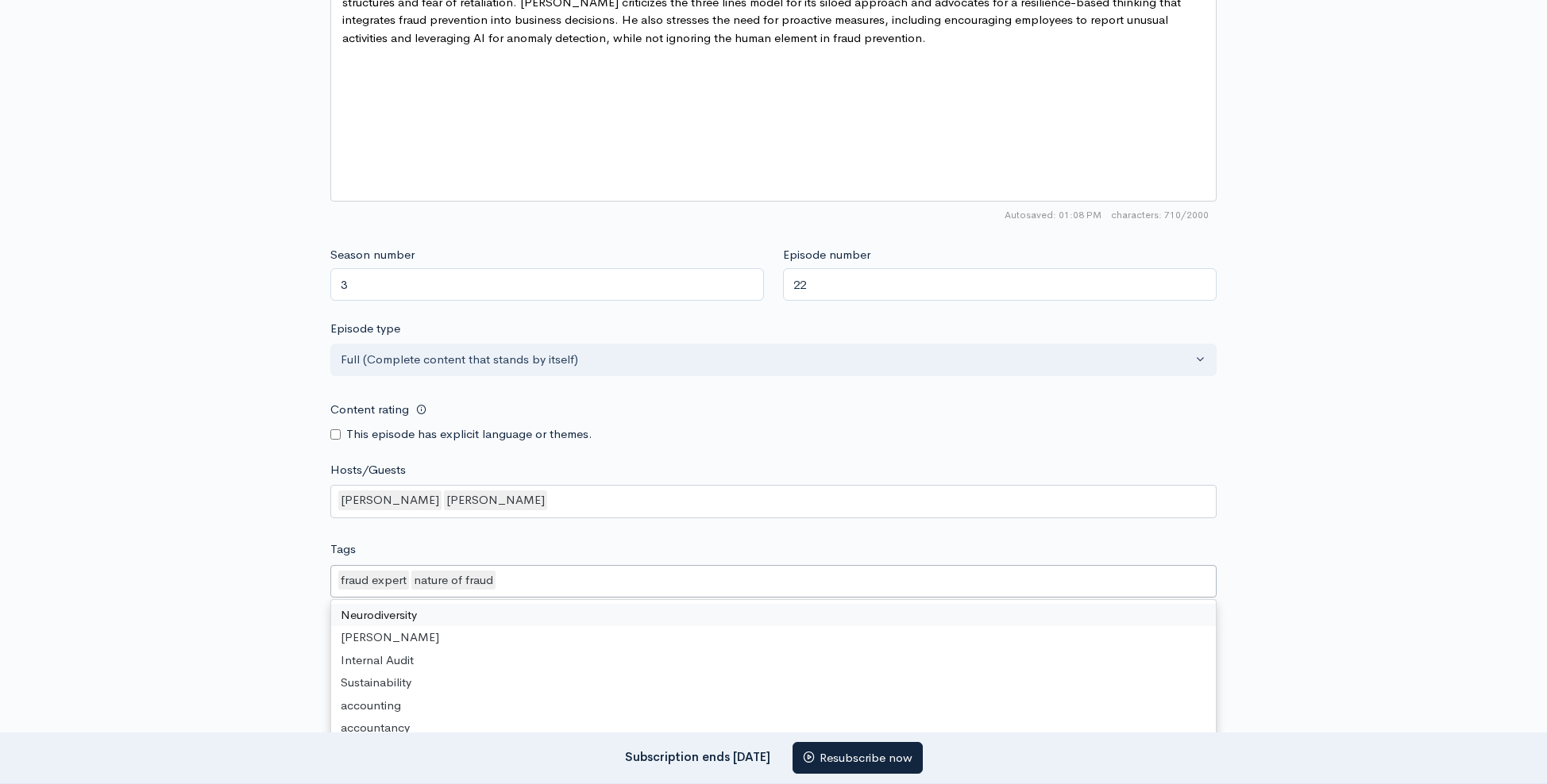
paste input "systematic fraud"
type input "systematic fraud"
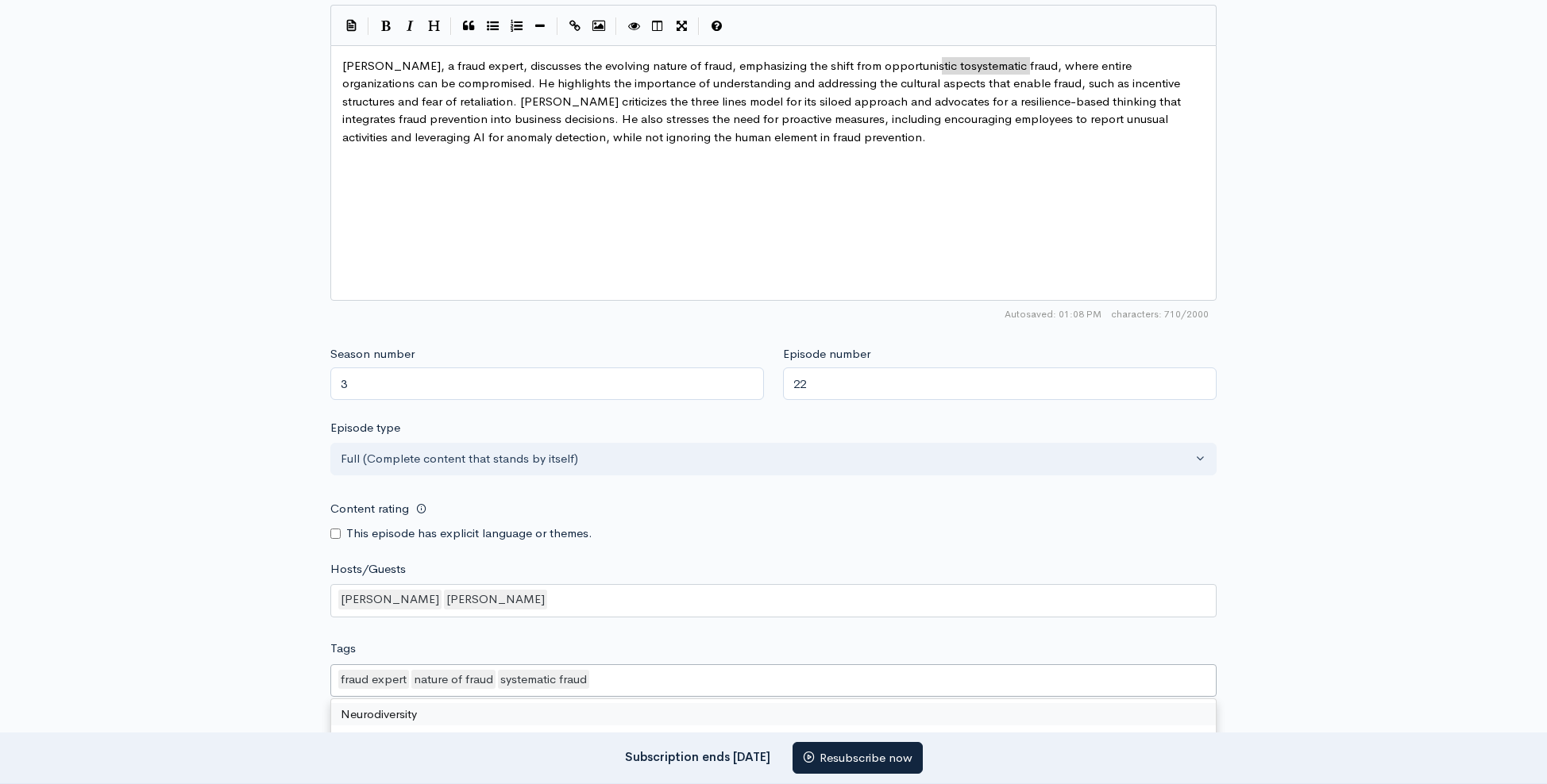
scroll to position [969, 0]
type textarea "three lines model"
drag, startPoint x: 516, startPoint y: 97, endPoint x: 609, endPoint y: 98, distance: 93.0
click at [607, 686] on div "fraud expert nature of fraud systematic fraud" at bounding box center [773, 683] width 887 height 33
paste input "three lines model"
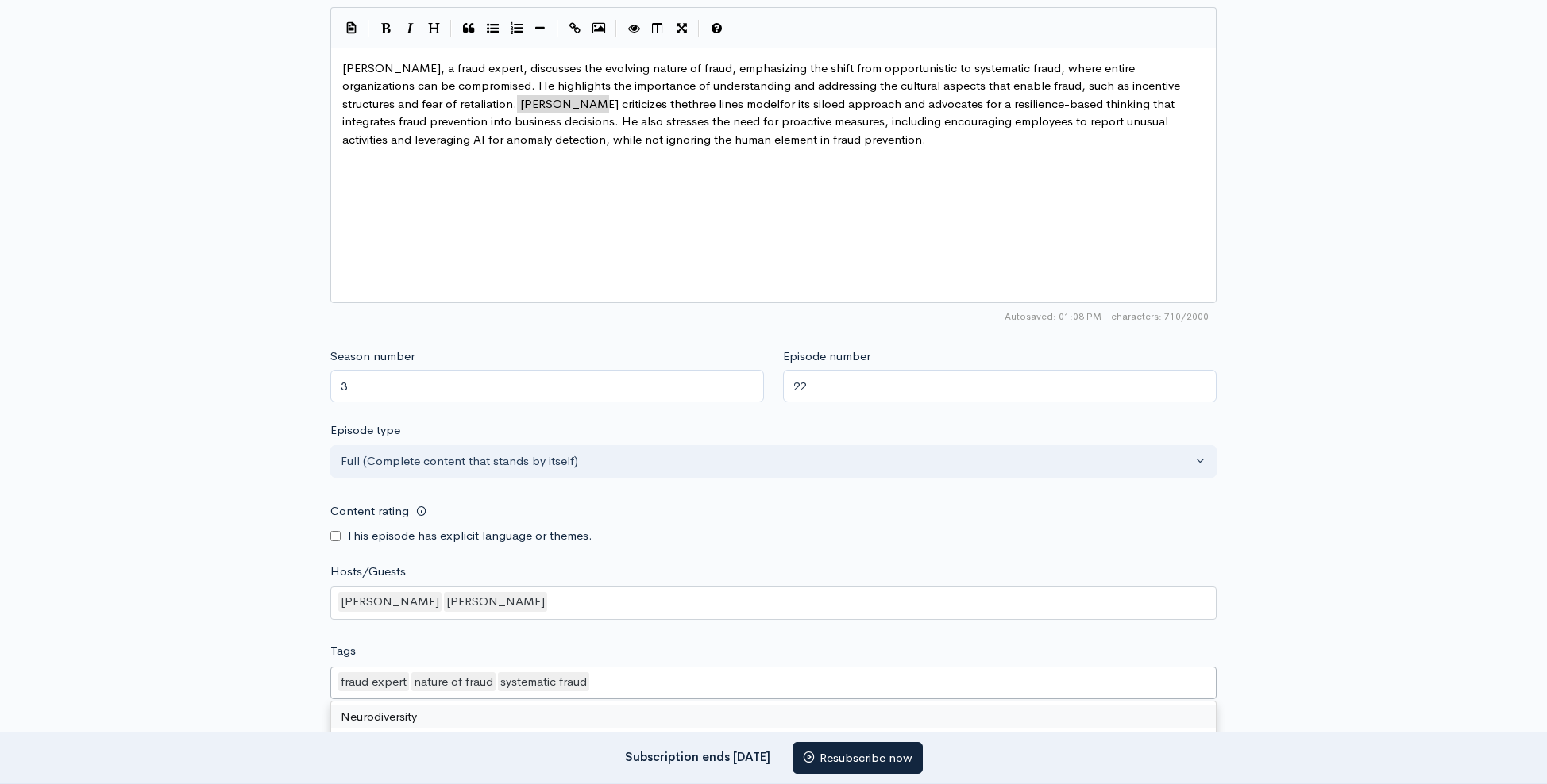
type input "three lines model"
type textarea "esilience-based thinking"
drag, startPoint x: 845, startPoint y: 98, endPoint x: 979, endPoint y: 96, distance: 134.0
click at [743, 676] on div "fraud expert nature of fraud systematic fraud three lines model" at bounding box center [773, 683] width 887 height 33
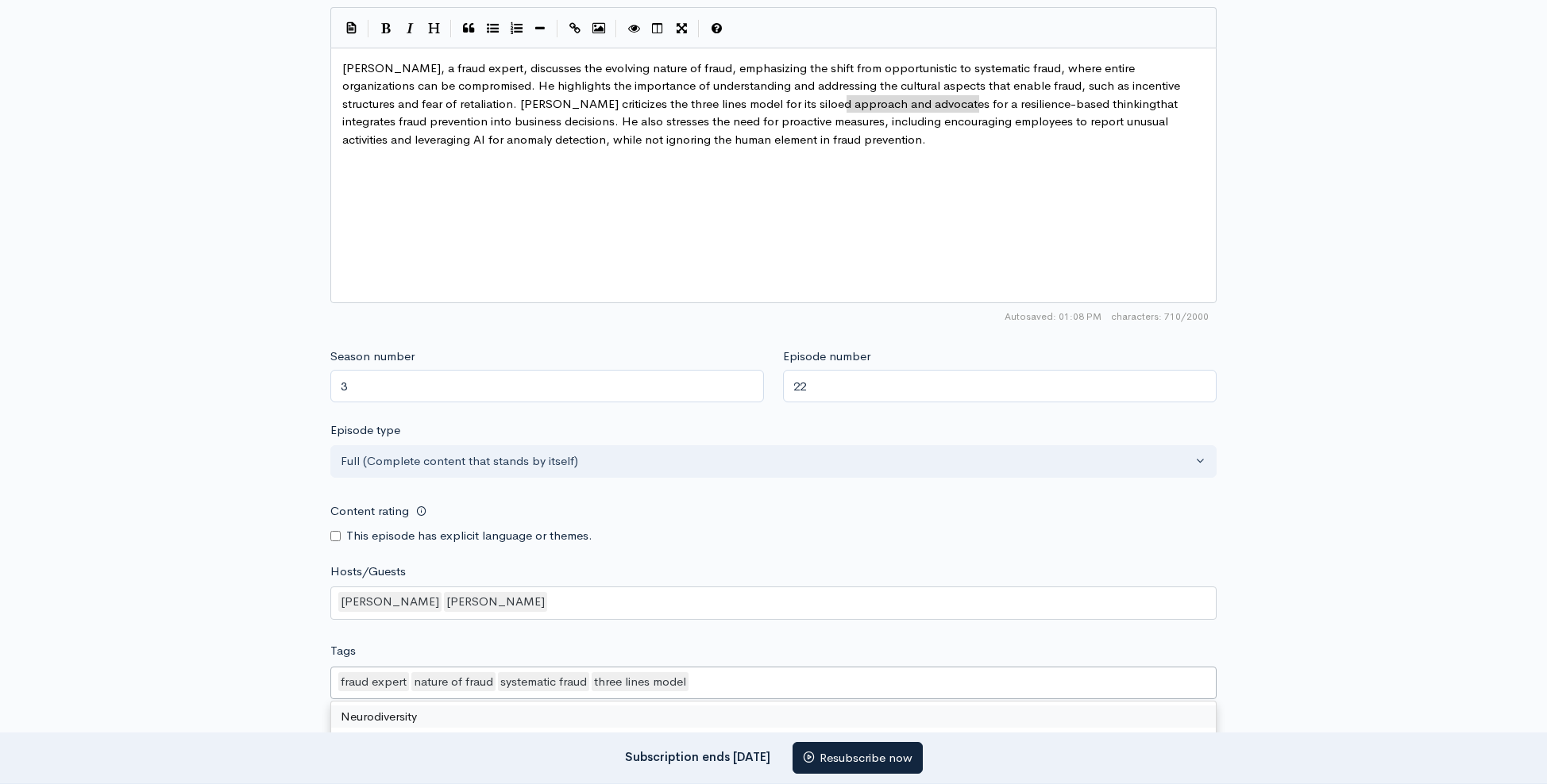
paste input "esilience-based thinking"
click at [691, 679] on input "esilience-based thinking" at bounding box center [759, 682] width 136 height 18
type input "resilience-based thinking"
type textarea "fraud prevention"
drag, startPoint x: 1064, startPoint y: 98, endPoint x: 1149, endPoint y: 100, distance: 85.0
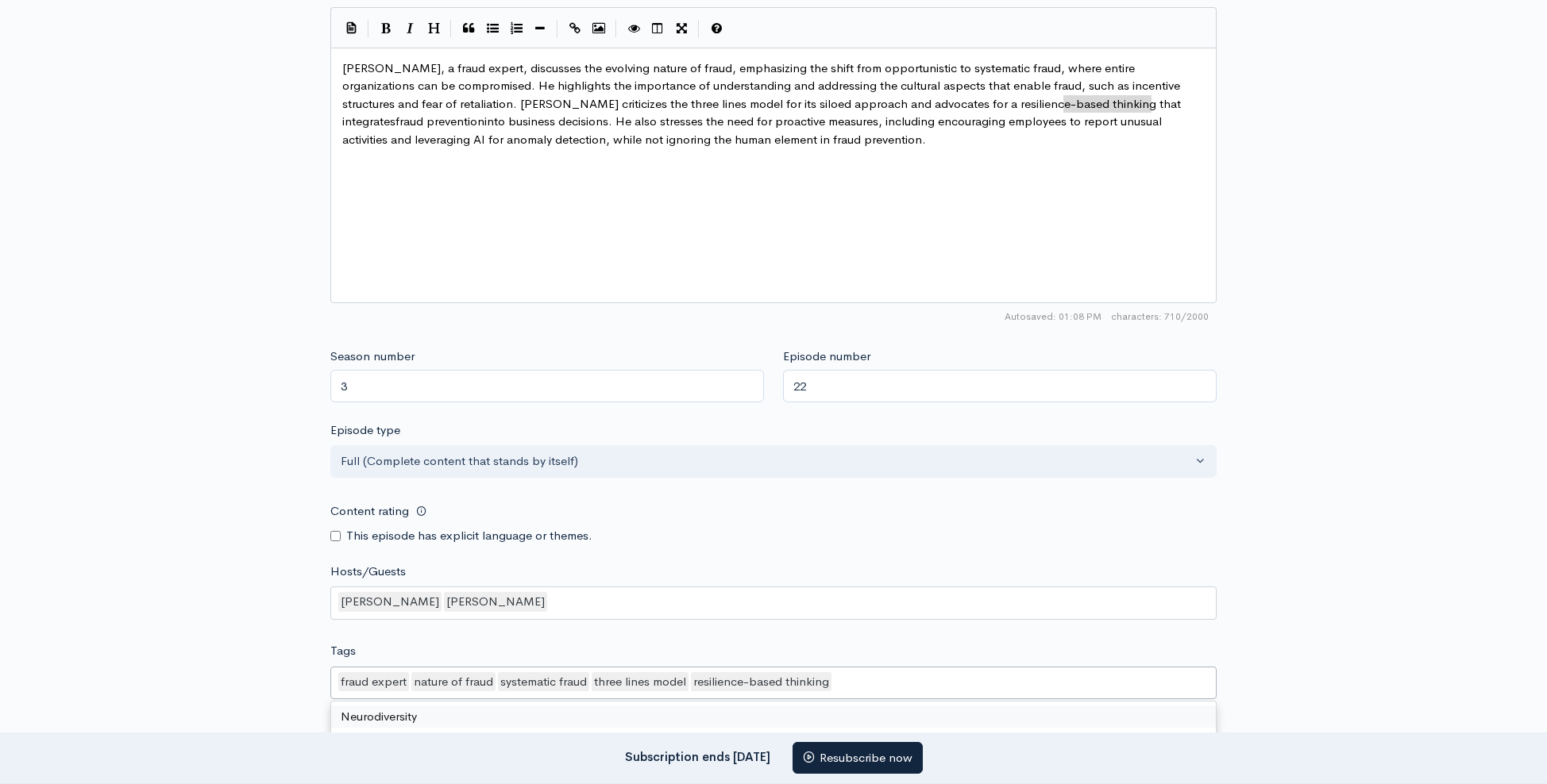
click at [857, 667] on div "fraud expert nature of fraud systematic fraud three lines model resilience-base…" at bounding box center [773, 683] width 887 height 33
paste input "fraud prevention"
type input "fraud prevention"
type textarea "AI for anomaly detection"
drag, startPoint x: 1131, startPoint y: 118, endPoint x: 439, endPoint y: 139, distance: 692.3
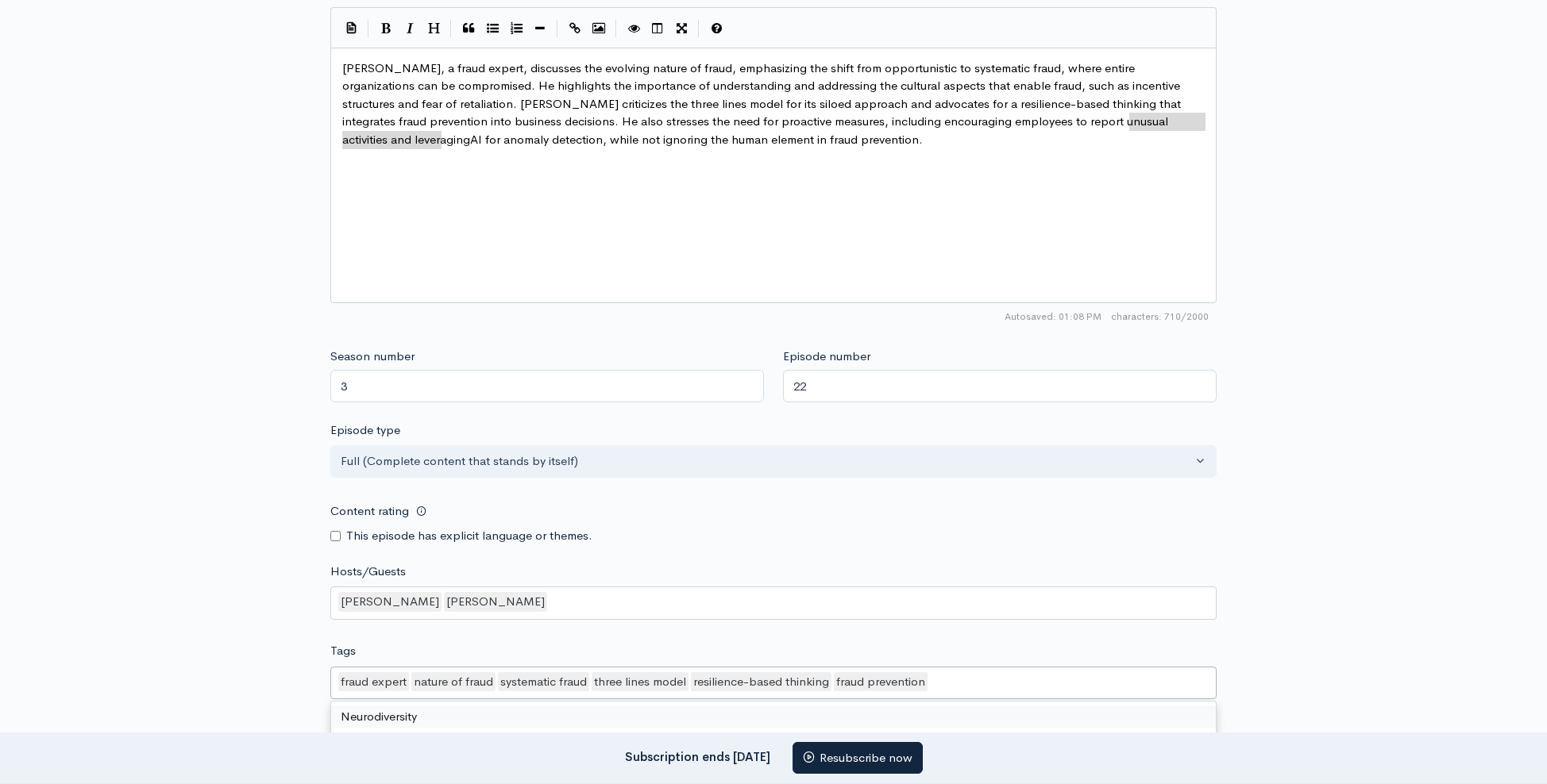
click at [953, 680] on div "fraud expert nature of fraud systematic fraud three lines model resilience-base…" at bounding box center [773, 683] width 887 height 33
paste input "AI for anomaly detection"
type input "AI for anomaly detection"
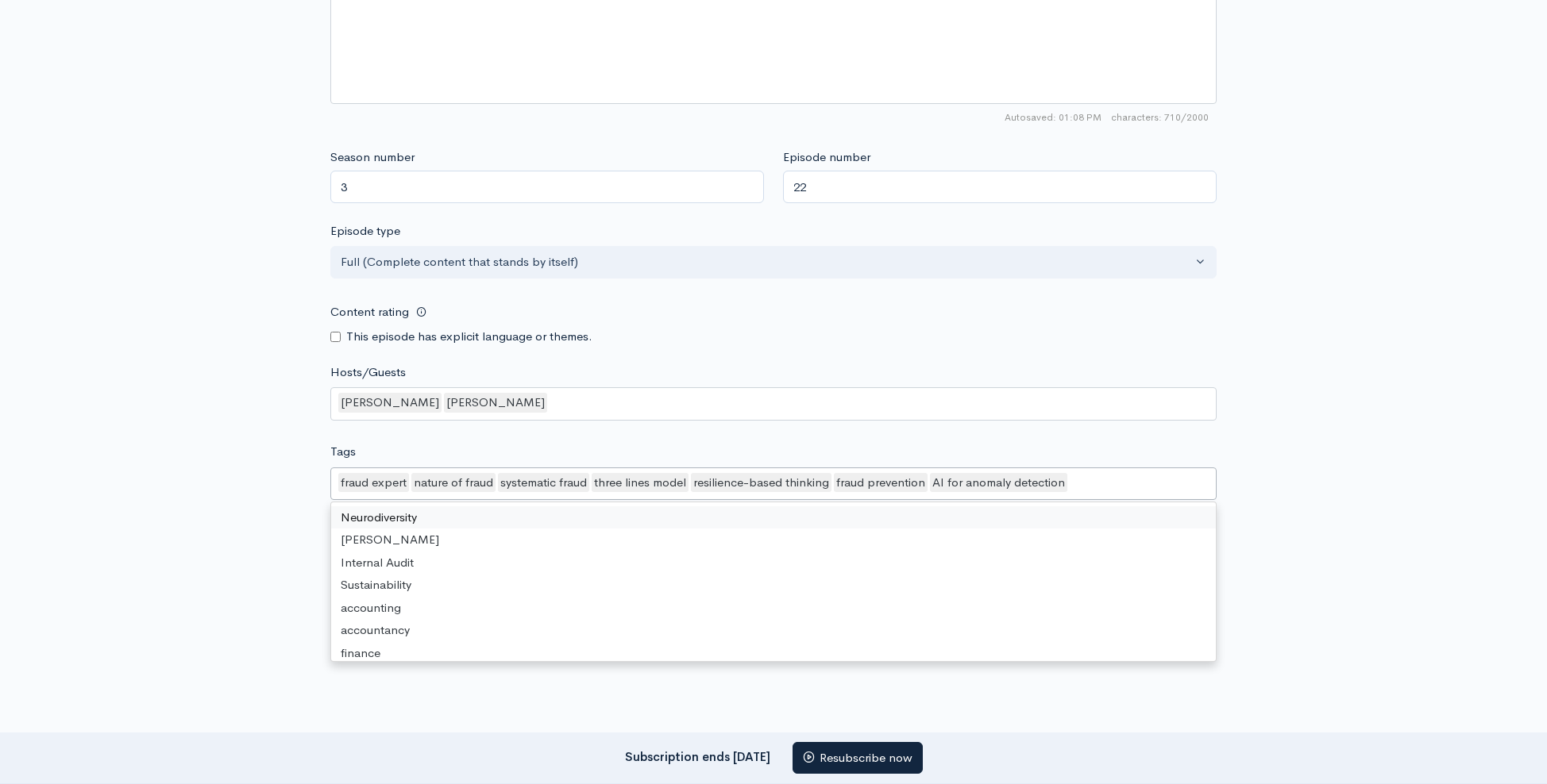
scroll to position [1240, 0]
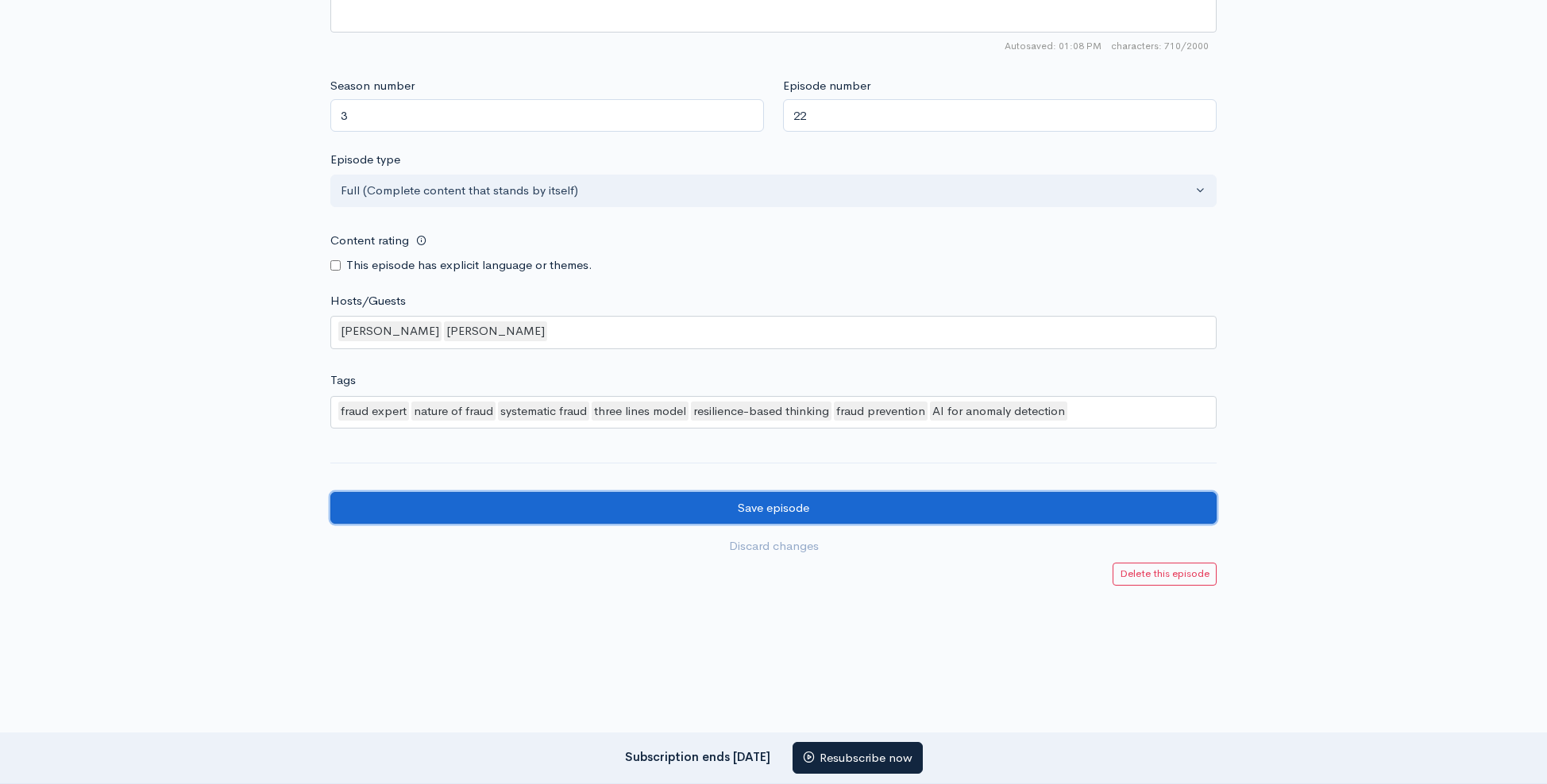
click at [928, 495] on input "Save episode" at bounding box center [773, 508] width 887 height 32
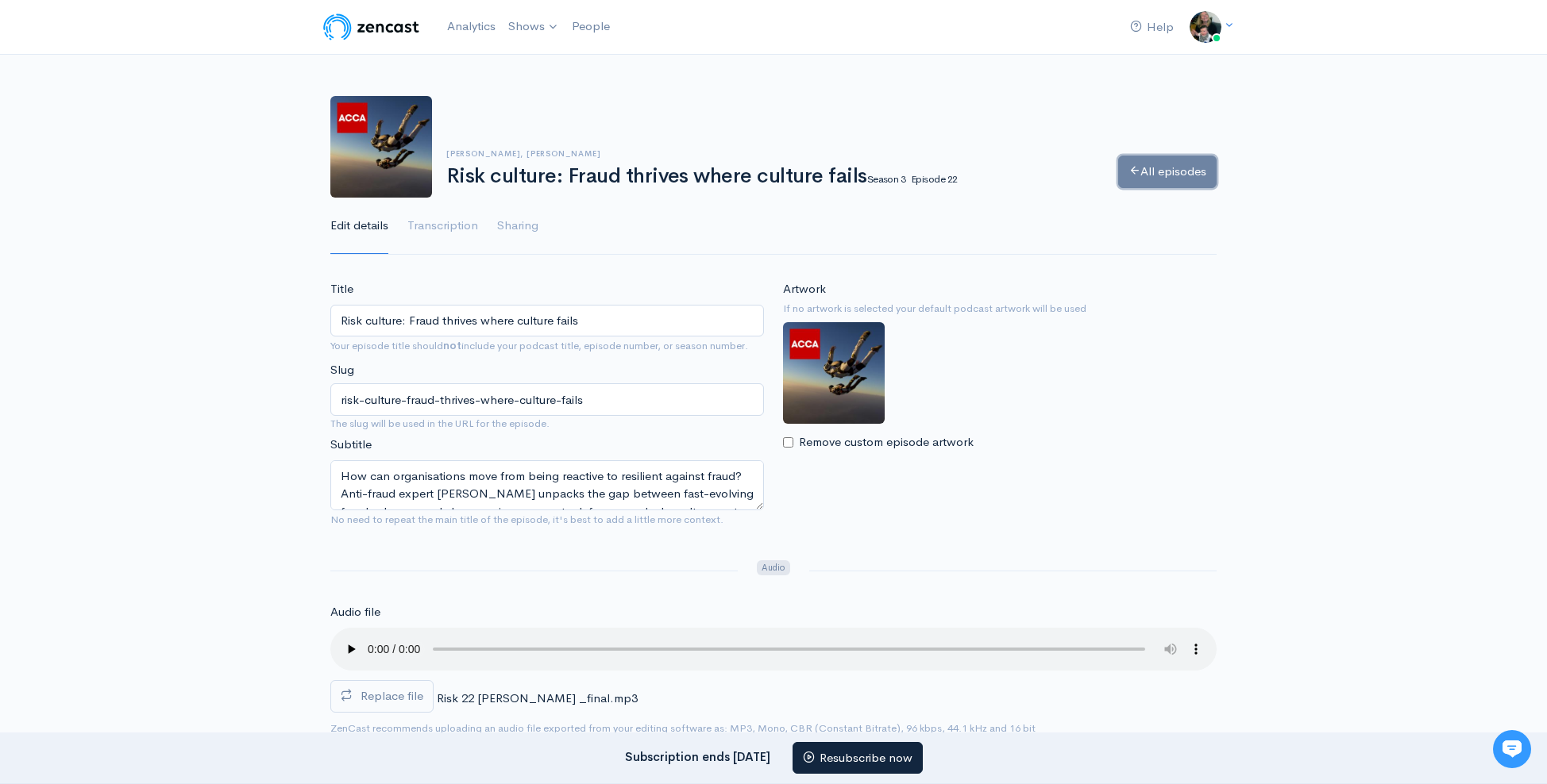
click at [1177, 161] on link "All episodes" at bounding box center [1168, 172] width 98 height 32
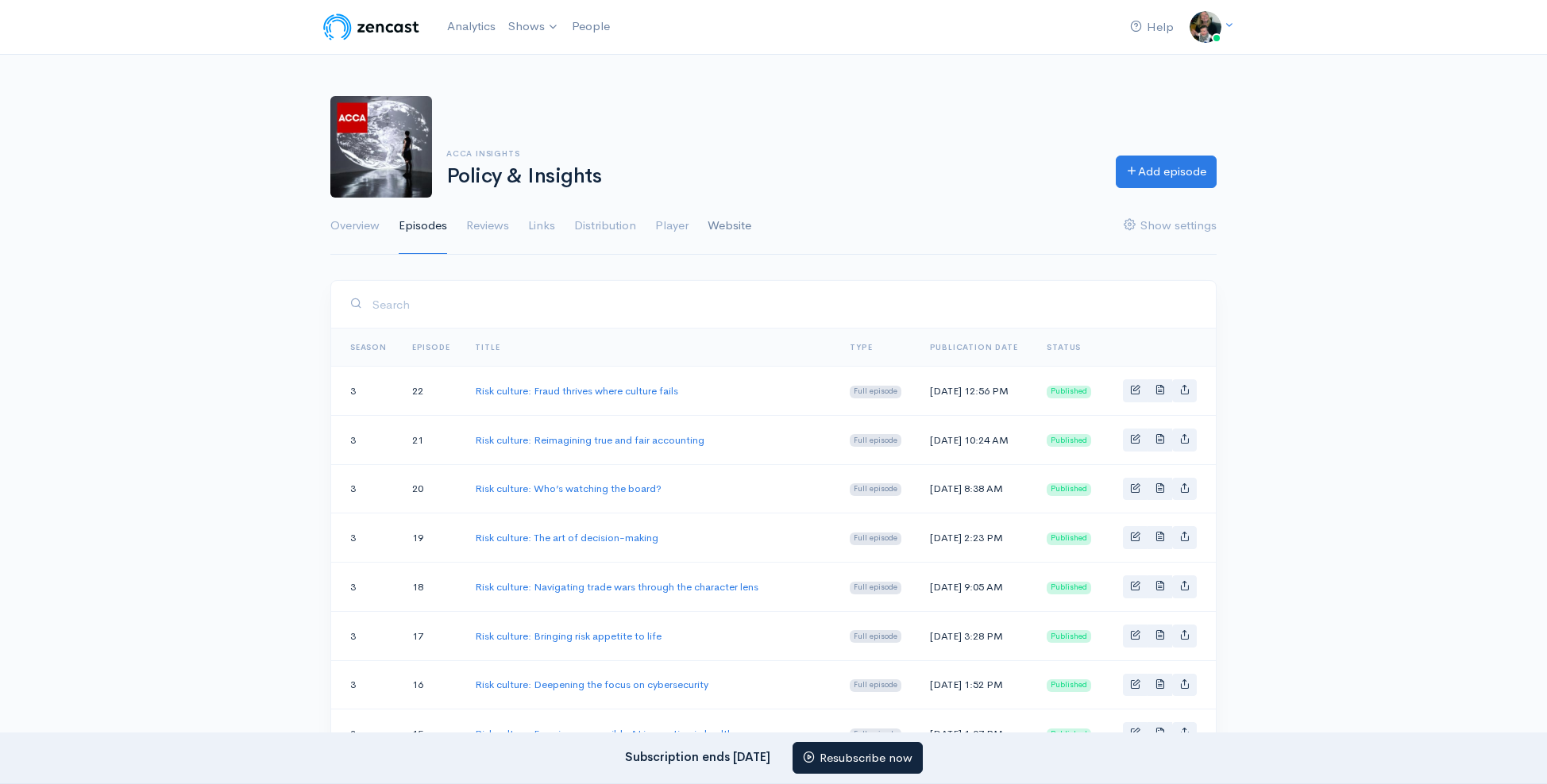
click at [735, 216] on link "Website" at bounding box center [730, 226] width 44 height 57
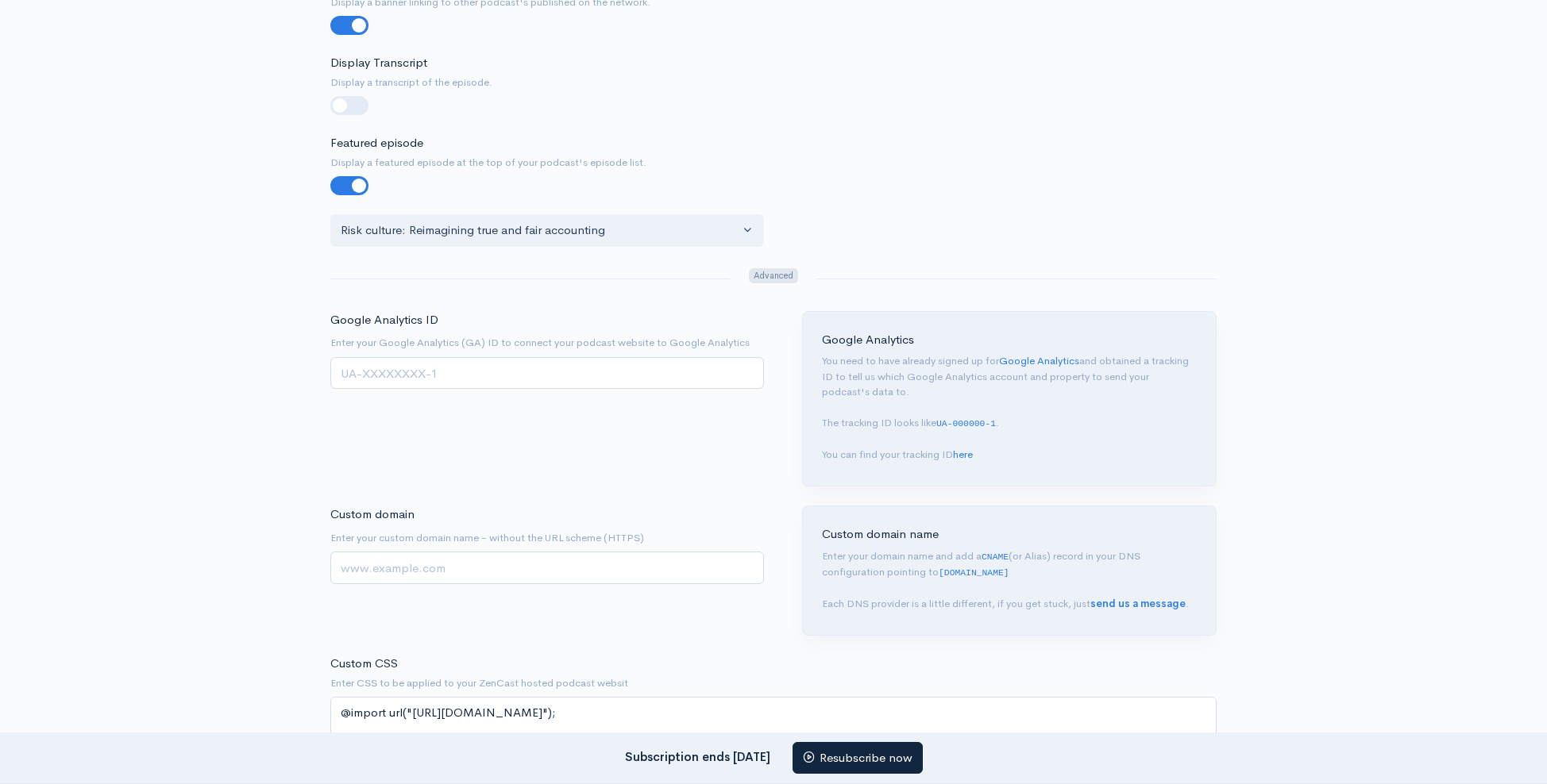
scroll to position [863, 0]
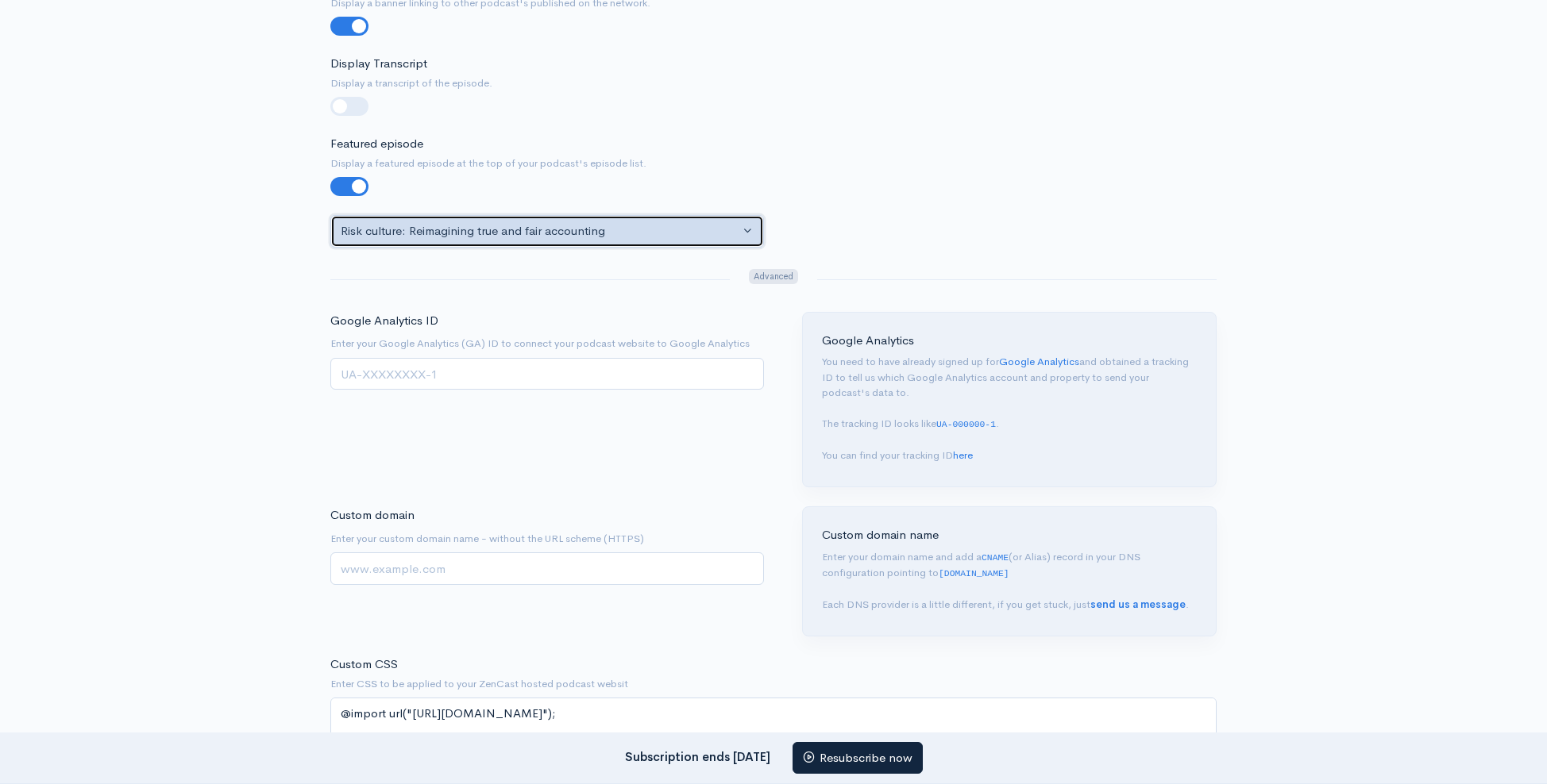
click at [745, 225] on button "Risk culture: Reimagining true and fair accounting" at bounding box center [547, 232] width 433 height 32
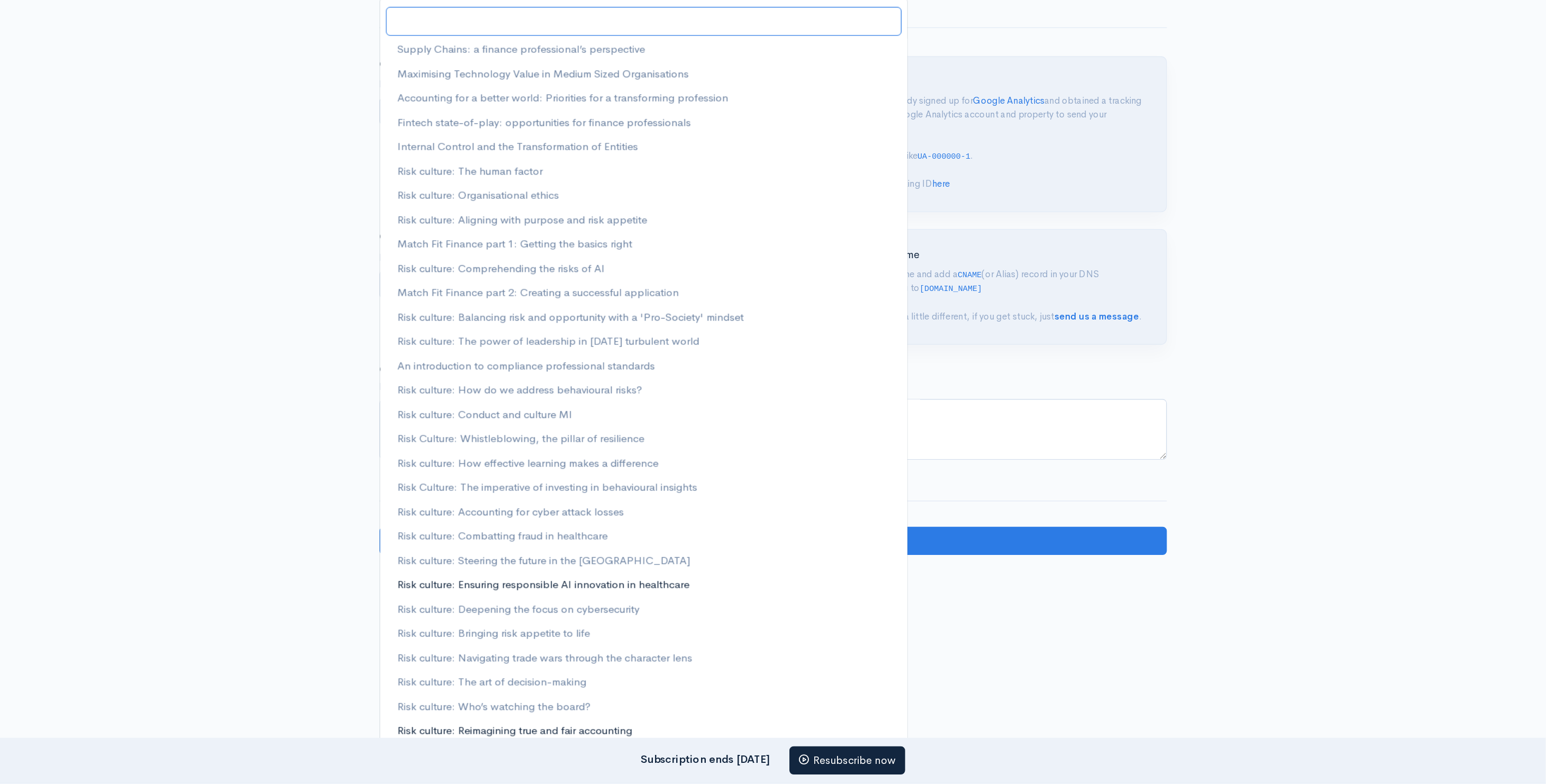
scroll to position [857, 0]
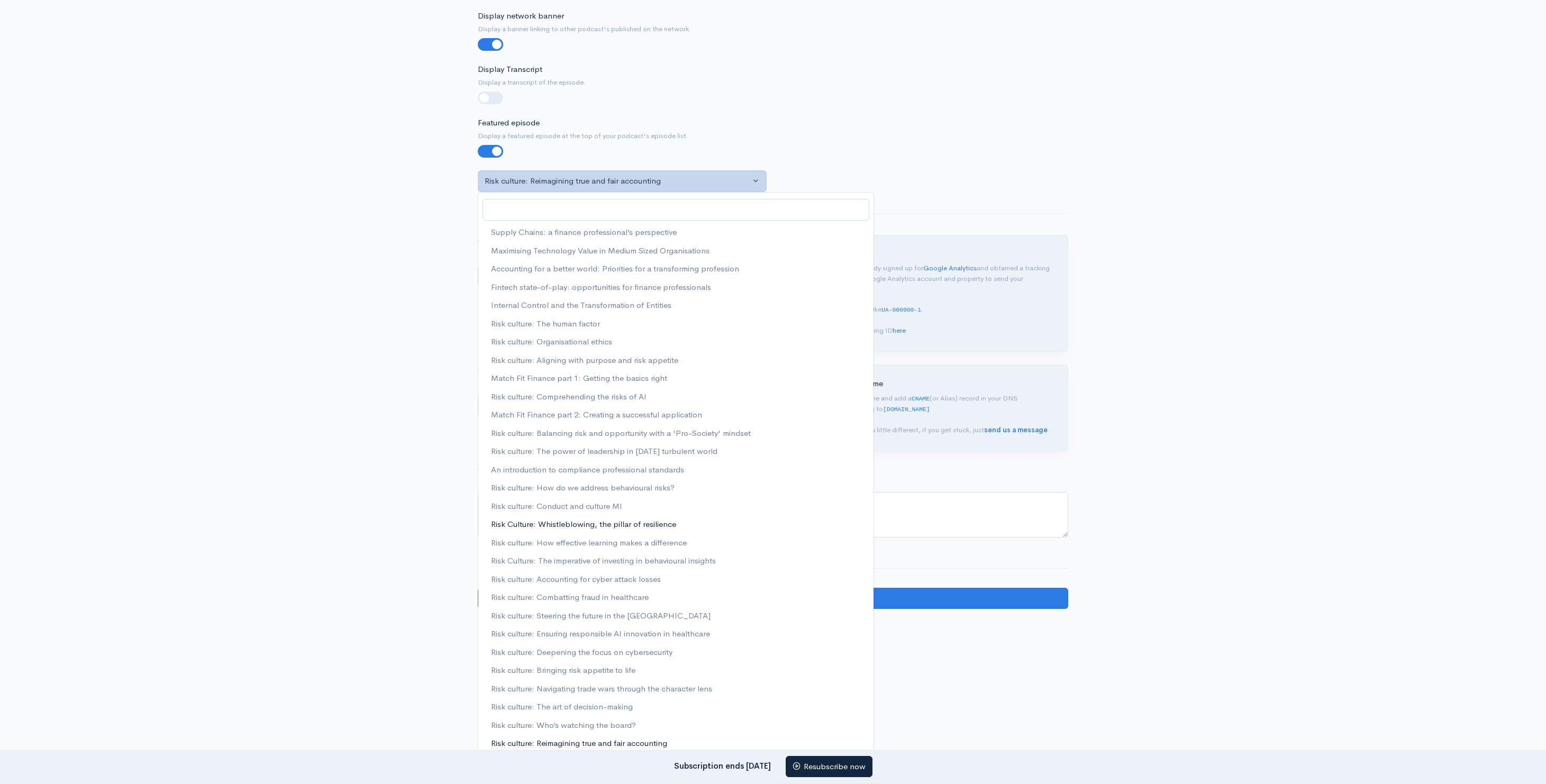
drag, startPoint x: 594, startPoint y: 529, endPoint x: 606, endPoint y: 503, distance: 28.6
click at [606, 504] on ul "Race for relevance part 1: Legal issues with Harry Small Purpose and the profes…" at bounding box center [676, 68] width 395 height 1406
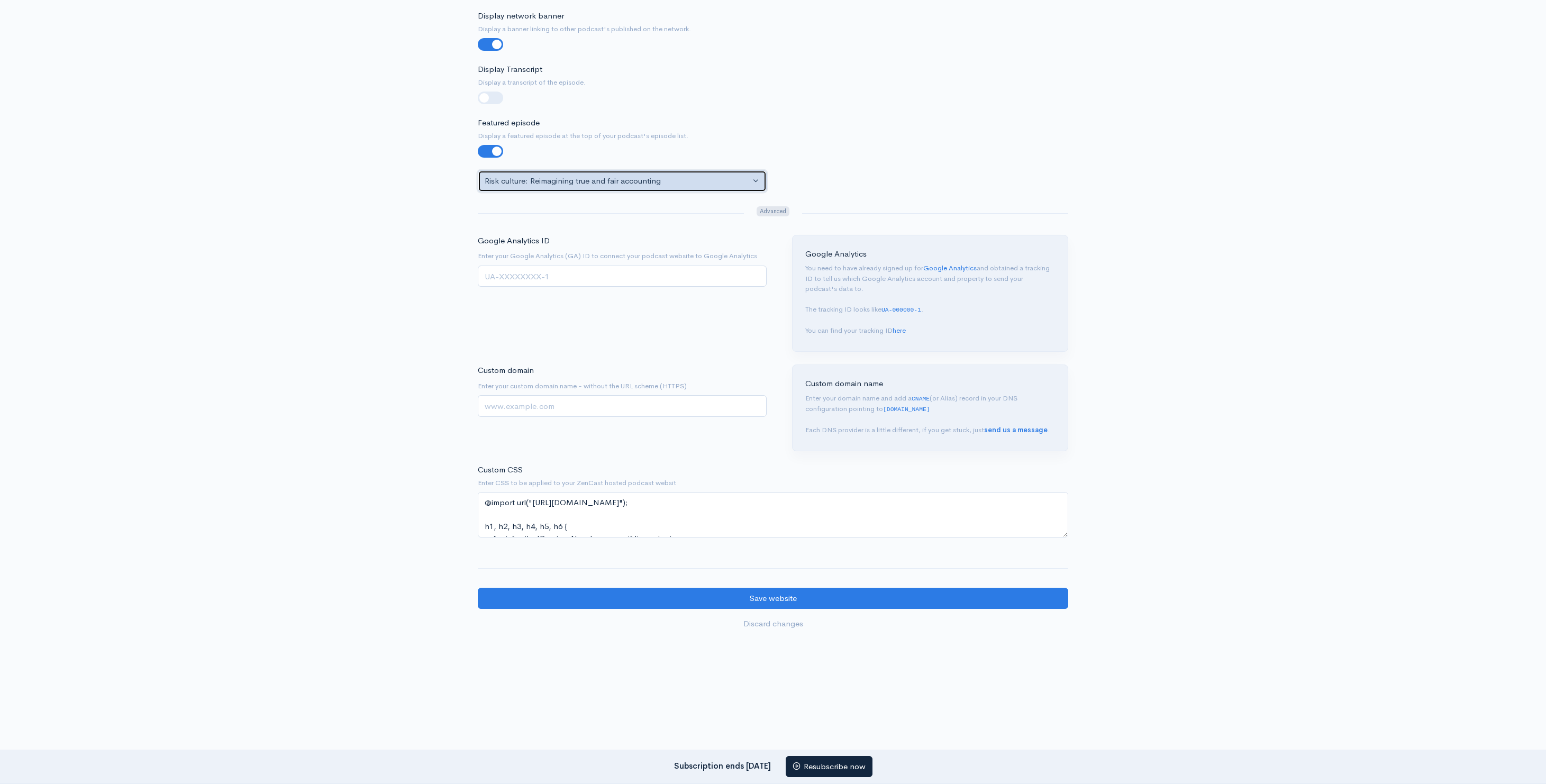
click at [662, 180] on div "Risk culture: Reimagining true and fair accounting" at bounding box center [617, 181] width 265 height 12
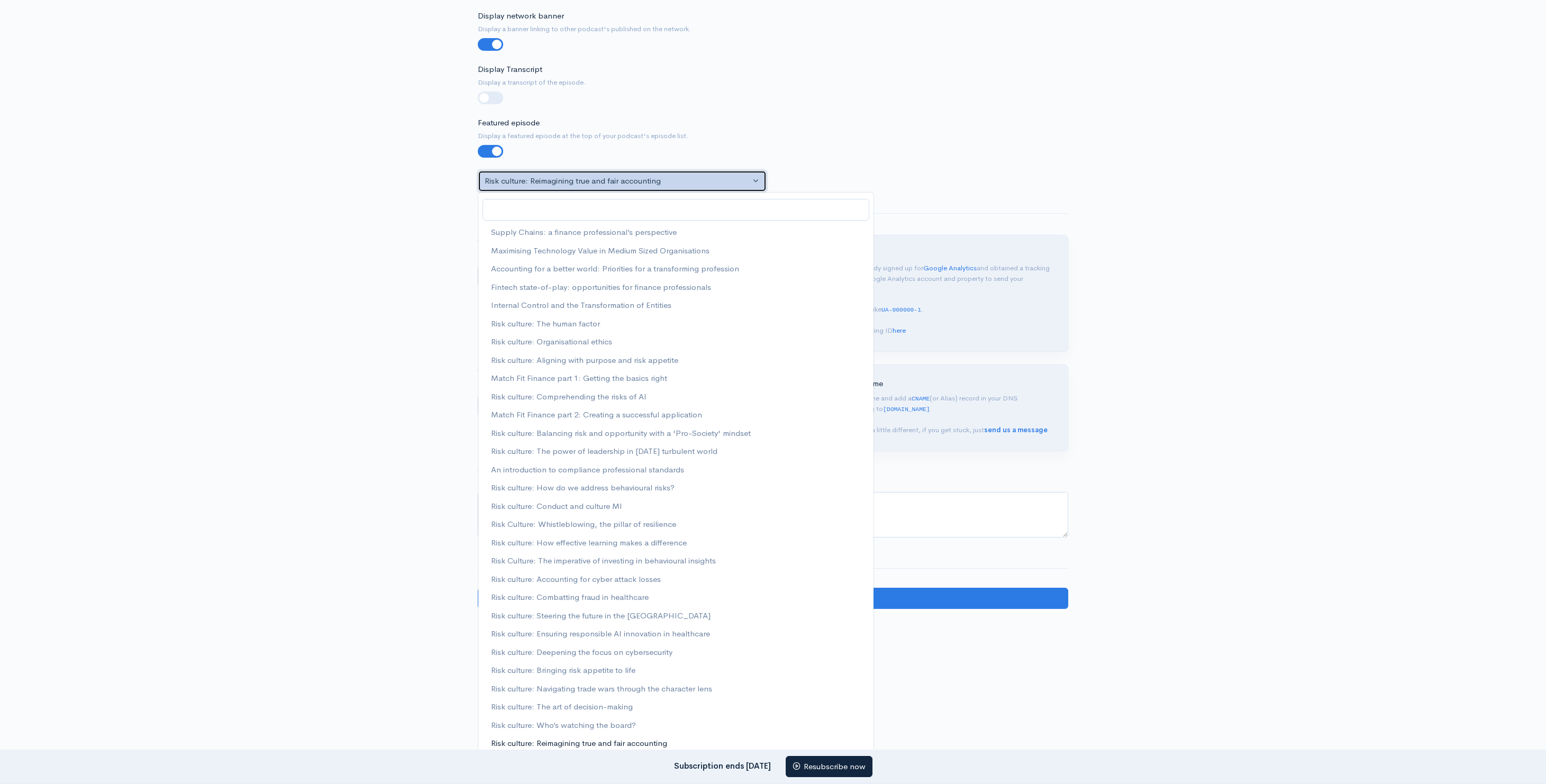
click at [757, 180] on button "Risk culture: Reimagining true and fair accounting" at bounding box center [622, 181] width 289 height 21
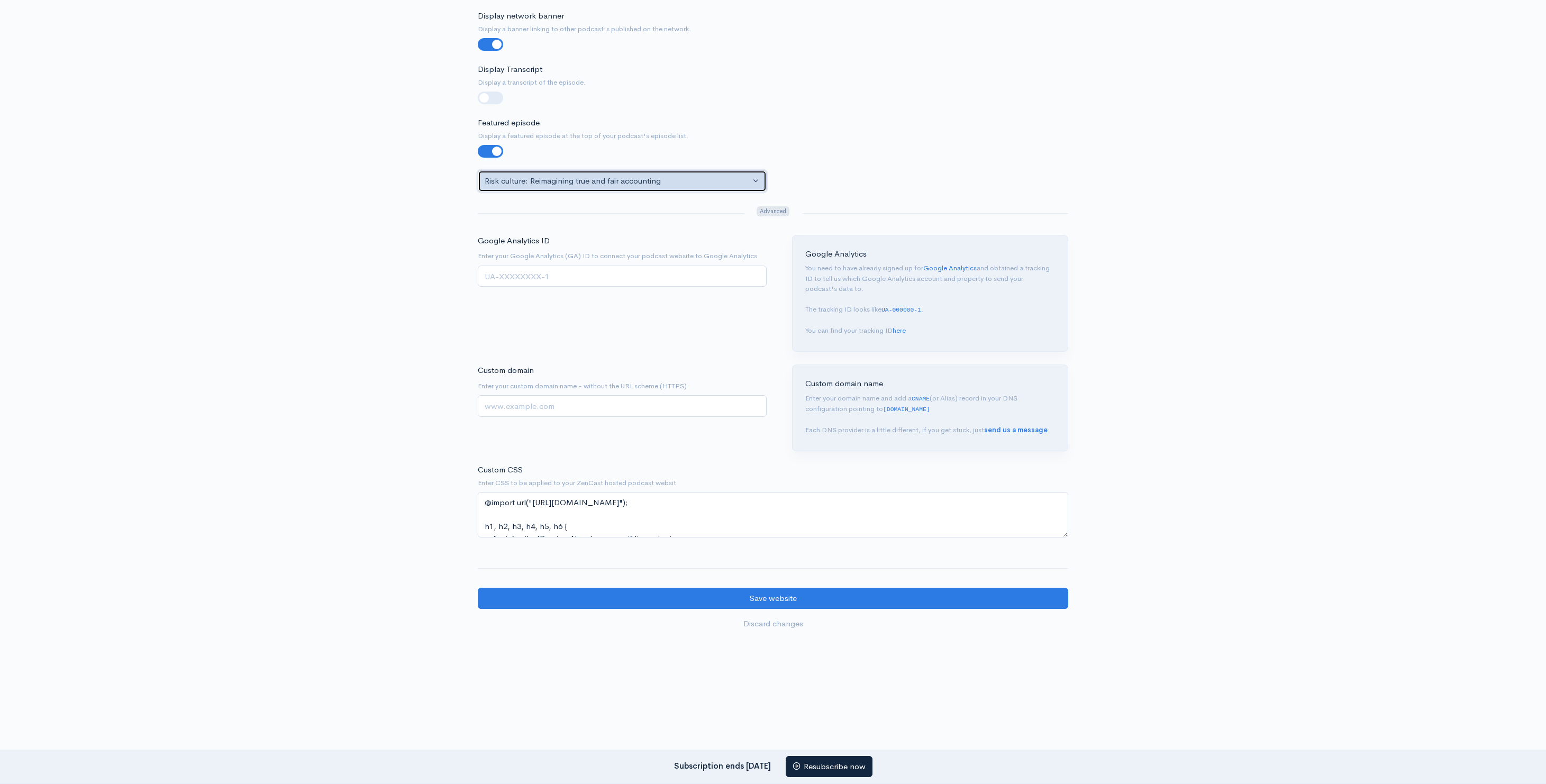
click at [757, 180] on button "Risk culture: Reimagining true and fair accounting" at bounding box center [622, 181] width 289 height 21
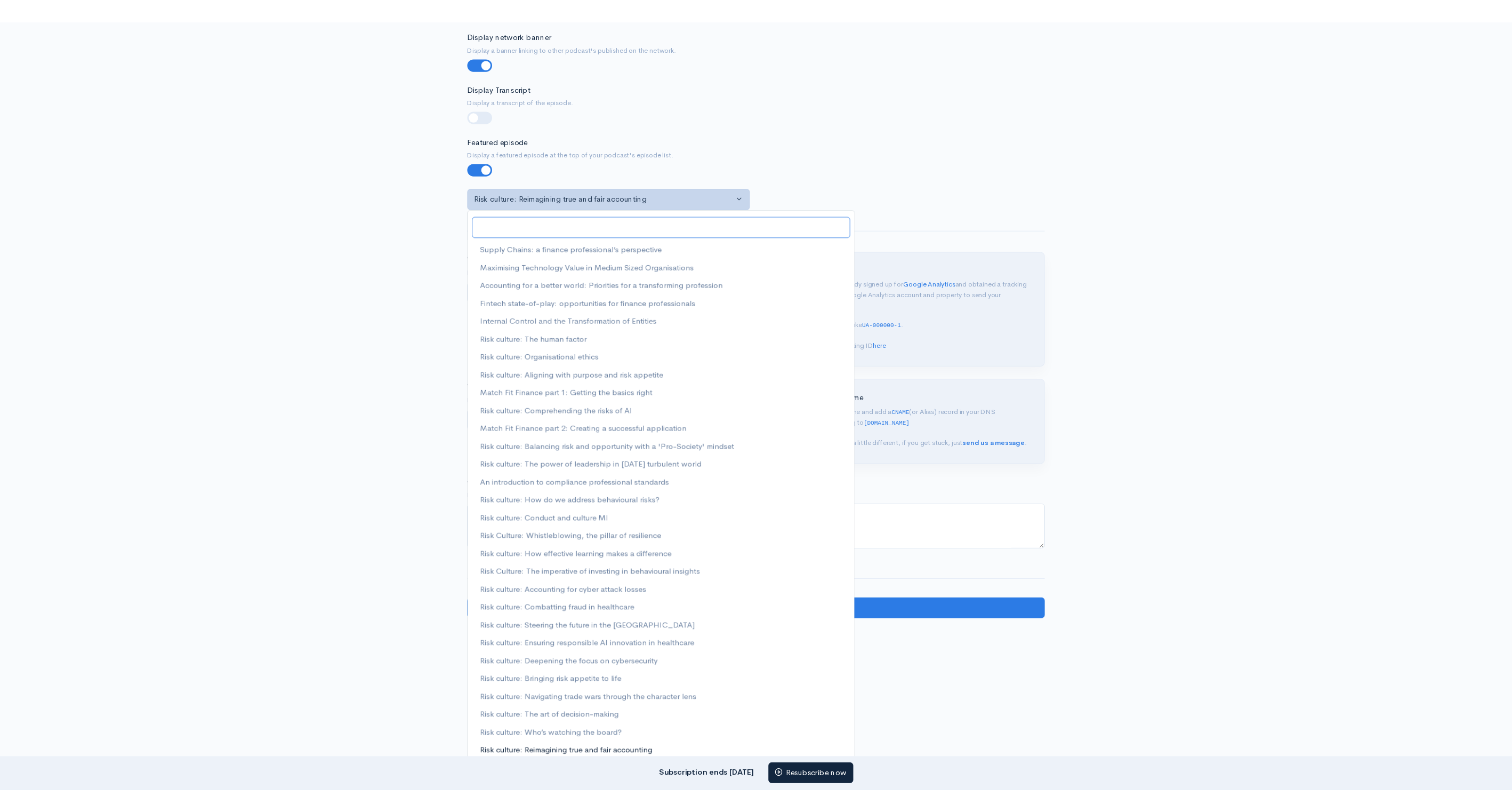
scroll to position [531, 0]
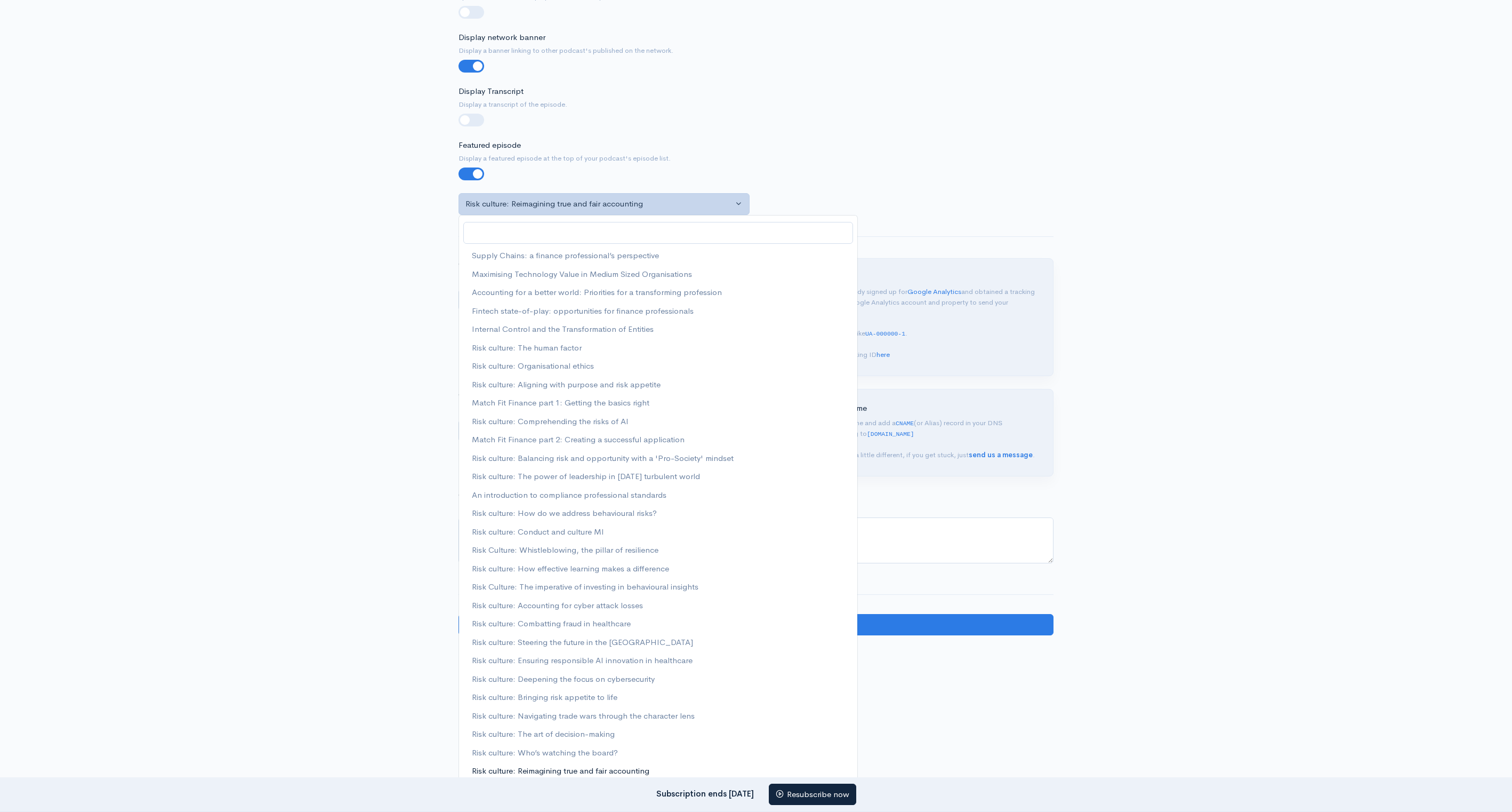
click at [626, 527] on span "Risk culture: Reimagining true and fair accounting" at bounding box center [561, 771] width 178 height 12
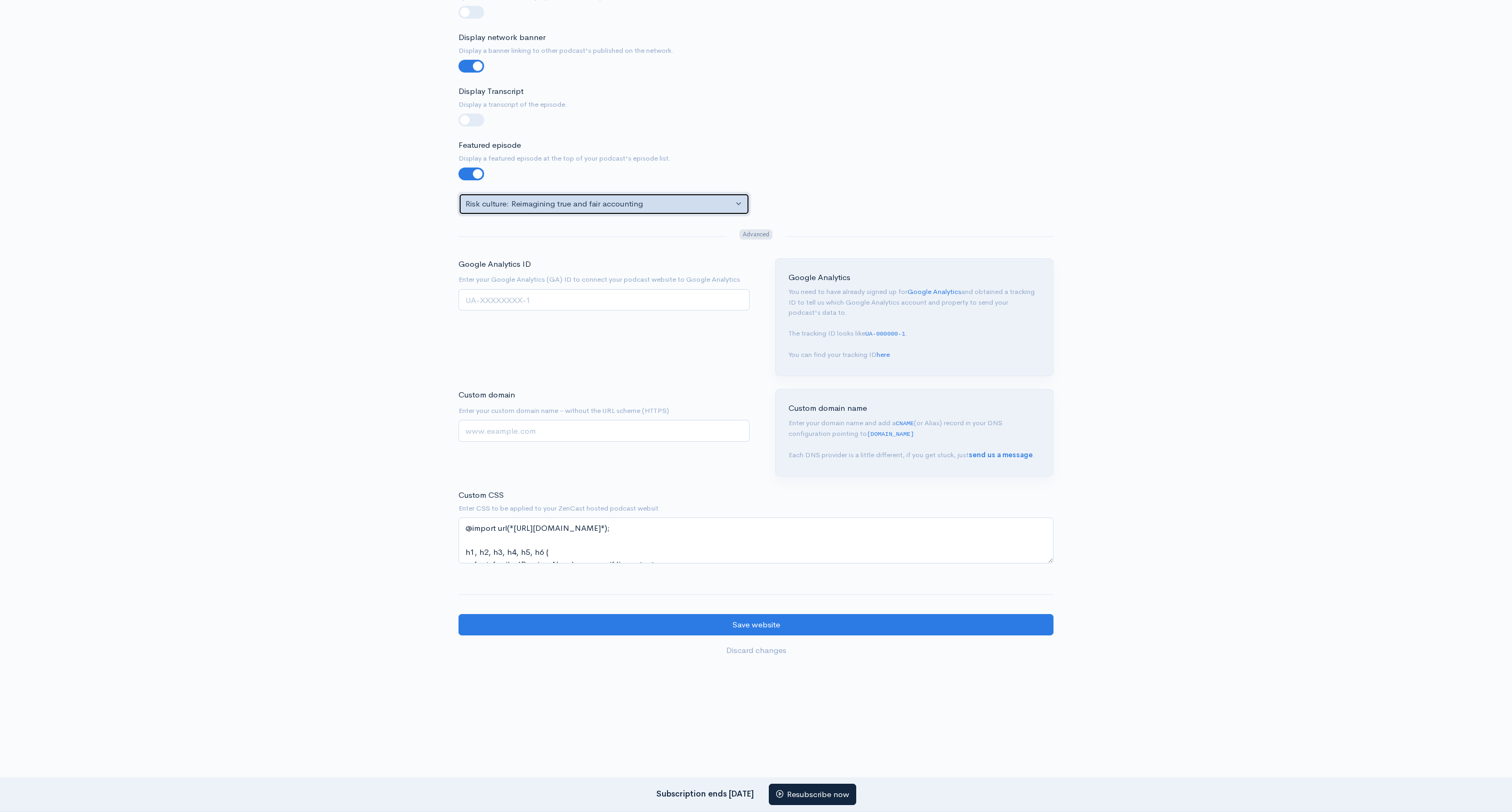
click at [688, 201] on div "Risk culture: Reimagining true and fair accounting" at bounding box center [599, 203] width 267 height 12
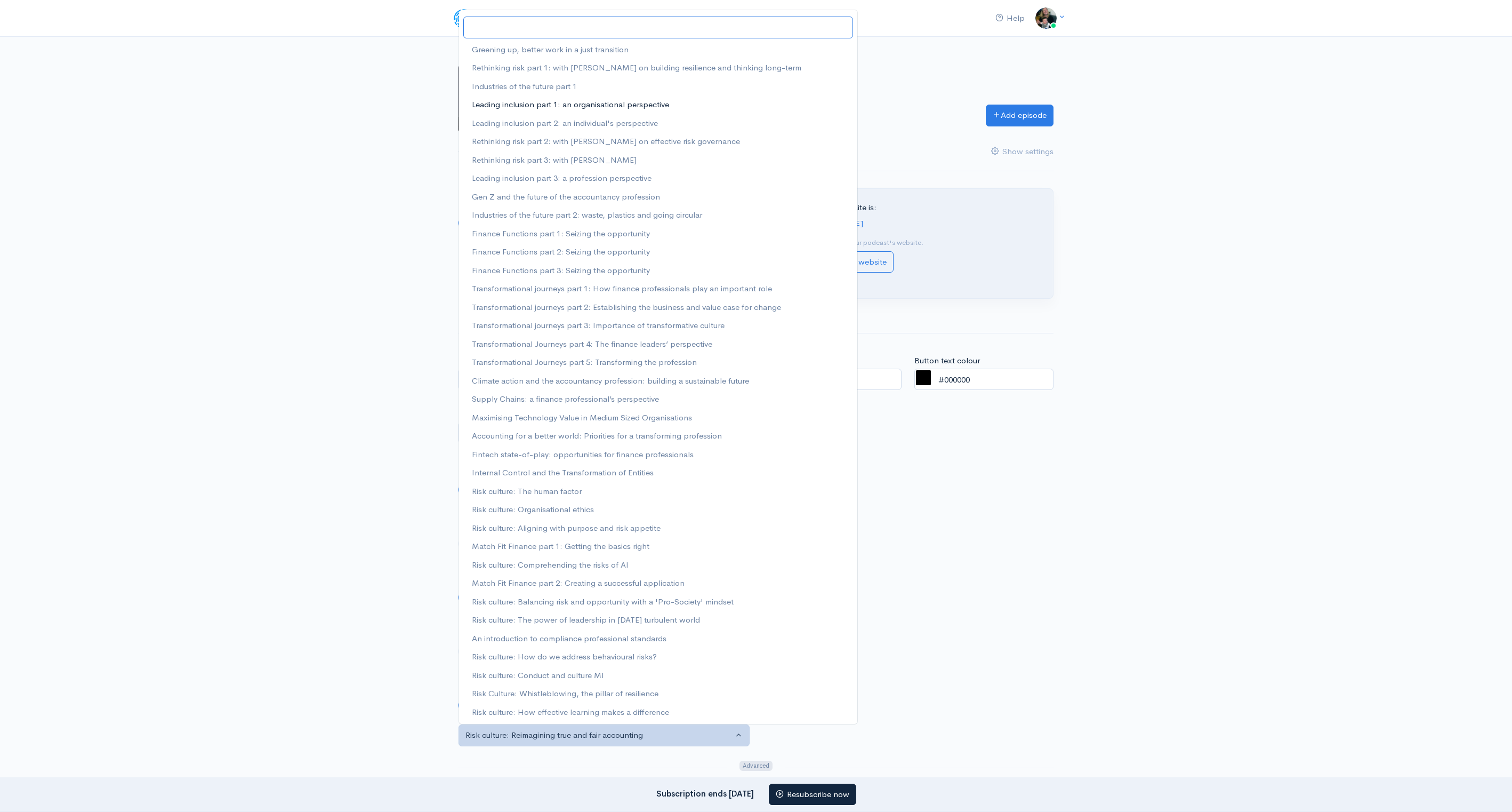
scroll to position [736, 0]
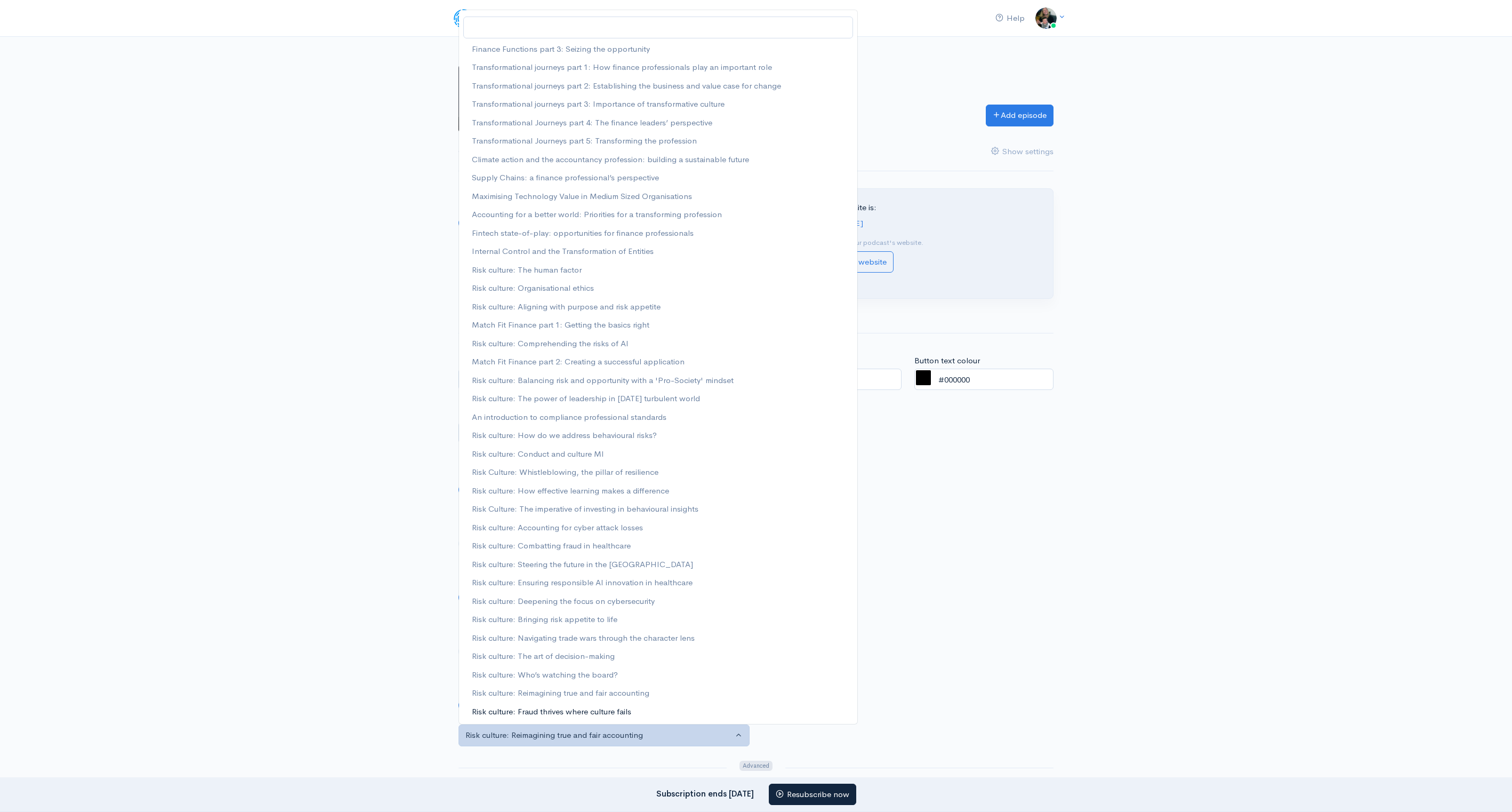
click at [557, 527] on span "Risk culture: Fraud thrives where culture fails" at bounding box center [551, 712] width 159 height 12
select select "252057"
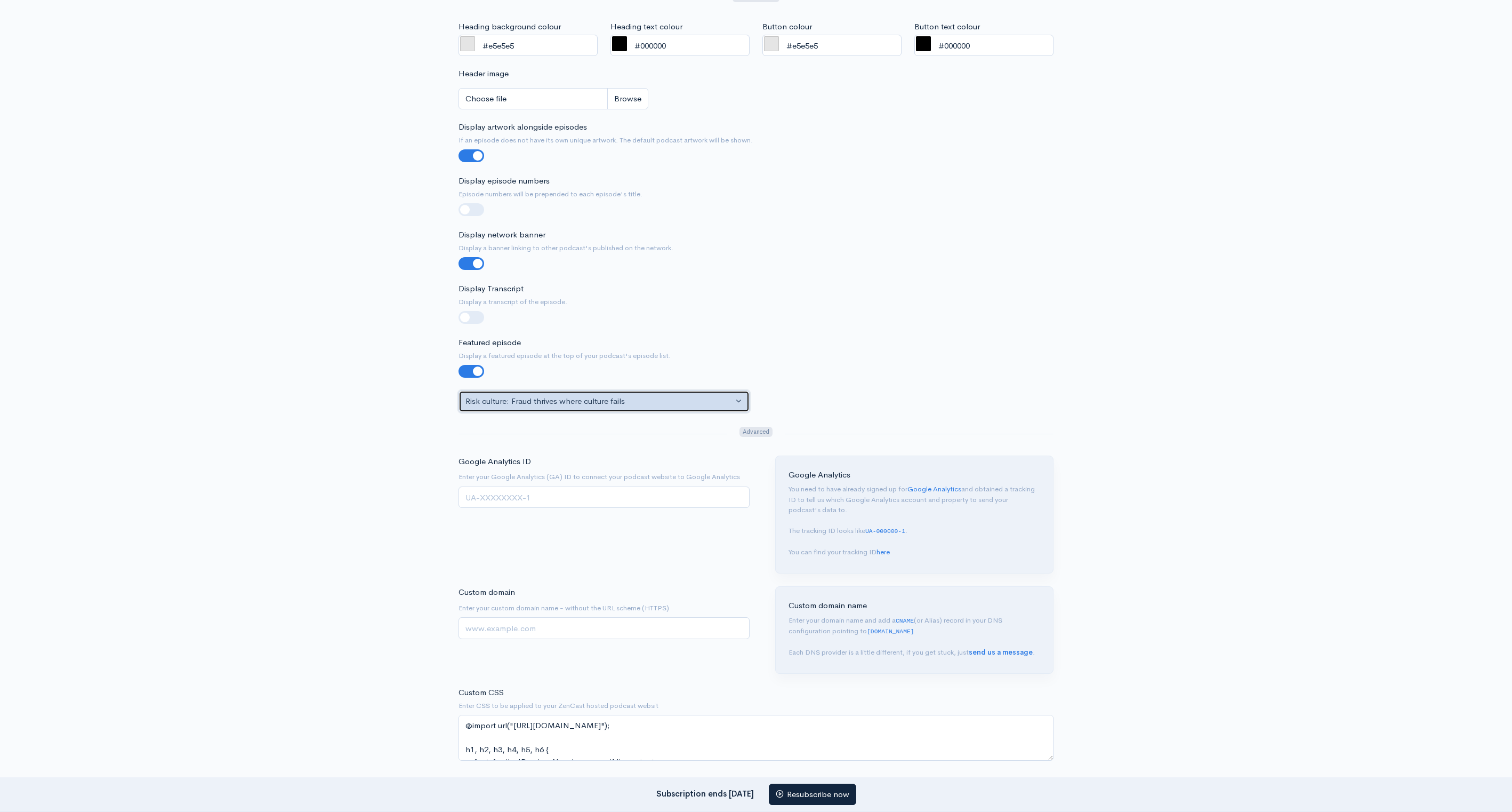
scroll to position [427, 0]
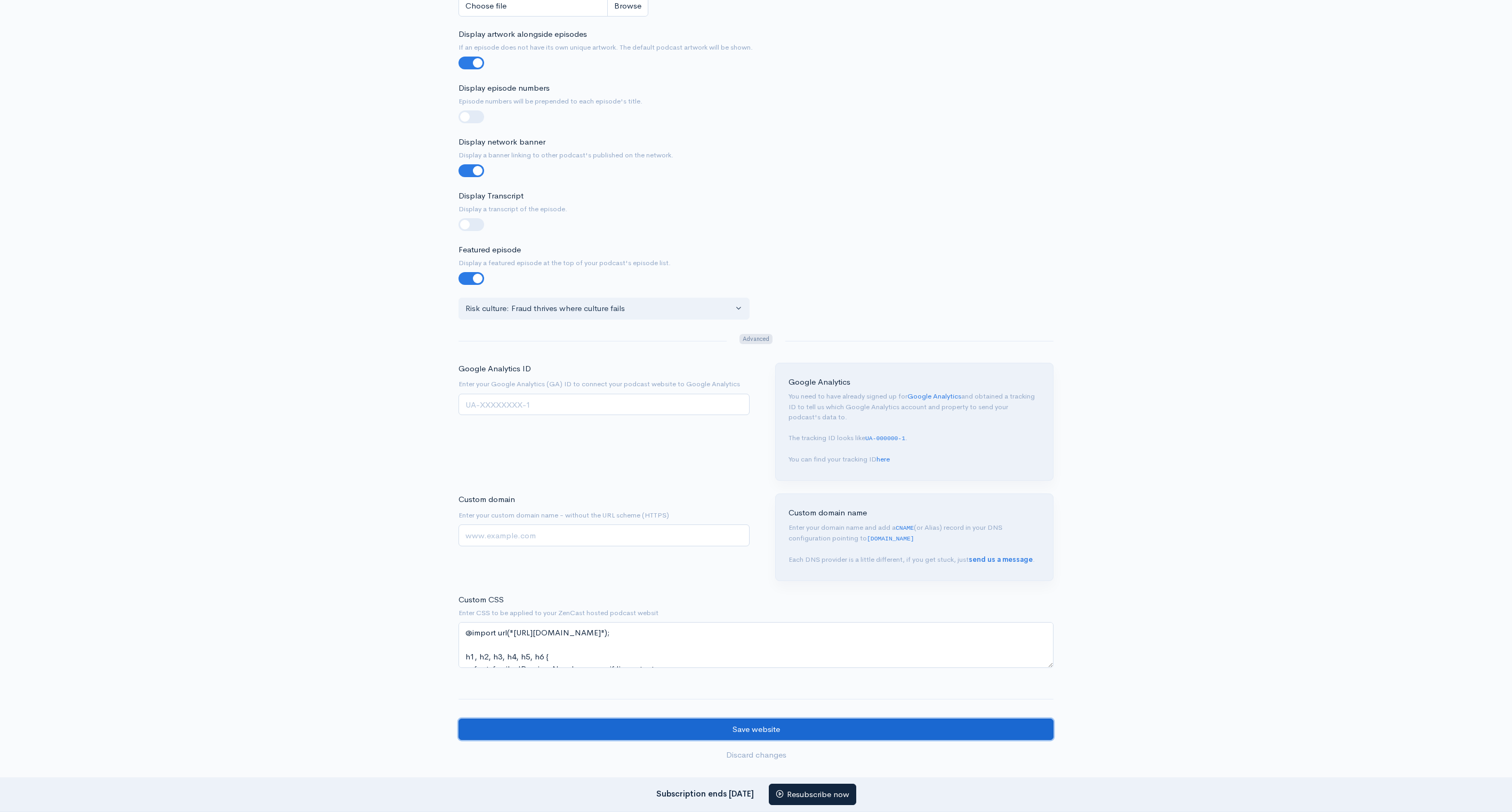
click at [817, 527] on input "Save website" at bounding box center [756, 729] width 595 height 22
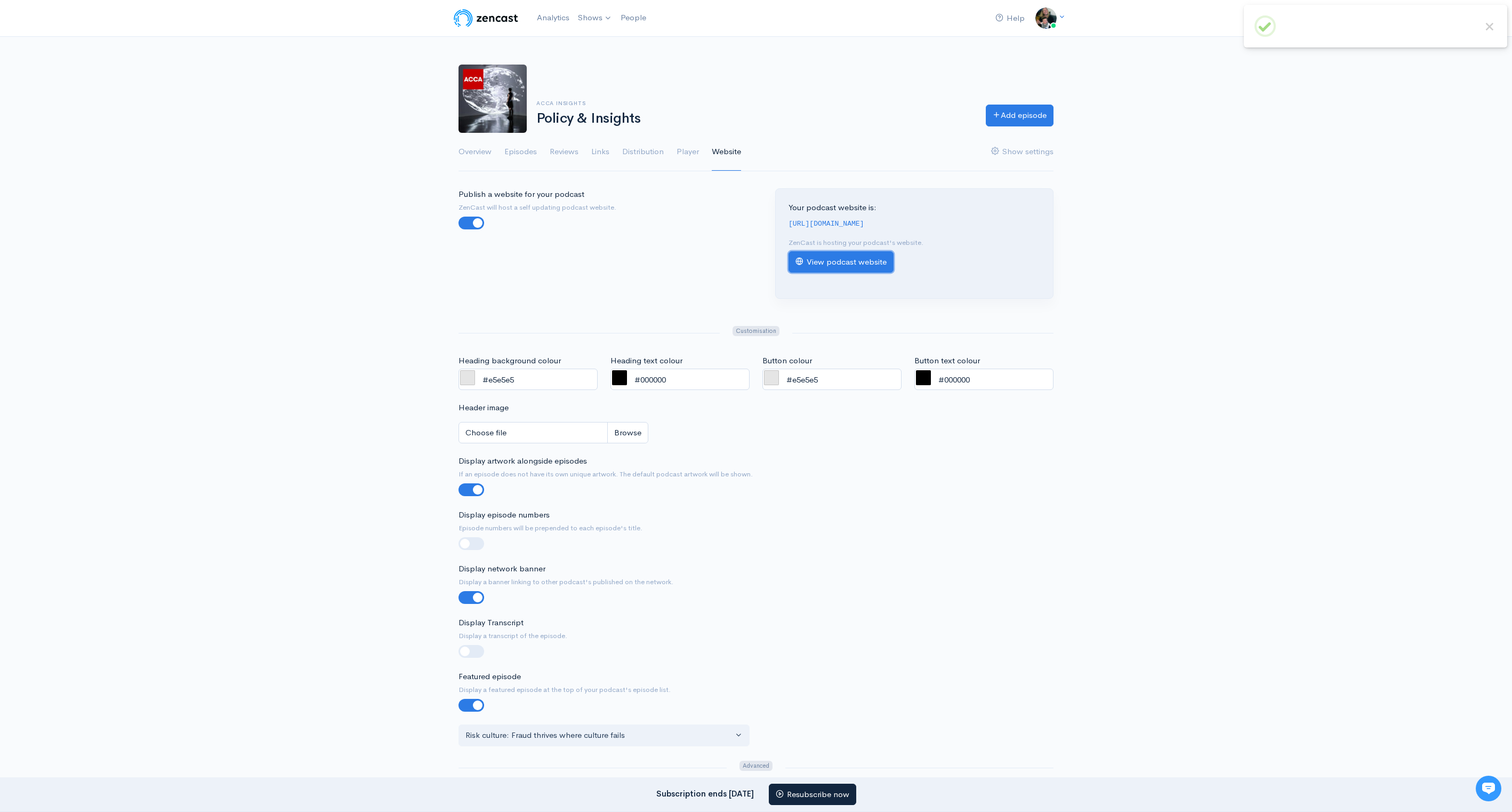
click at [826, 263] on link "View podcast website" at bounding box center [841, 262] width 105 height 22
